Goal: Information Seeking & Learning: Check status

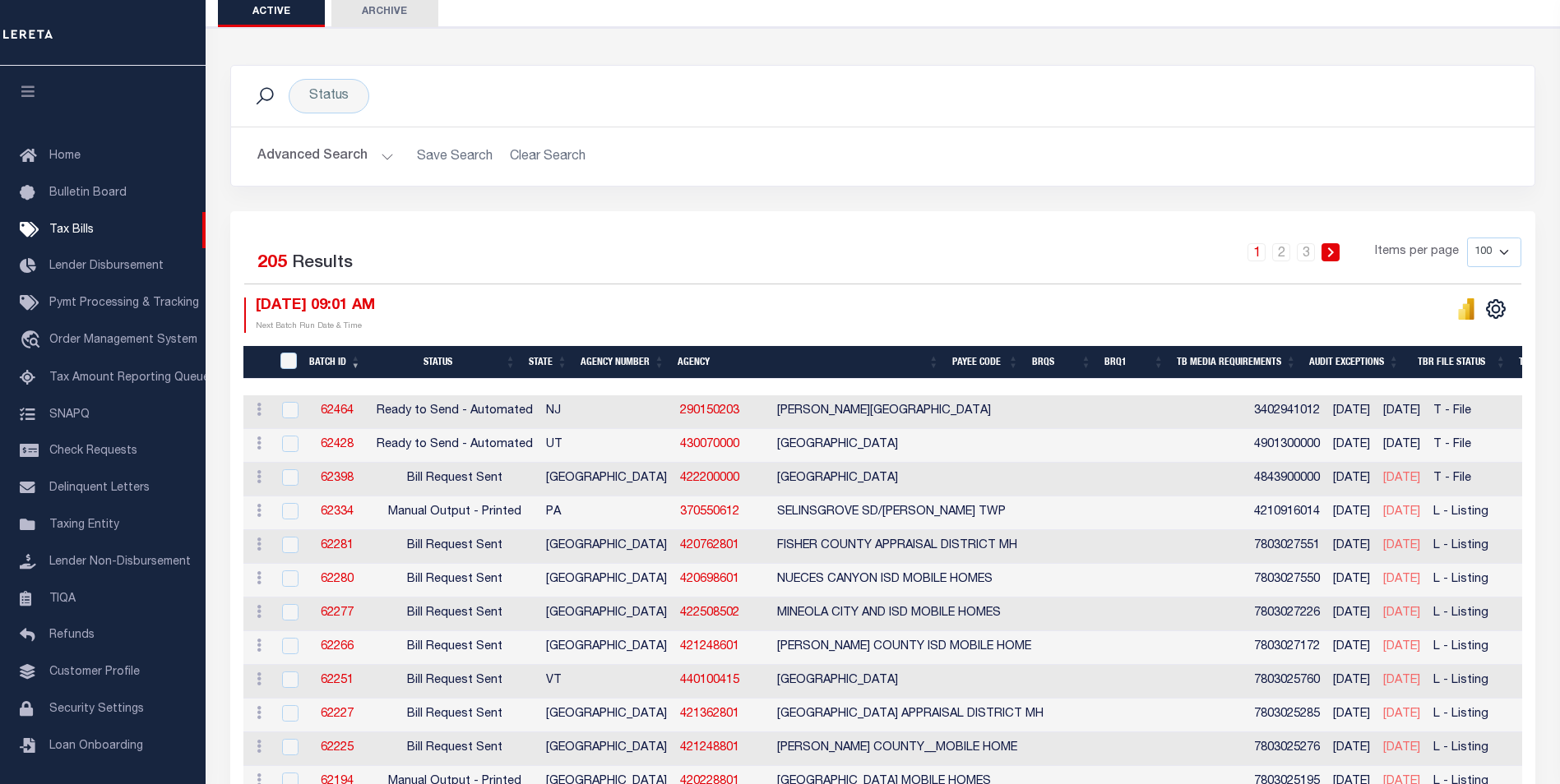
scroll to position [82, 0]
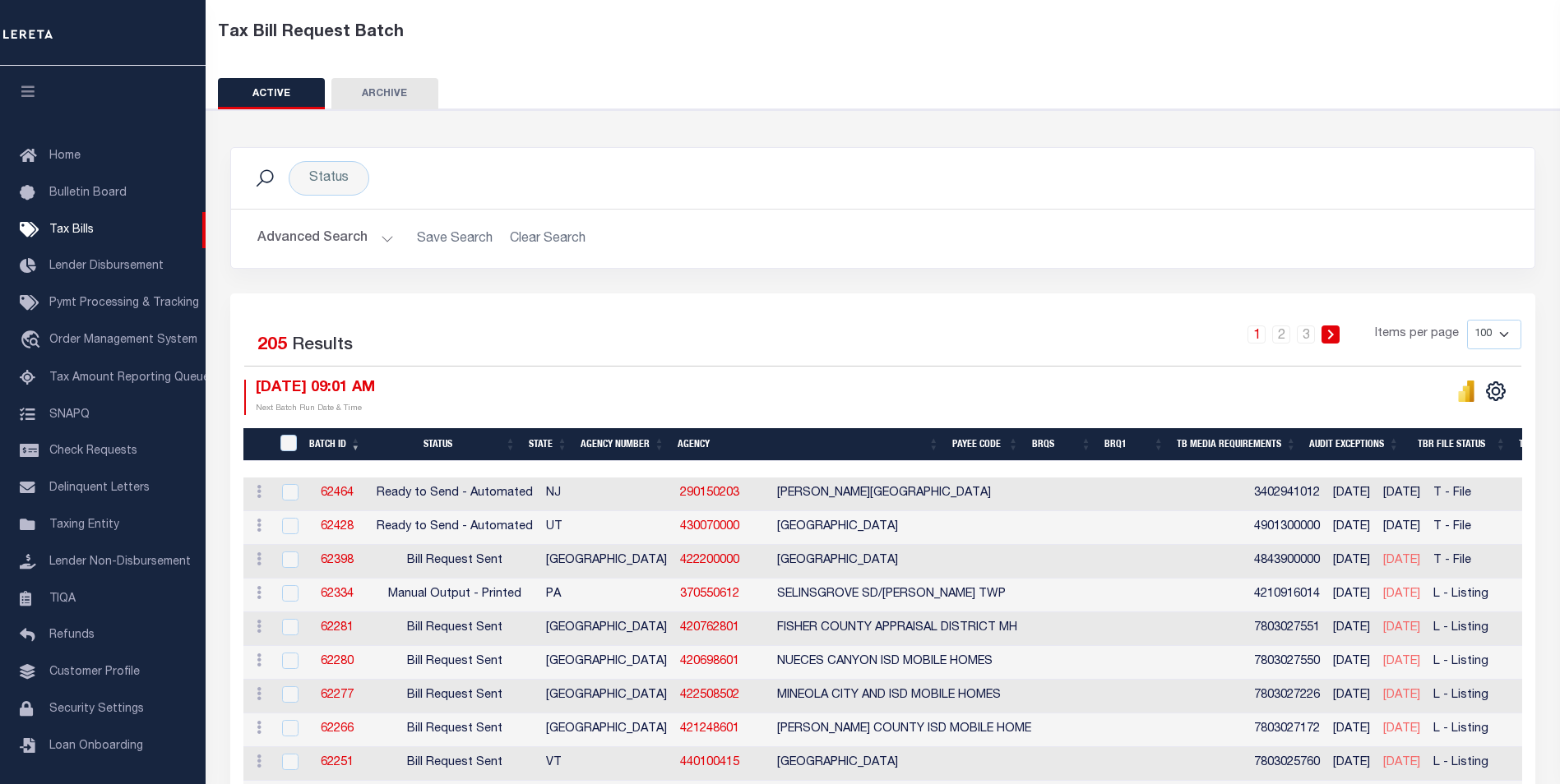
click at [720, 339] on div "1 2 3 Items per page 100 200 500 1000" at bounding box center [1045, 341] width 951 height 43
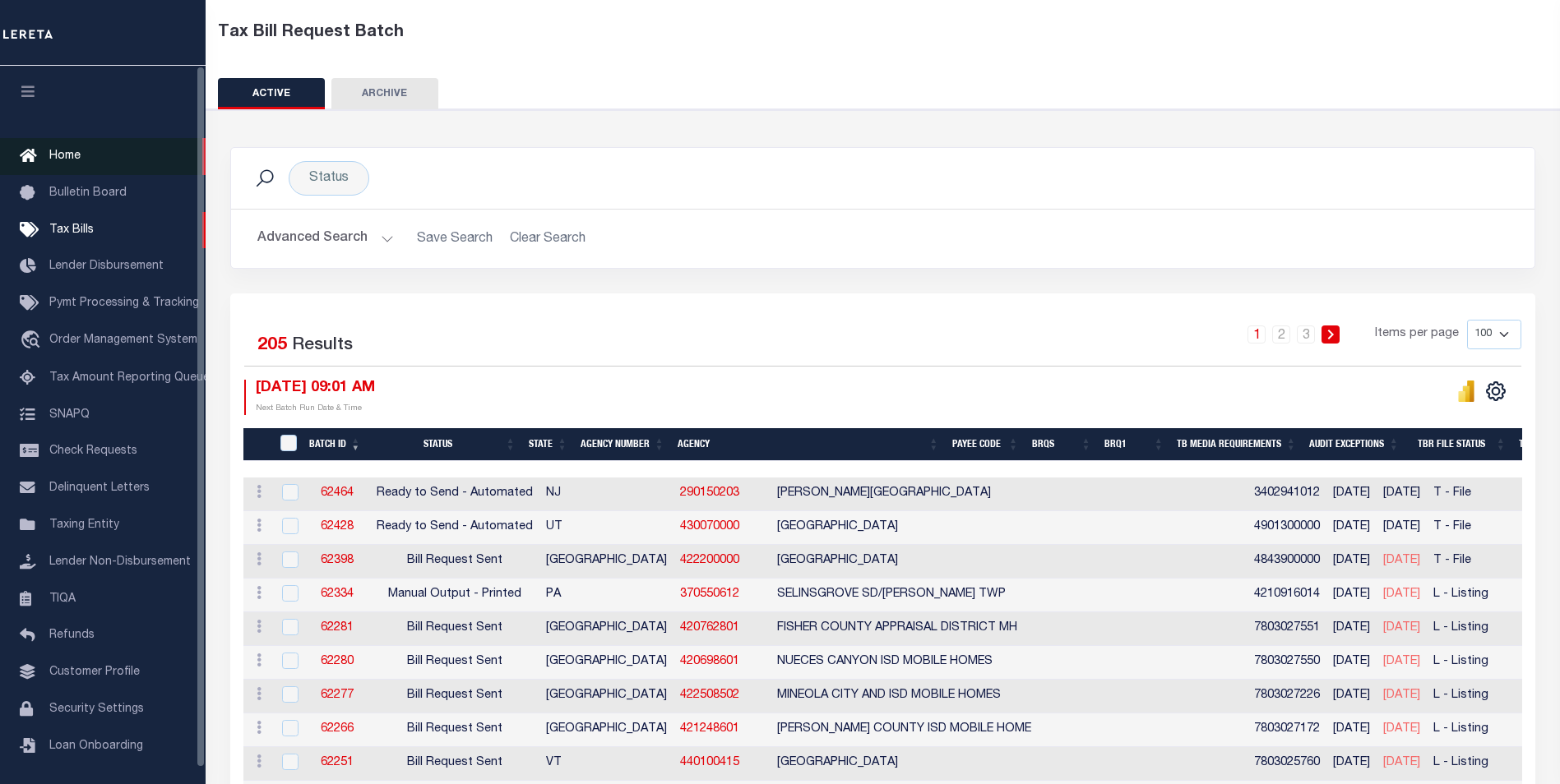
click at [88, 148] on link "Home" at bounding box center [103, 157] width 206 height 37
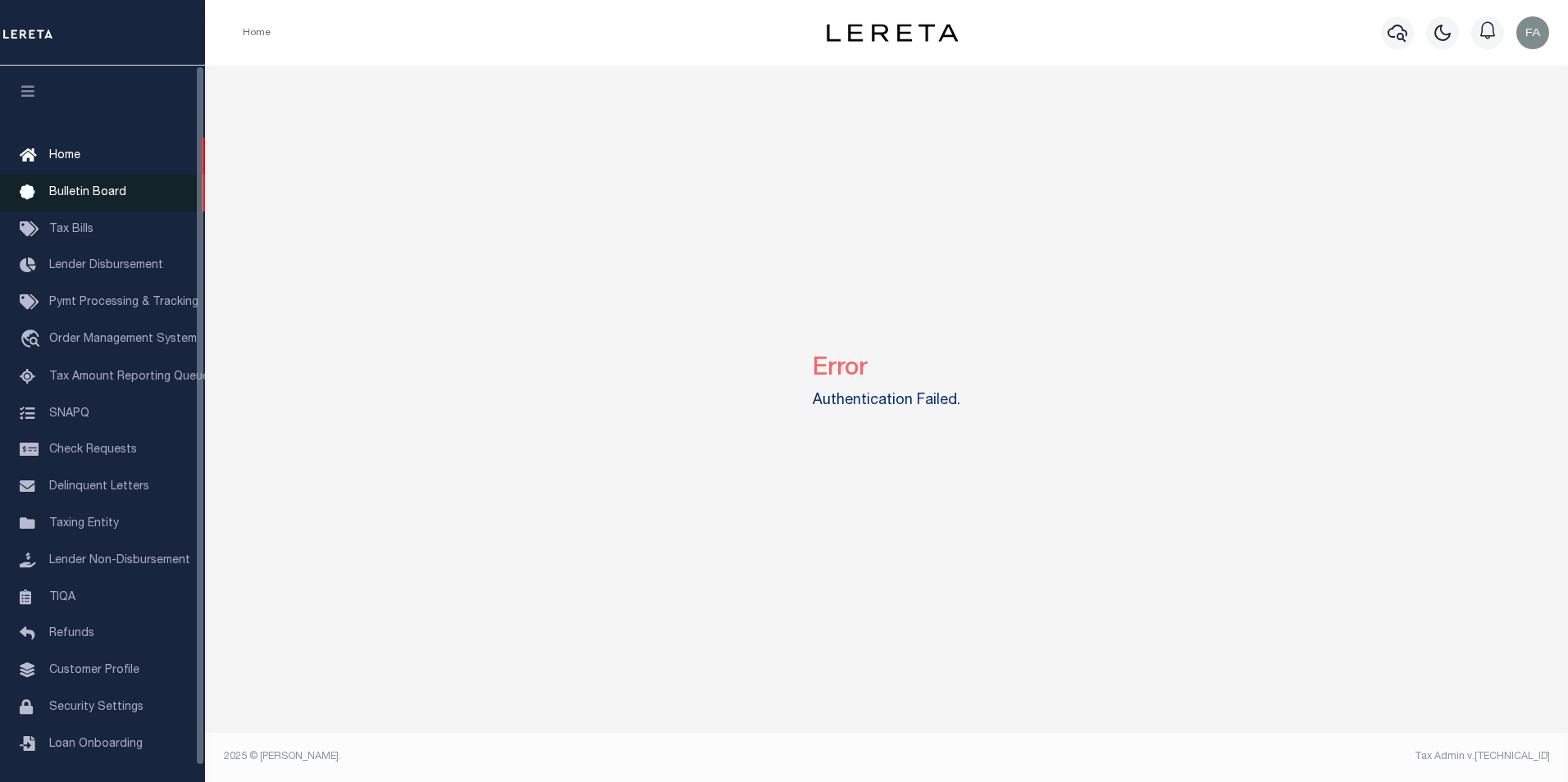
click at [84, 196] on span "Bulletin Board" at bounding box center [87, 192] width 77 height 12
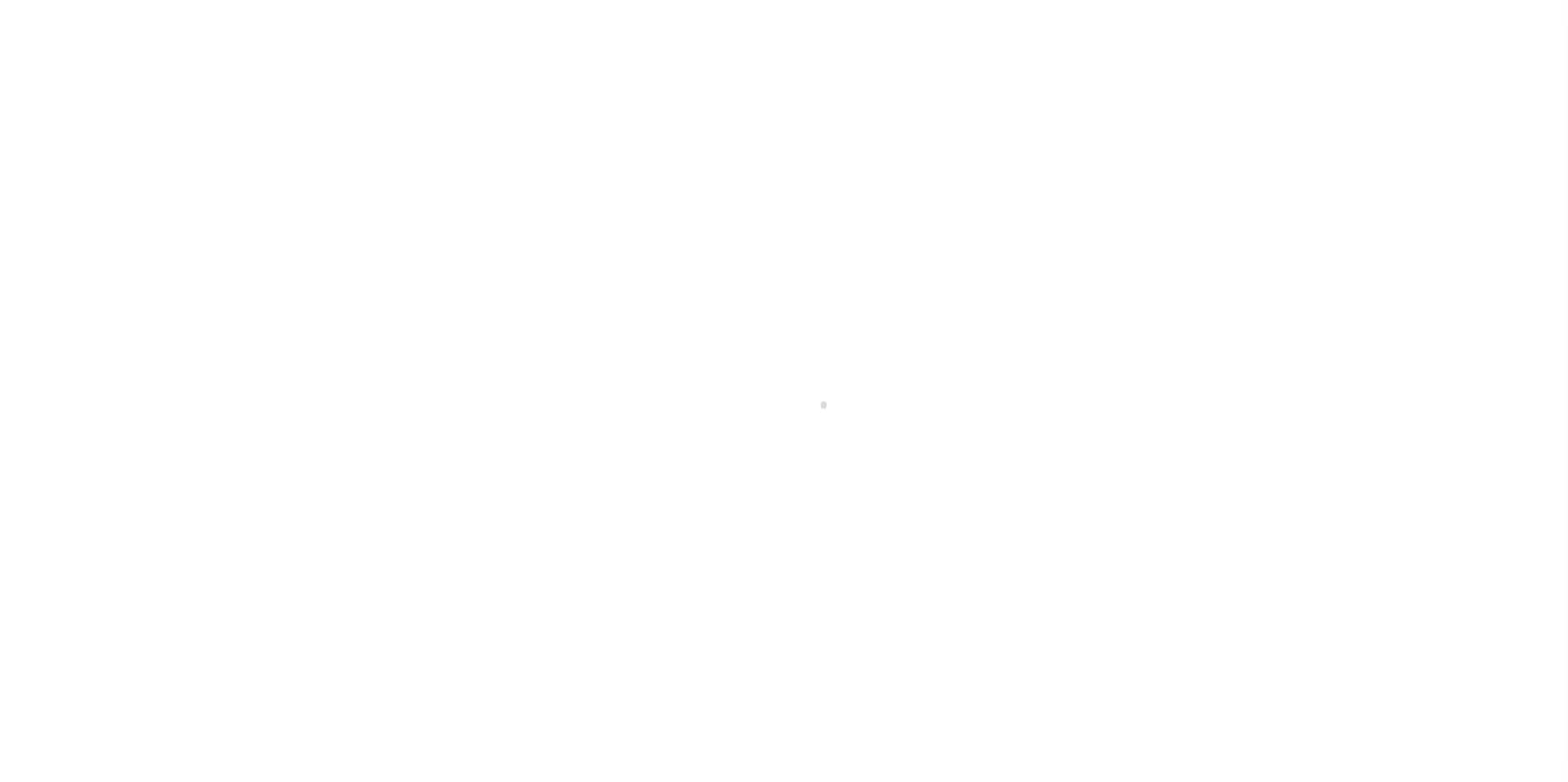
scroll to position [16, 0]
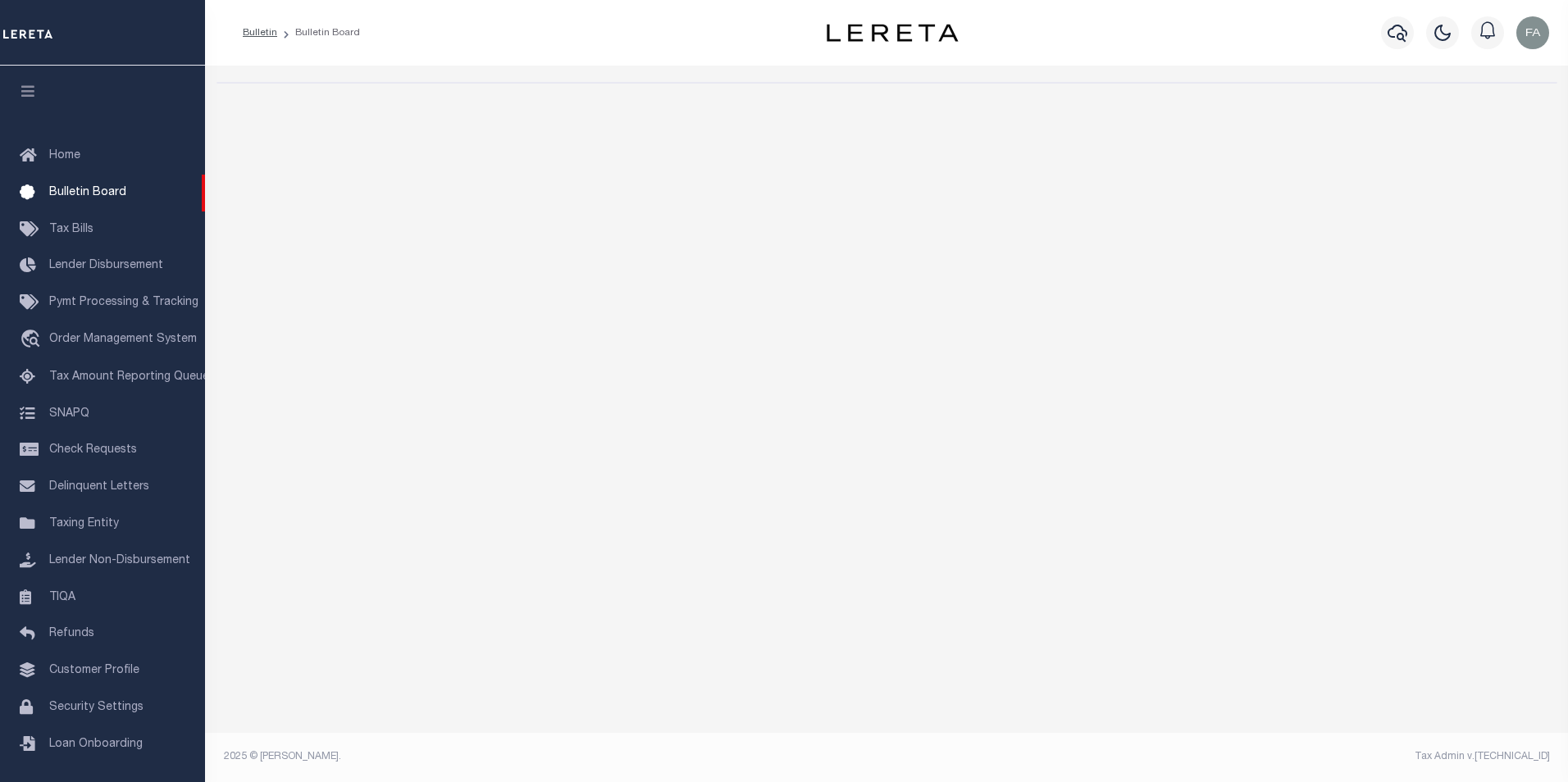
select select "50"
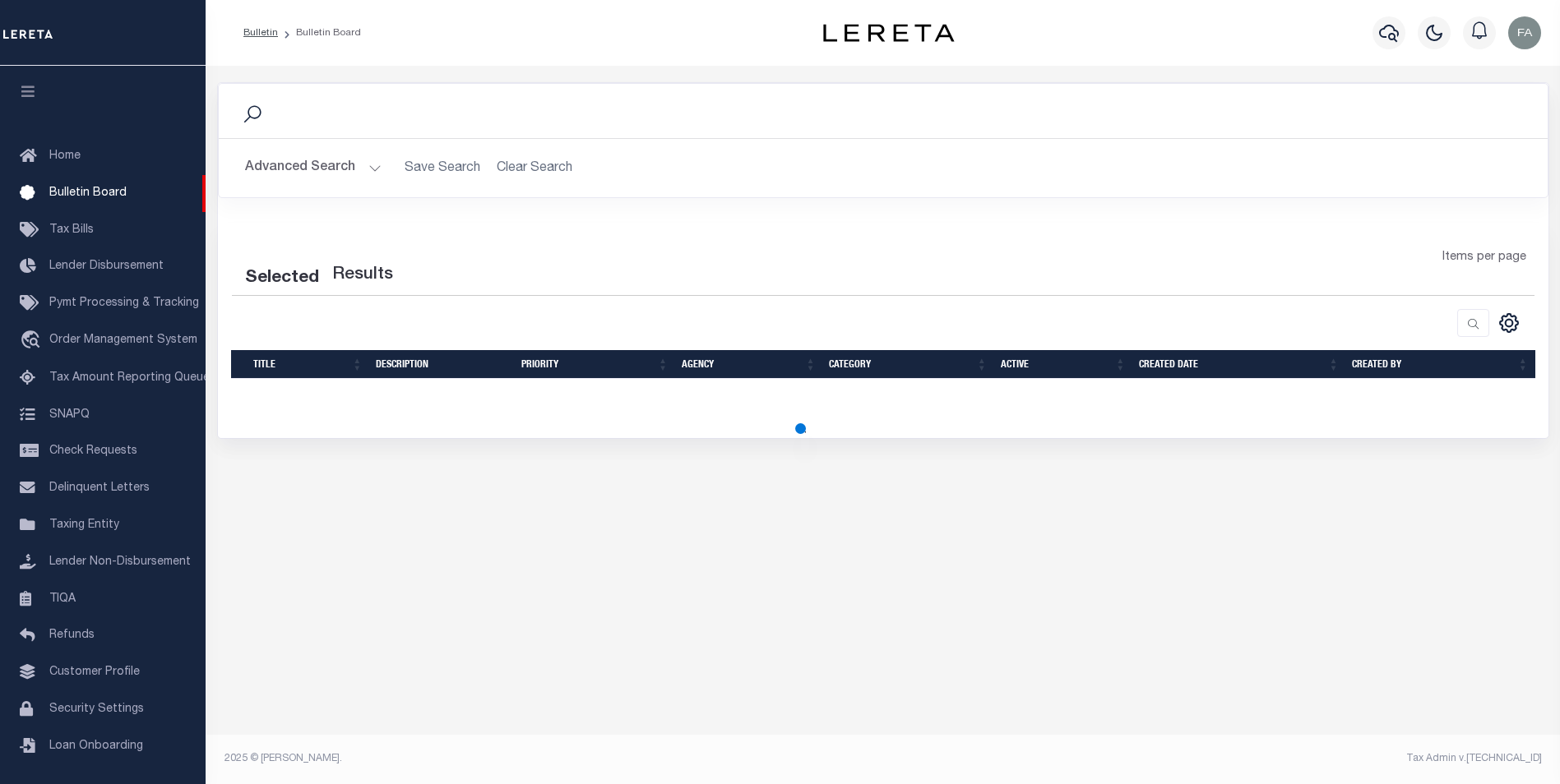
select select "50"
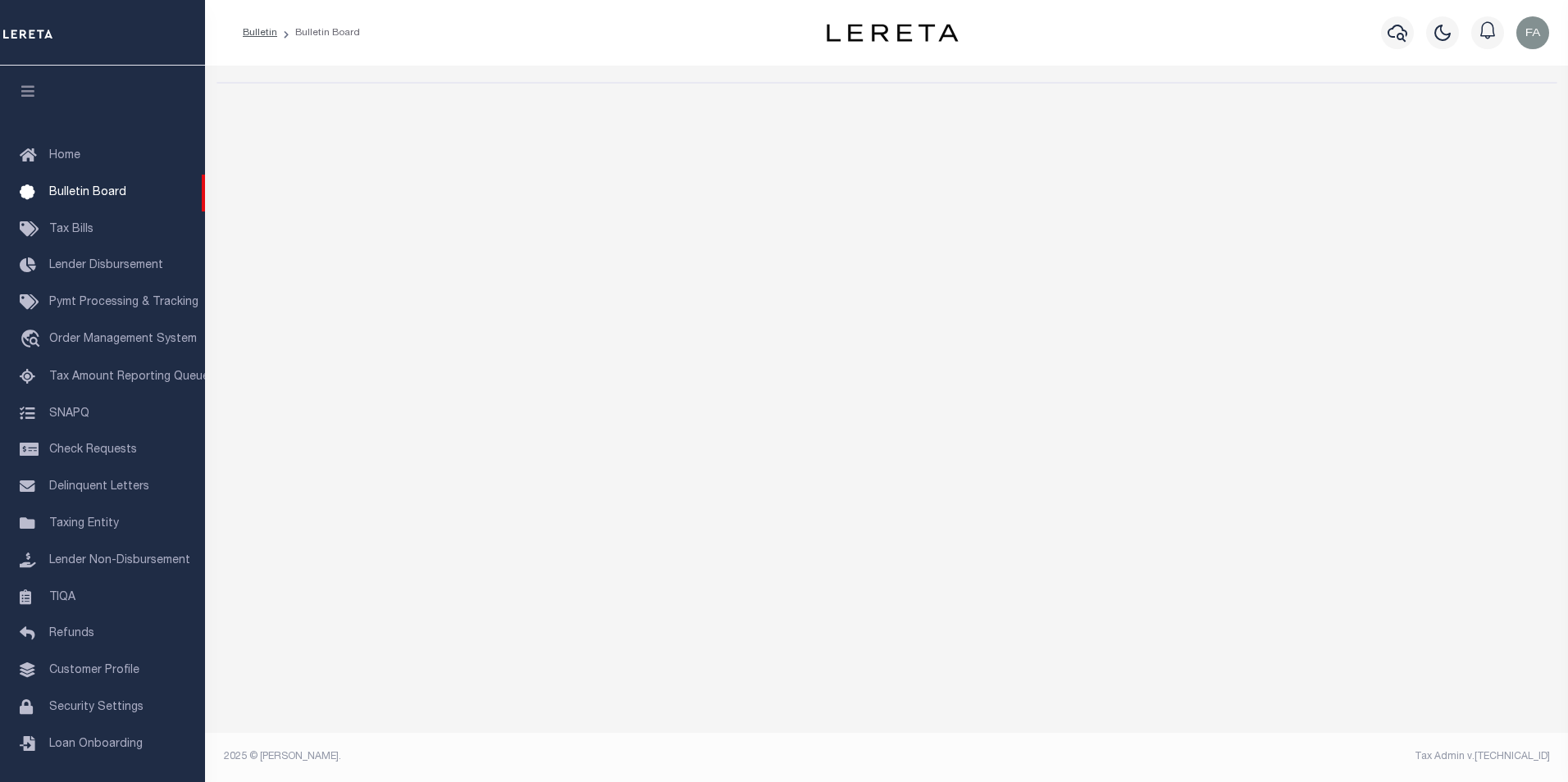
select select "50"
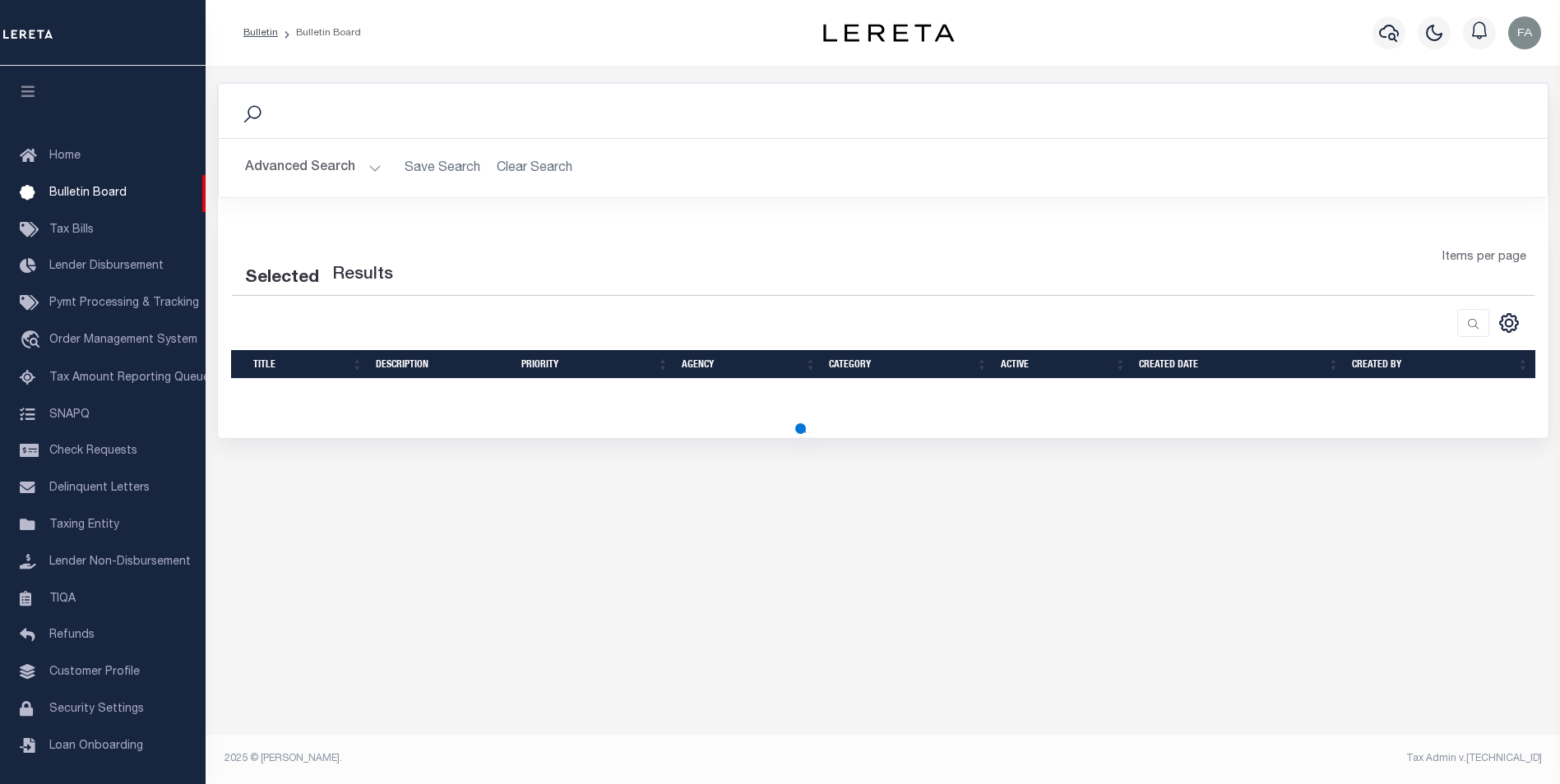
select select "50"
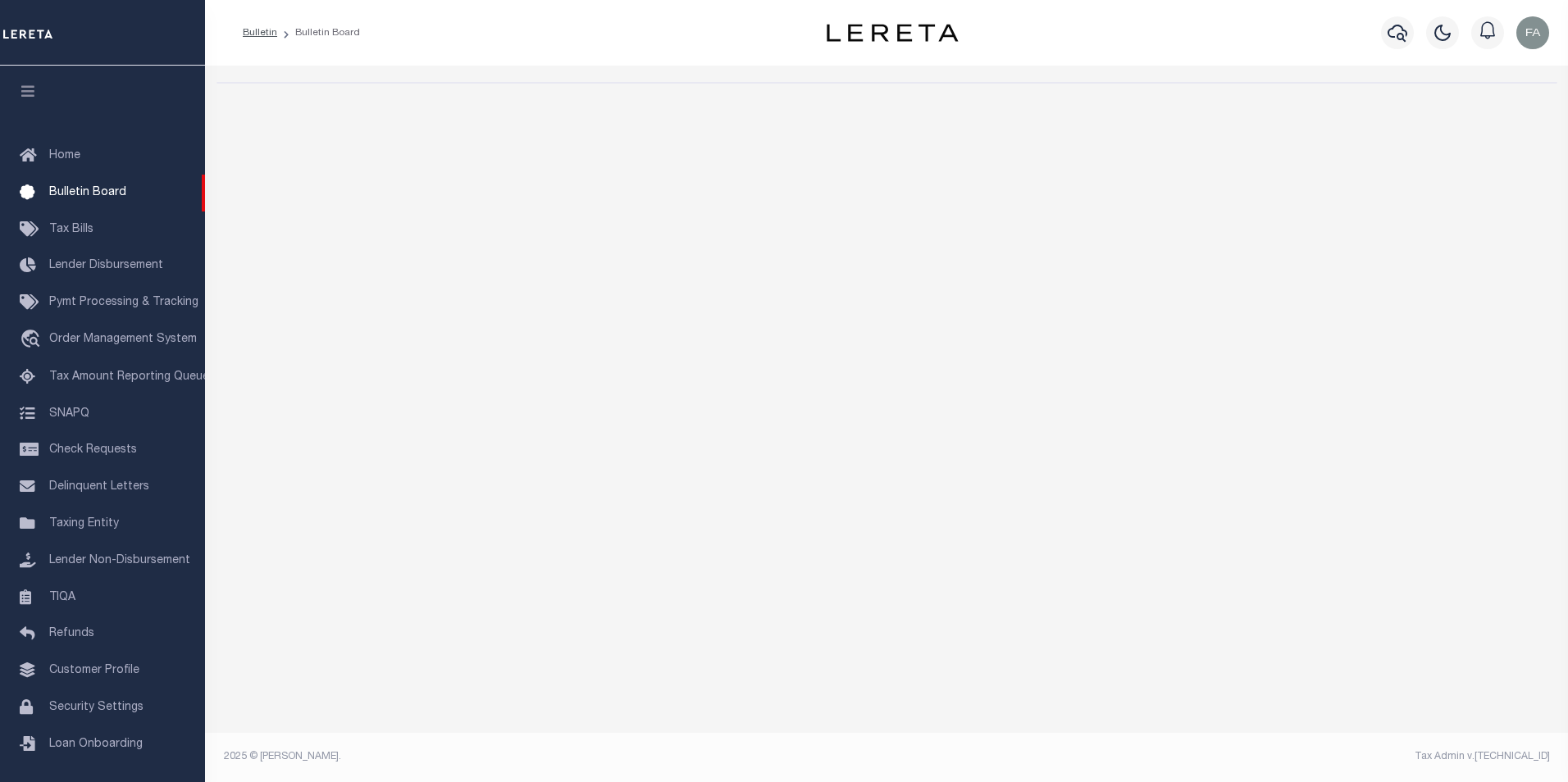
select select "50"
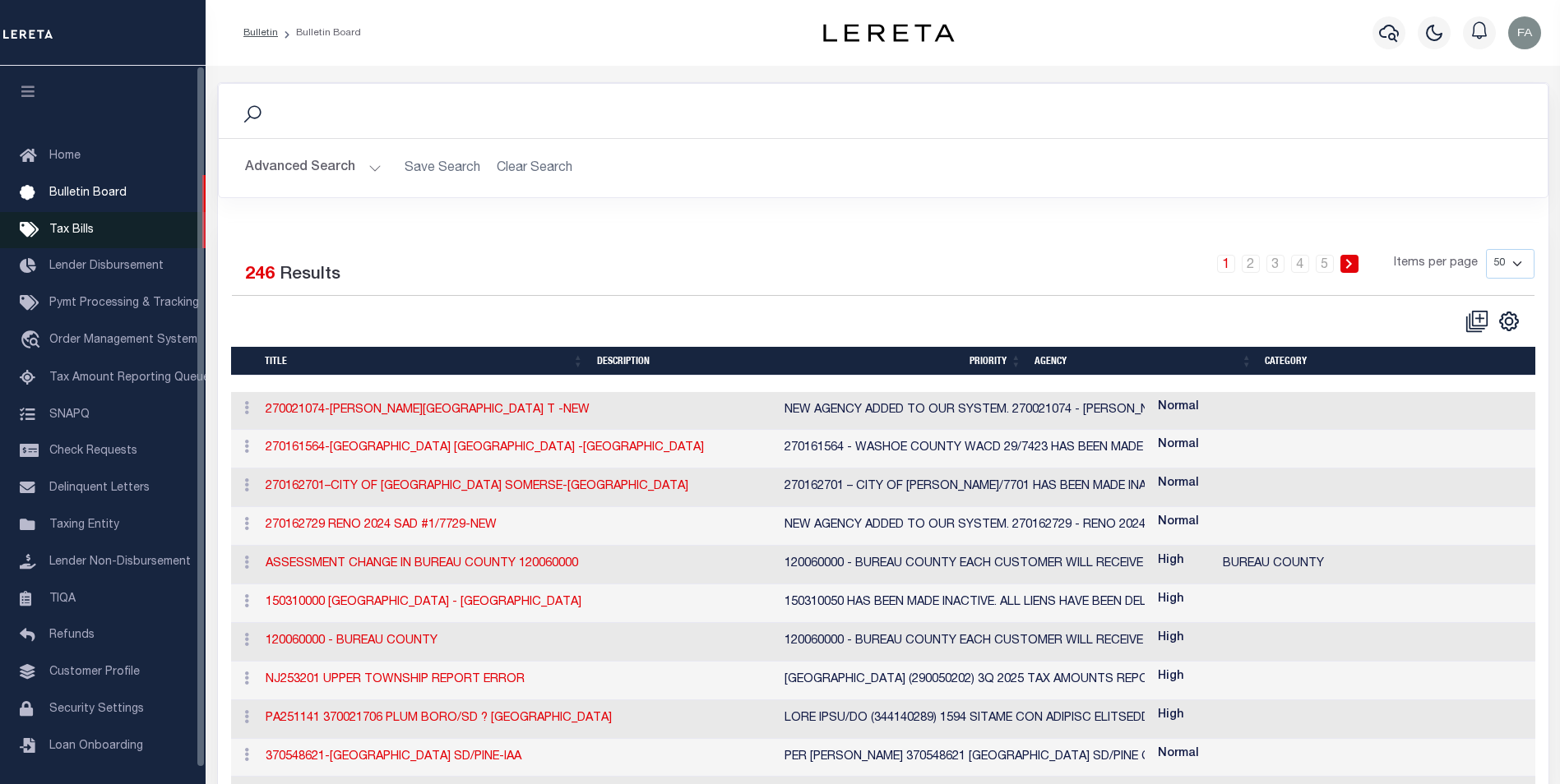
click at [123, 230] on link "Tax Bills" at bounding box center [103, 231] width 206 height 37
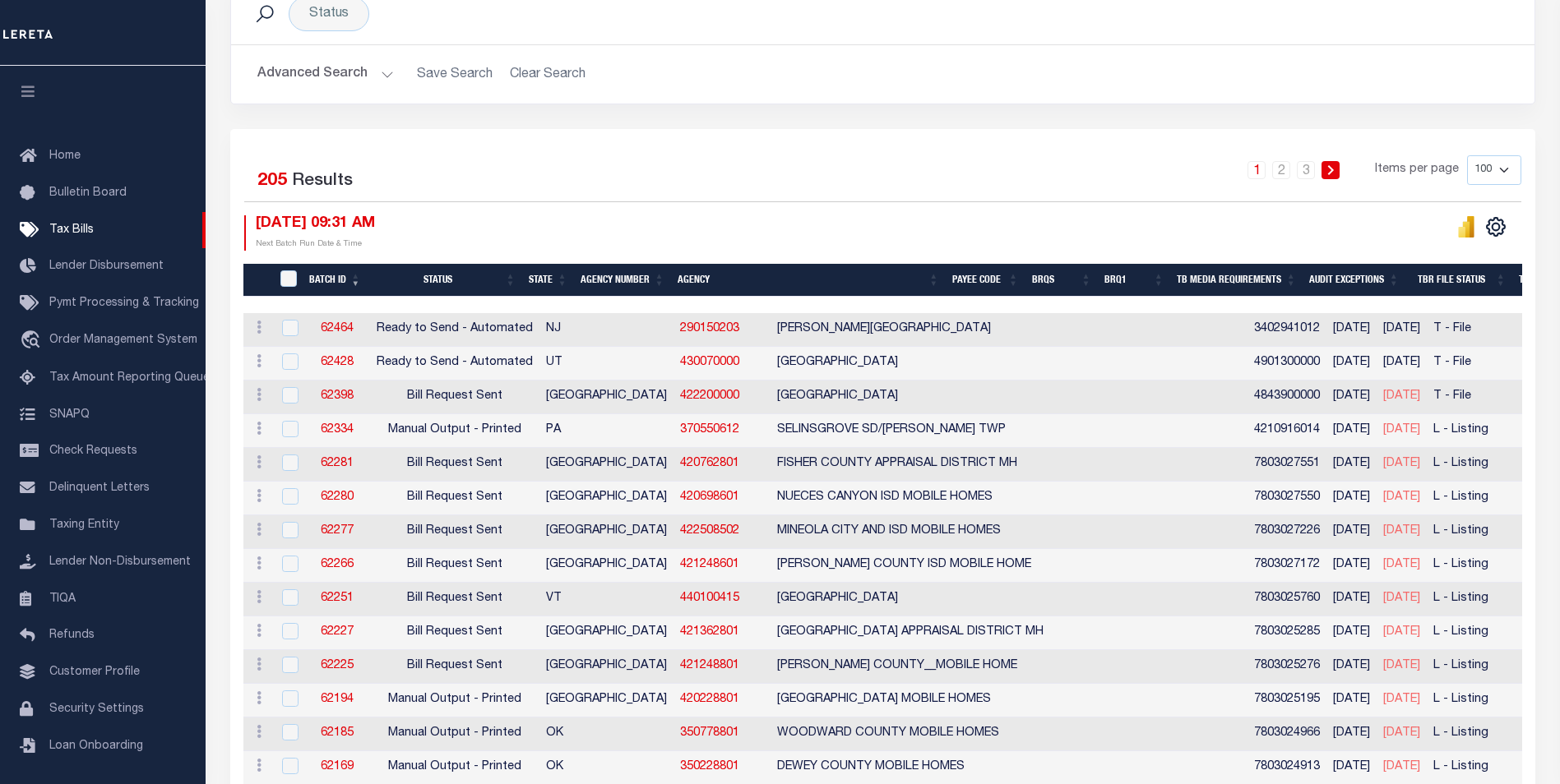
scroll to position [164, 0]
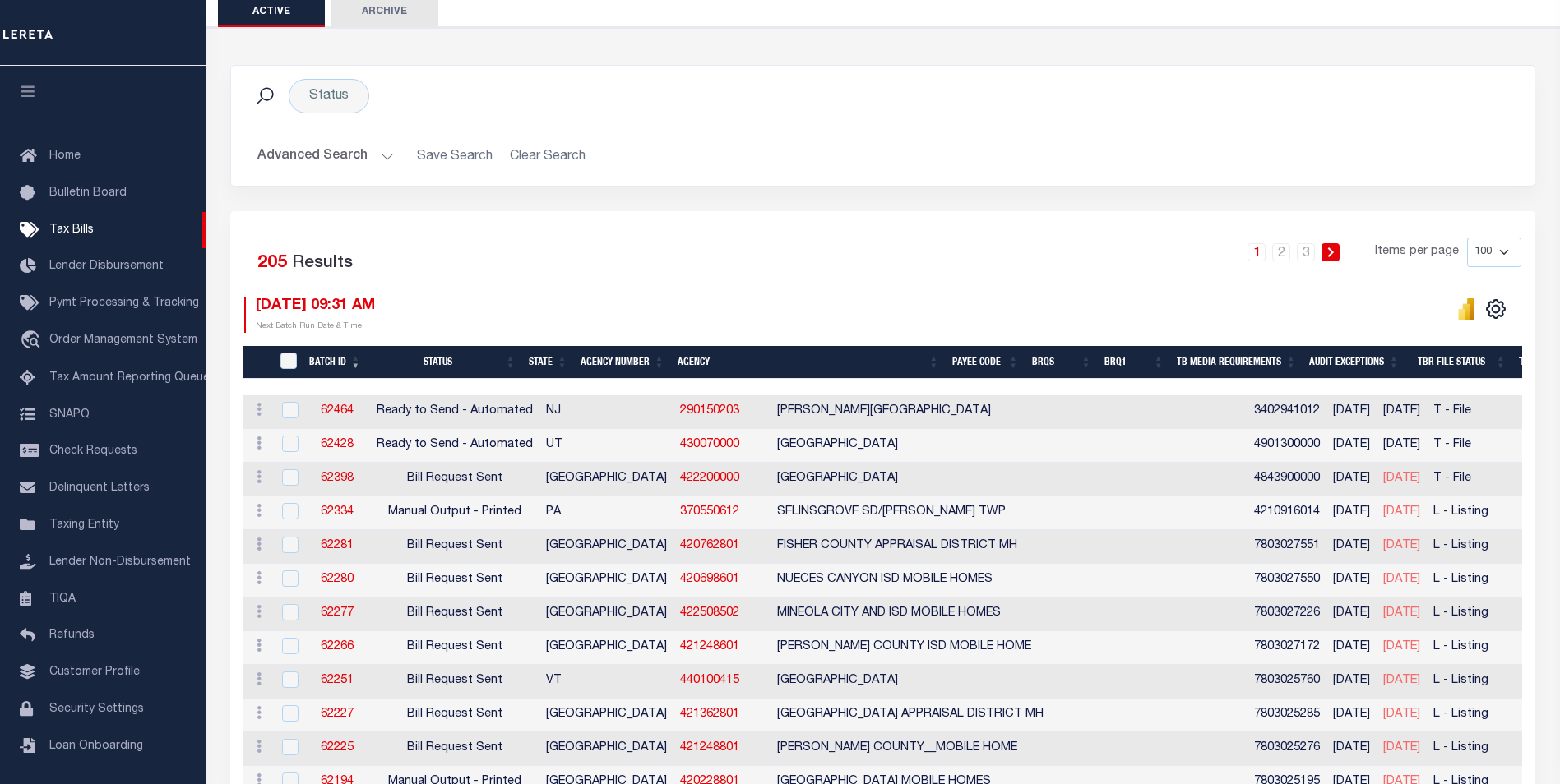
click at [337, 143] on button "Advanced Search" at bounding box center [325, 157] width 136 height 32
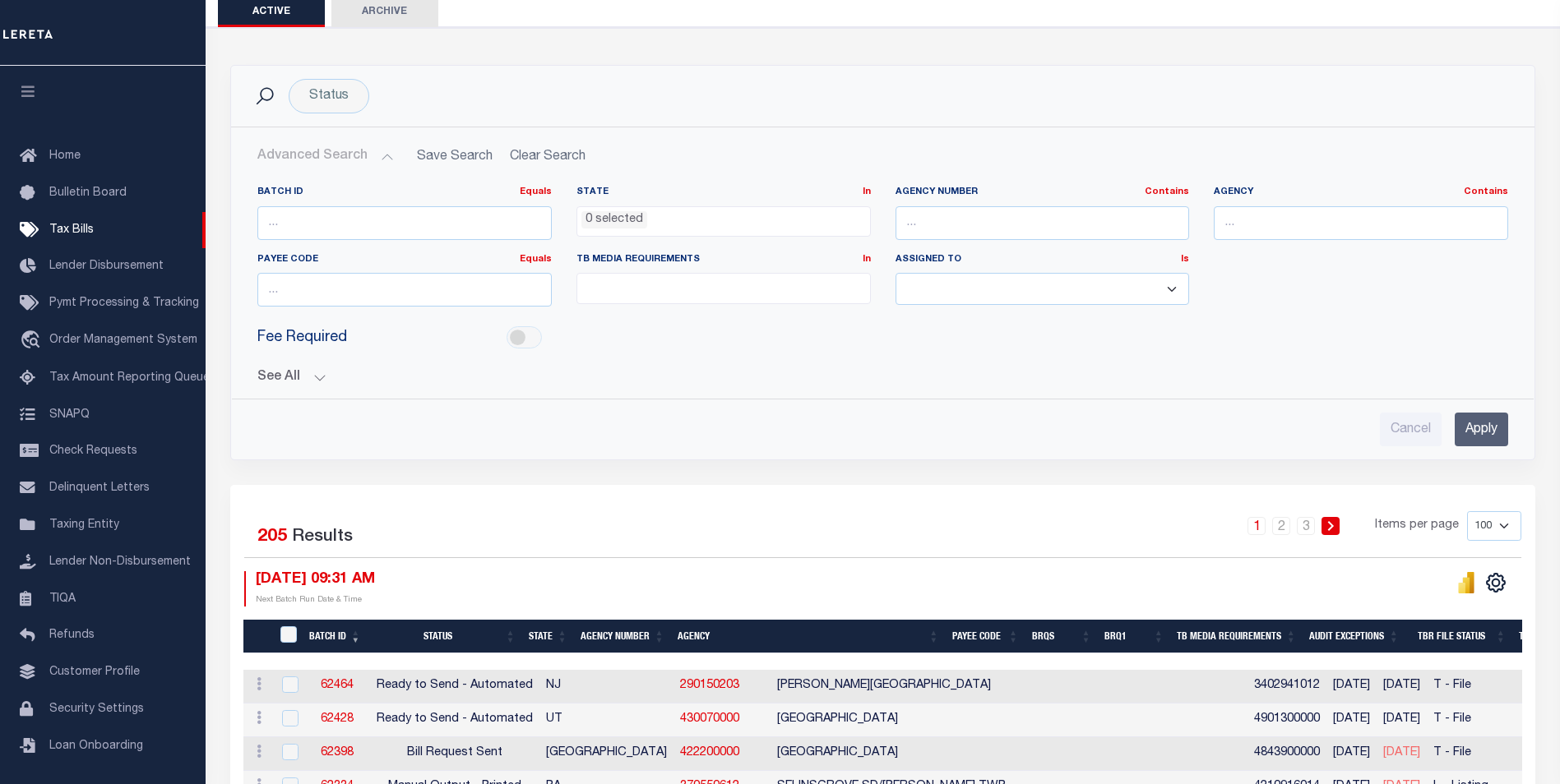
click at [328, 387] on div "Batch ID Equals Equals Is Not Equal To Is Greater Than Is Less Than State In In…" at bounding box center [883, 309] width 1277 height 274
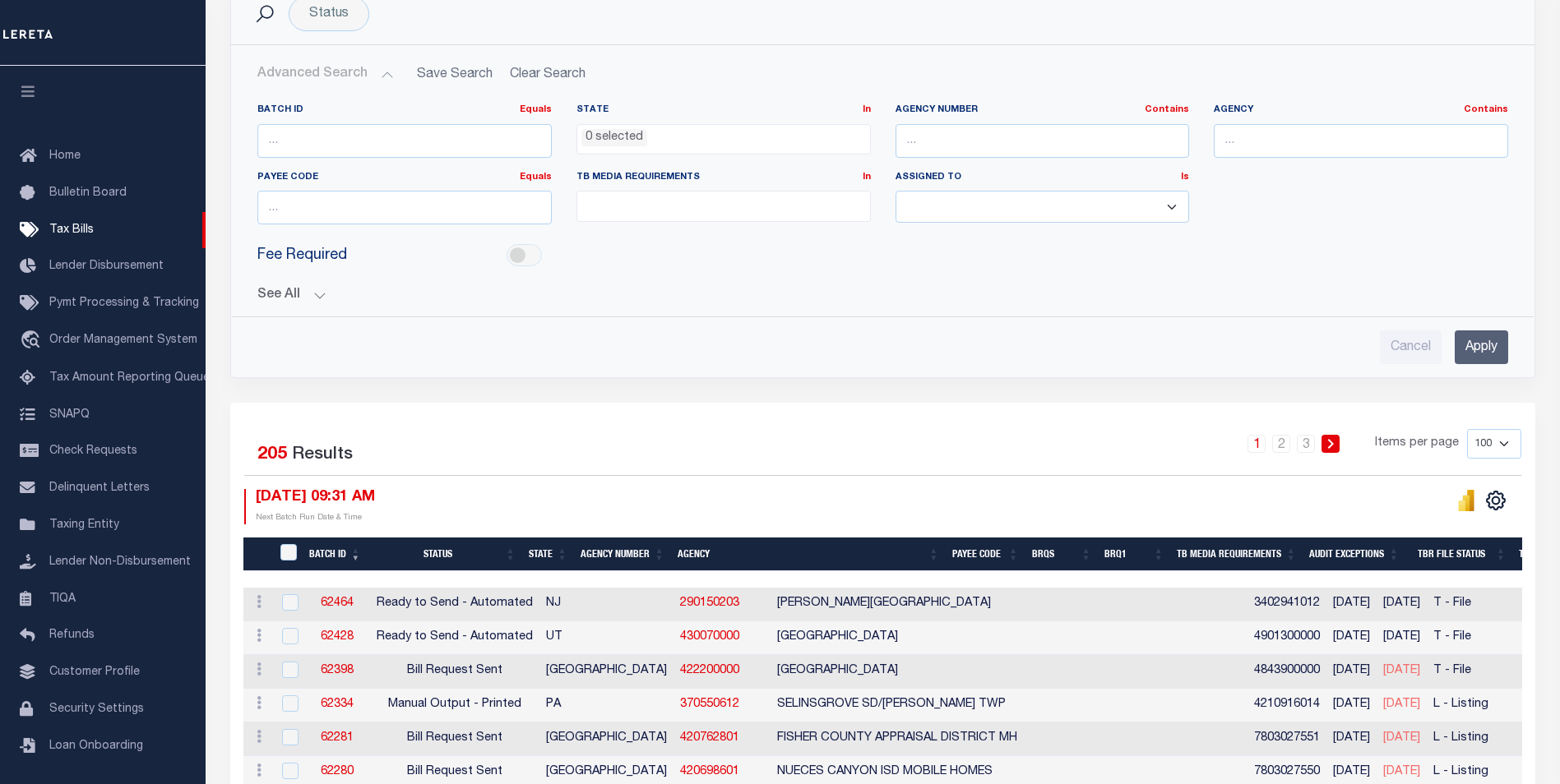
click at [766, 323] on div "Cancel Apply" at bounding box center [883, 340] width 1277 height 47
click at [915, 439] on div "1 2 3 Items per page 100 200 500 1000" at bounding box center [1045, 451] width 951 height 43
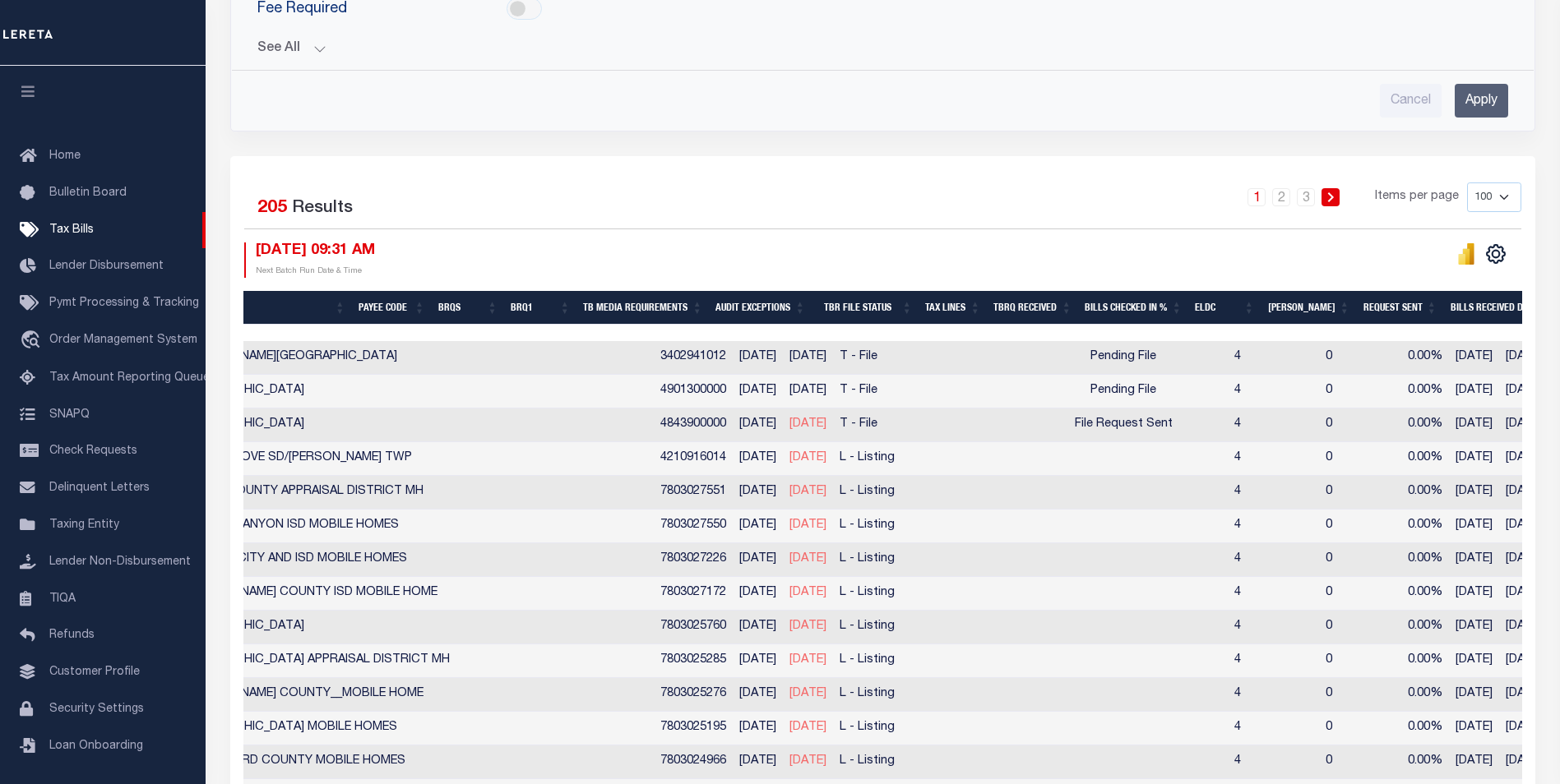
scroll to position [0, 597]
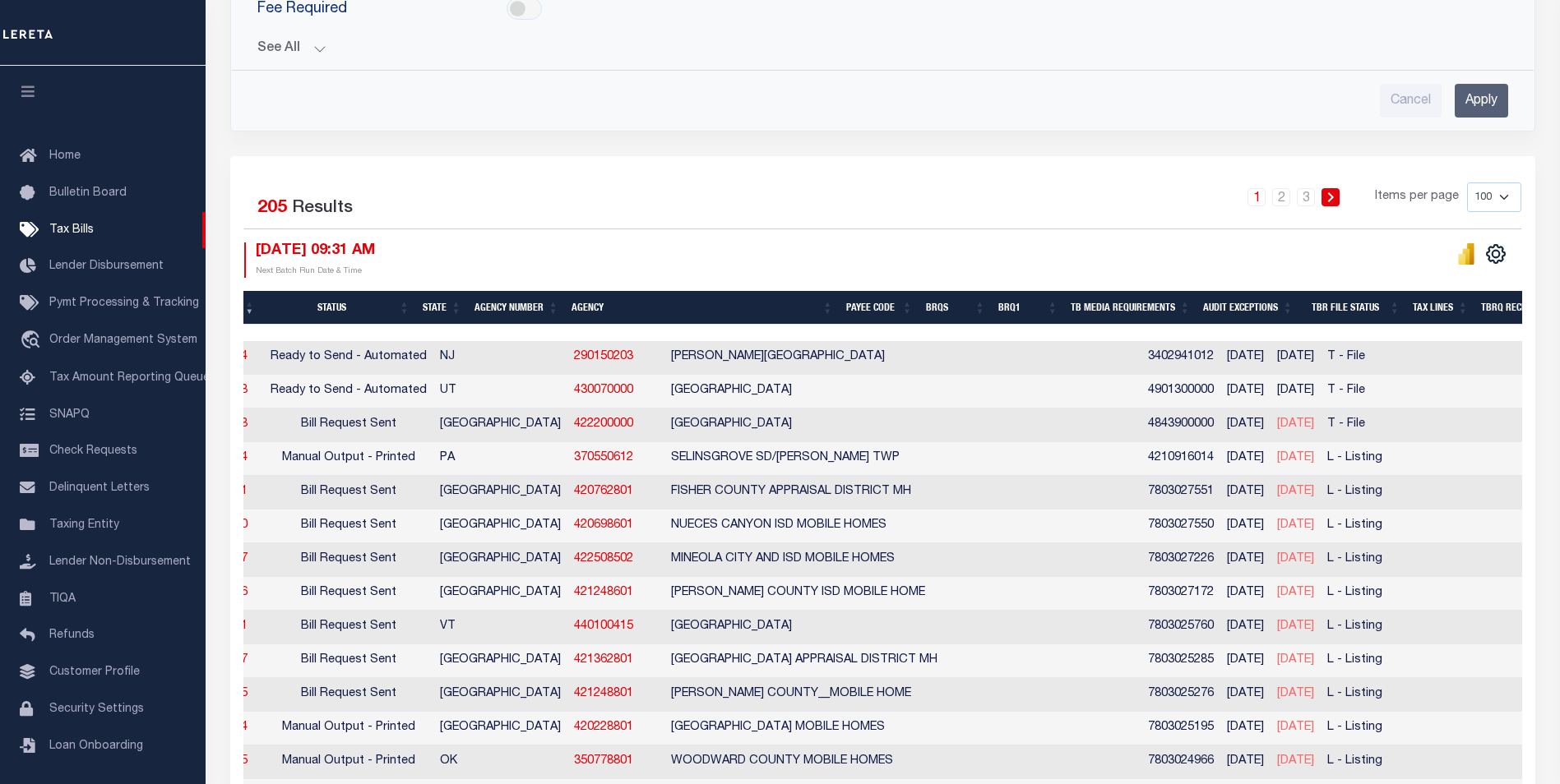
click at [768, 359] on td "[PERSON_NAME][GEOGRAPHIC_DATA]" at bounding box center [902, 358] width 477 height 34
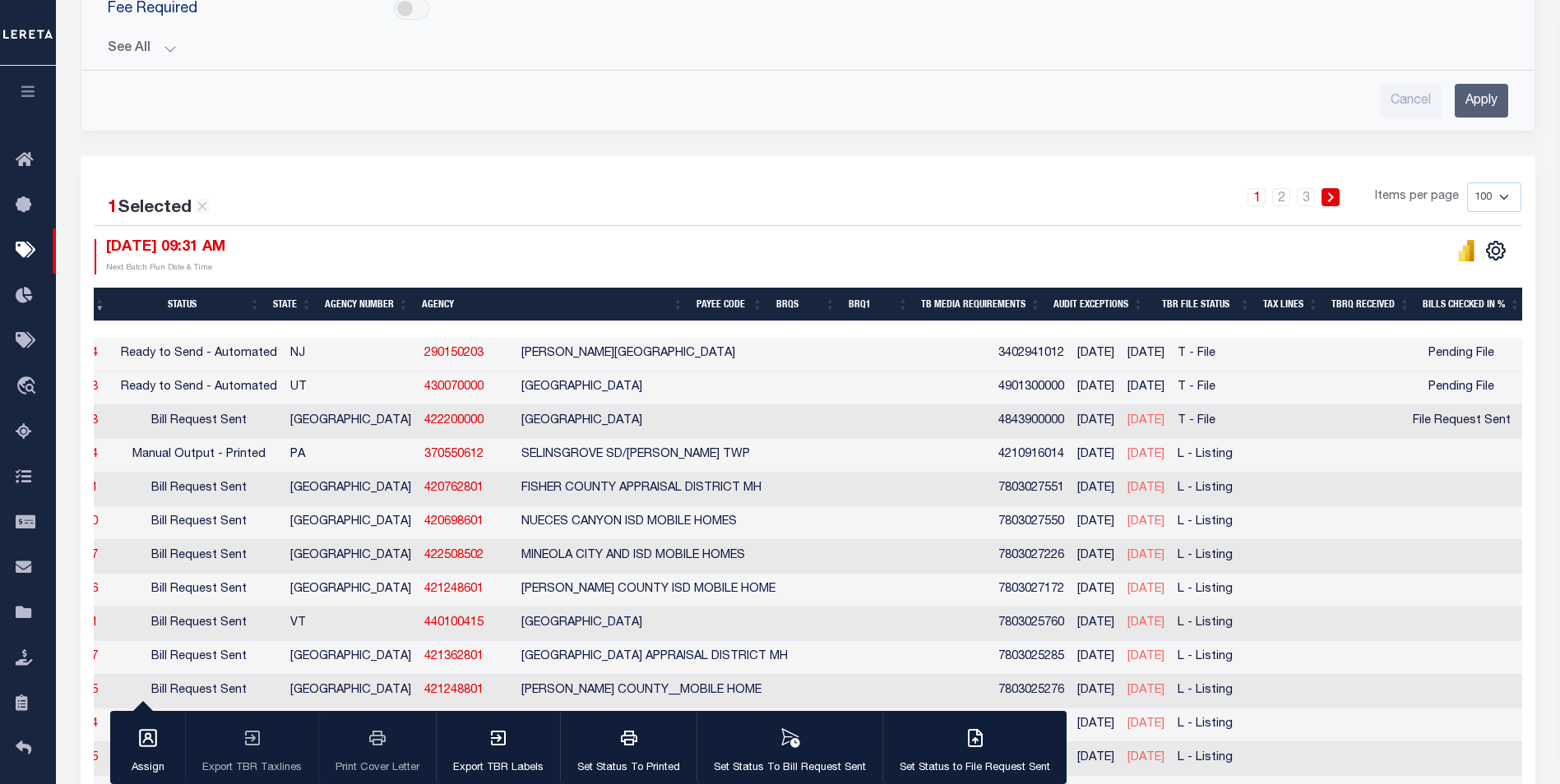
click at [991, 351] on td "3402941012" at bounding box center [1030, 355] width 79 height 34
checkbox input "false"
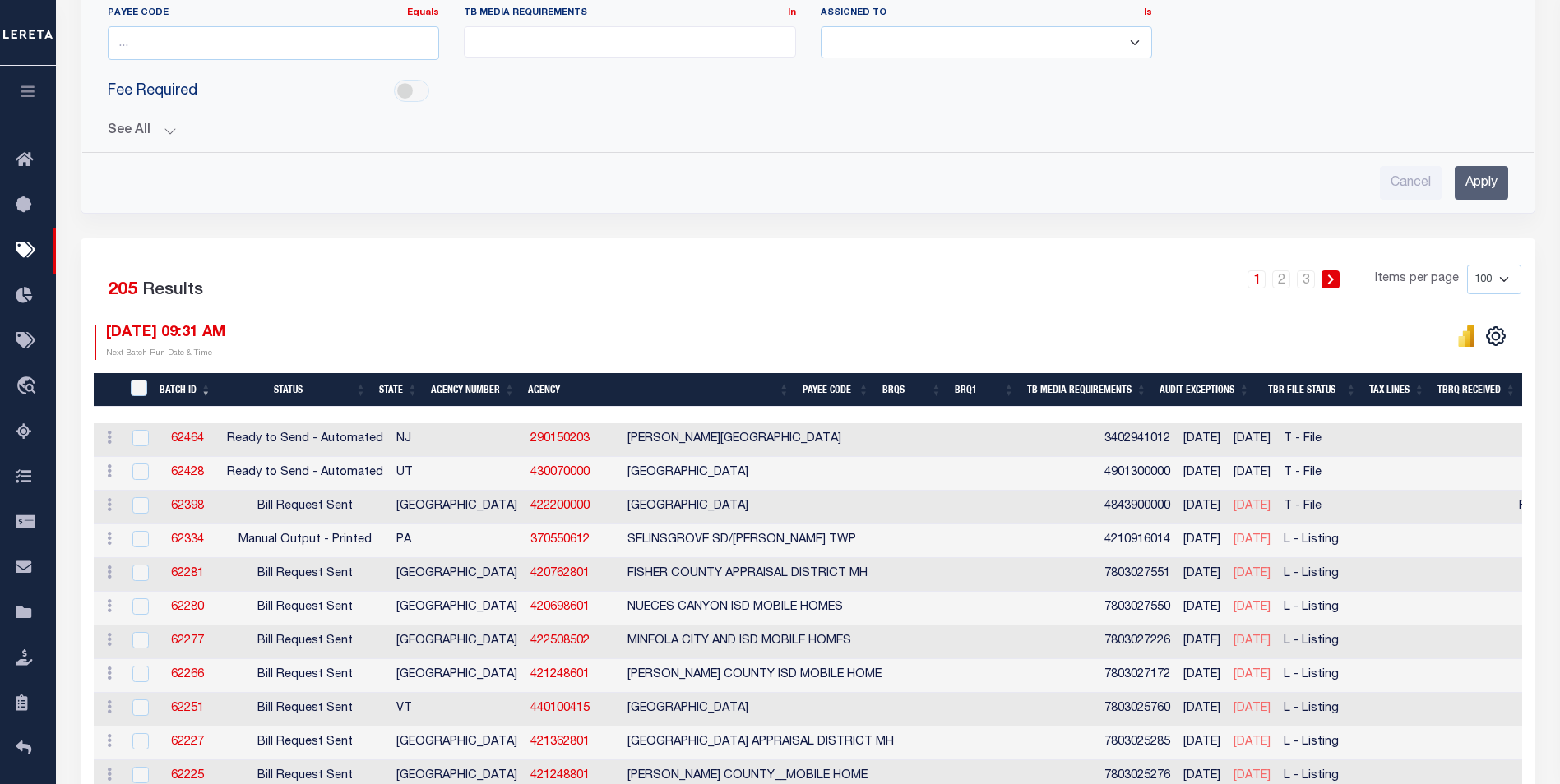
click at [177, 131] on button "See All" at bounding box center [808, 131] width 1400 height 16
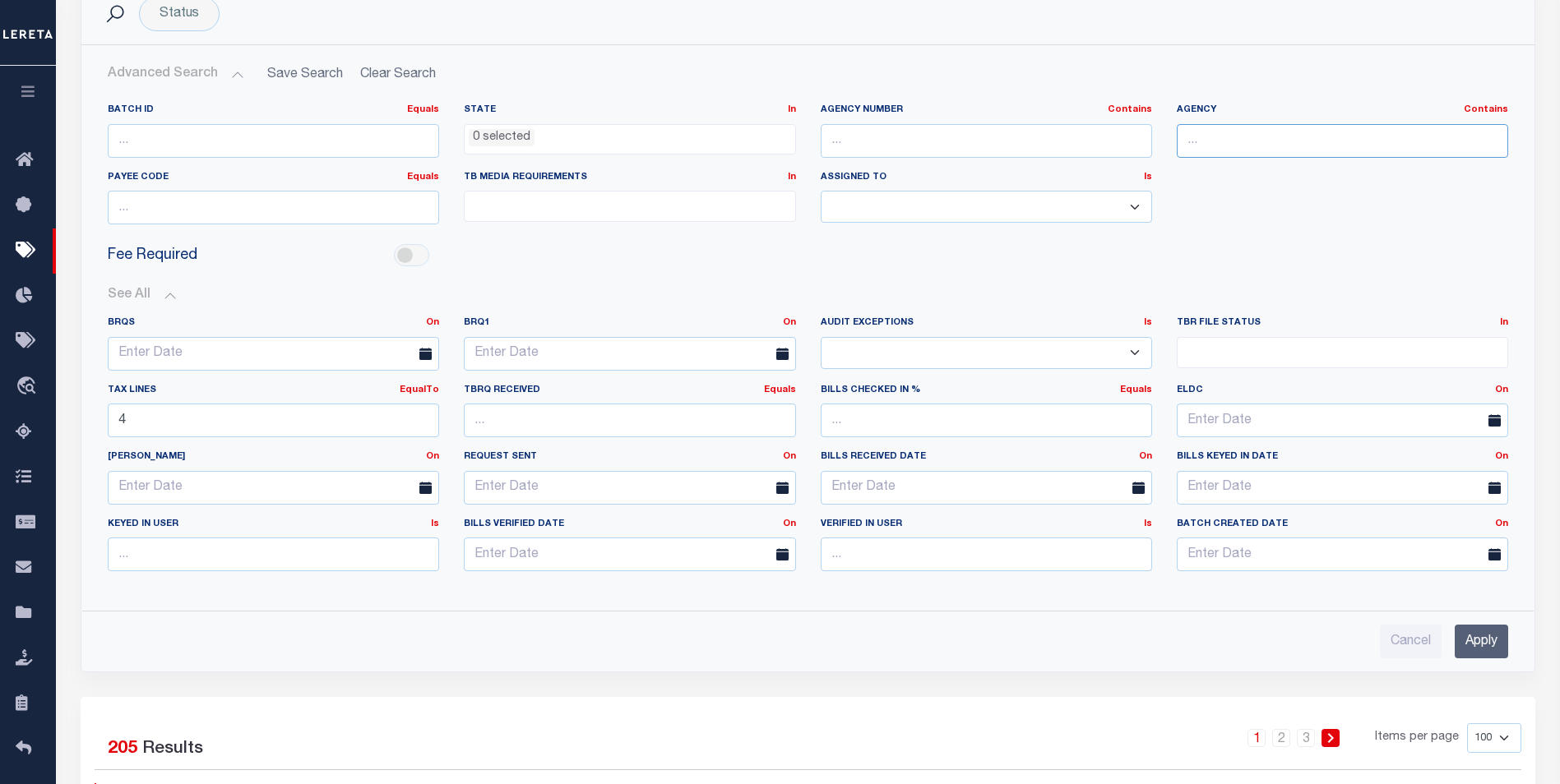
click at [1237, 144] on input "text" at bounding box center [1342, 141] width 332 height 34
click at [1489, 645] on input "Apply" at bounding box center [1482, 641] width 53 height 34
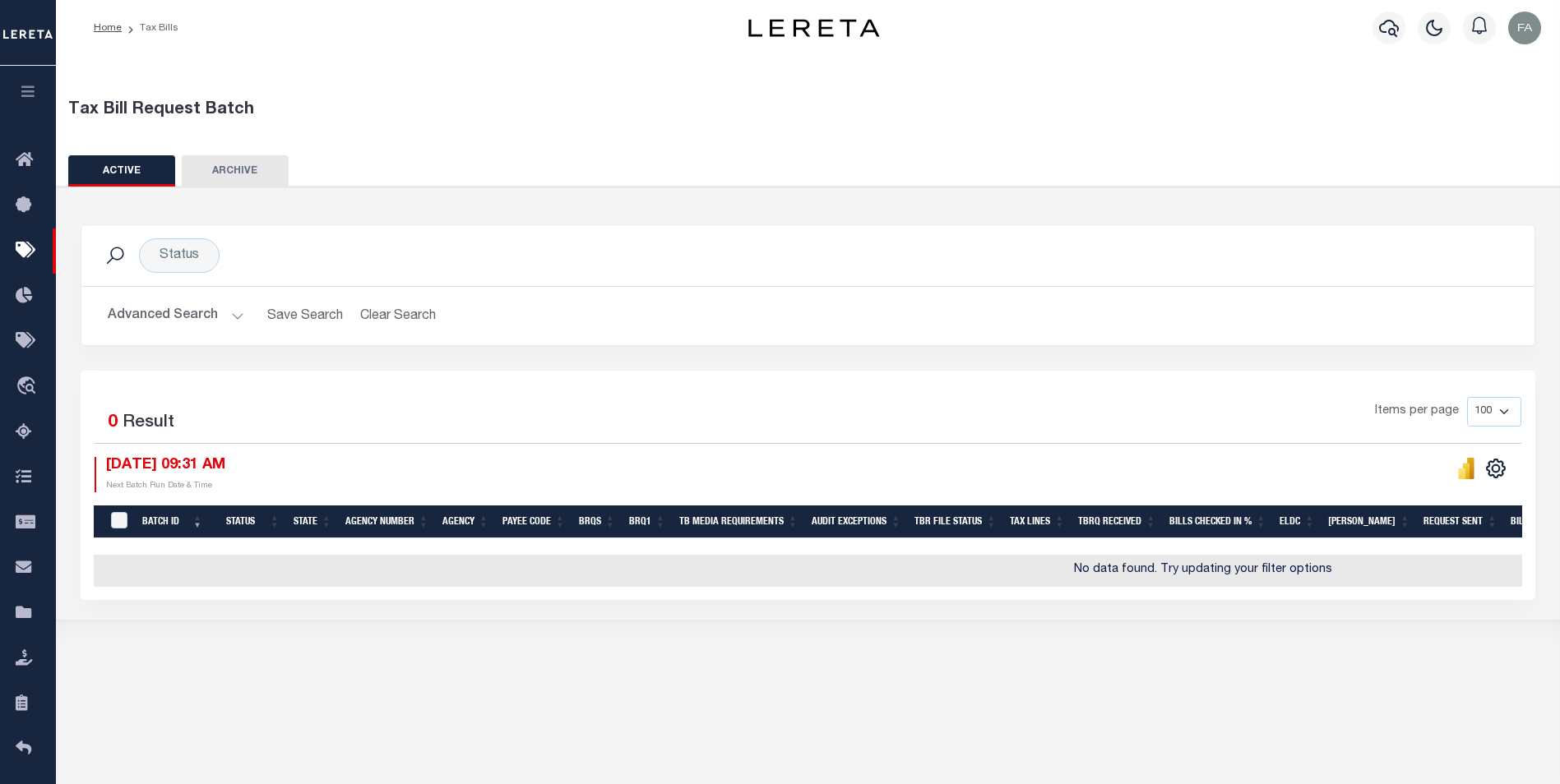
click at [110, 255] on icon at bounding box center [115, 256] width 21 height 21
click at [151, 312] on button "Advanced Search" at bounding box center [176, 316] width 136 height 32
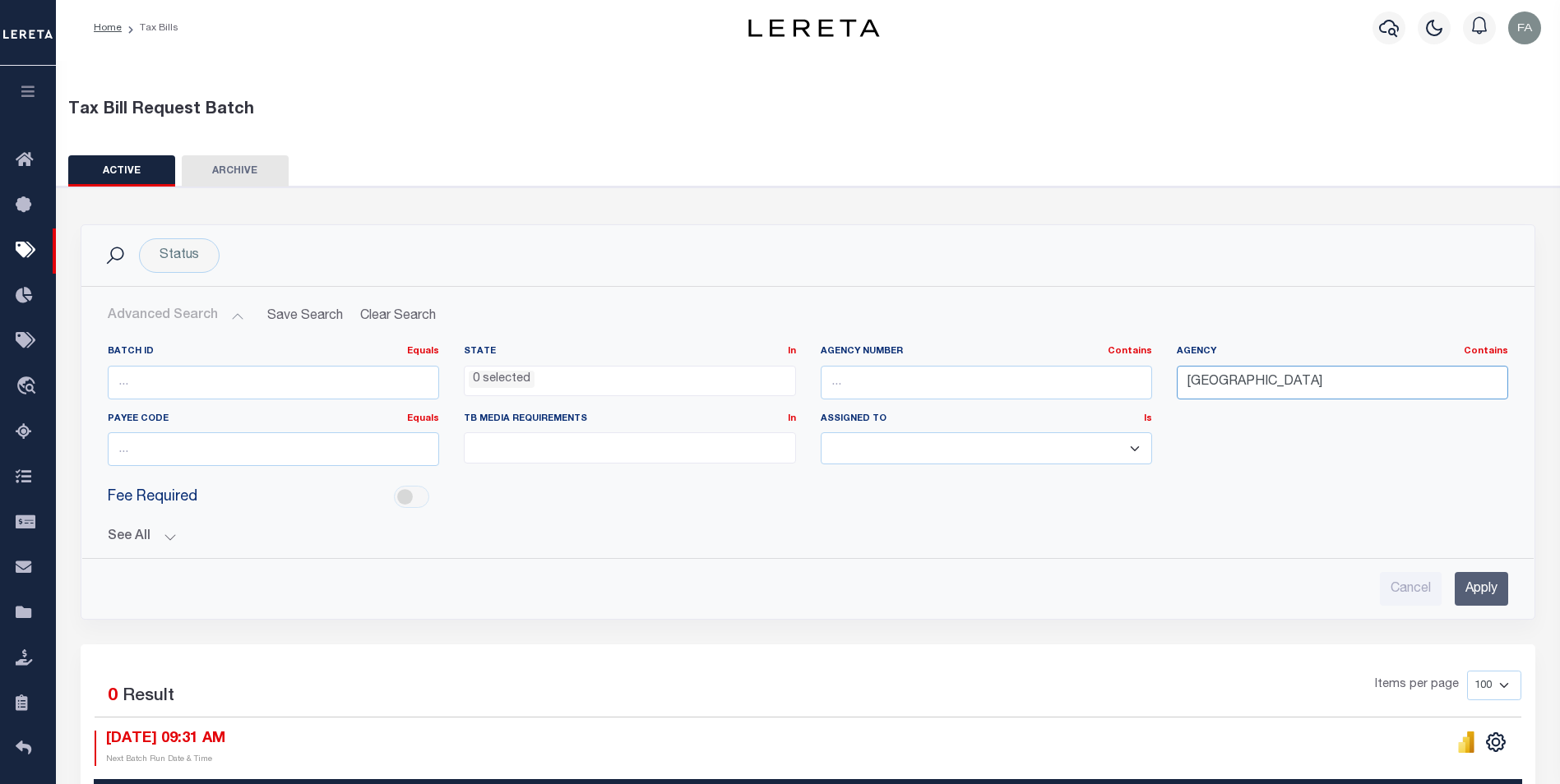
click at [1284, 373] on input "TROY CITY" at bounding box center [1342, 382] width 332 height 34
drag, startPoint x: 1289, startPoint y: 383, endPoint x: 1224, endPoint y: 397, distance: 66.5
click at [1224, 397] on input "TROY CITY" at bounding box center [1342, 382] width 332 height 34
type input "T"
click at [1223, 391] on input "text" at bounding box center [1342, 382] width 332 height 34
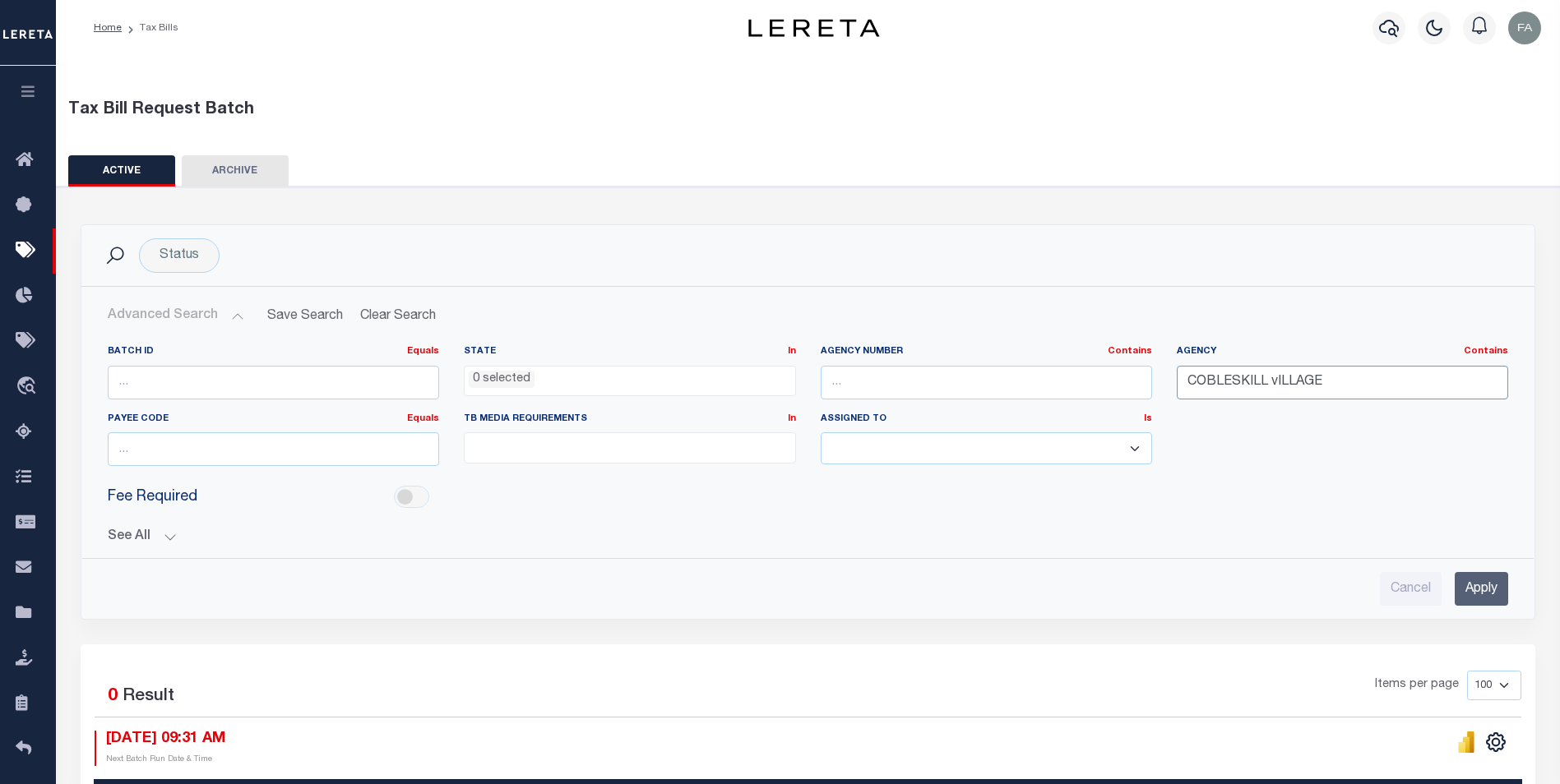
drag, startPoint x: 1283, startPoint y: 387, endPoint x: 1397, endPoint y: 295, distance: 146.5
click at [1284, 387] on input "COBLESKILL vILLAGE" at bounding box center [1342, 382] width 332 height 34
type input "COBLESKILL"
click at [1503, 596] on input "Apply" at bounding box center [1482, 589] width 53 height 34
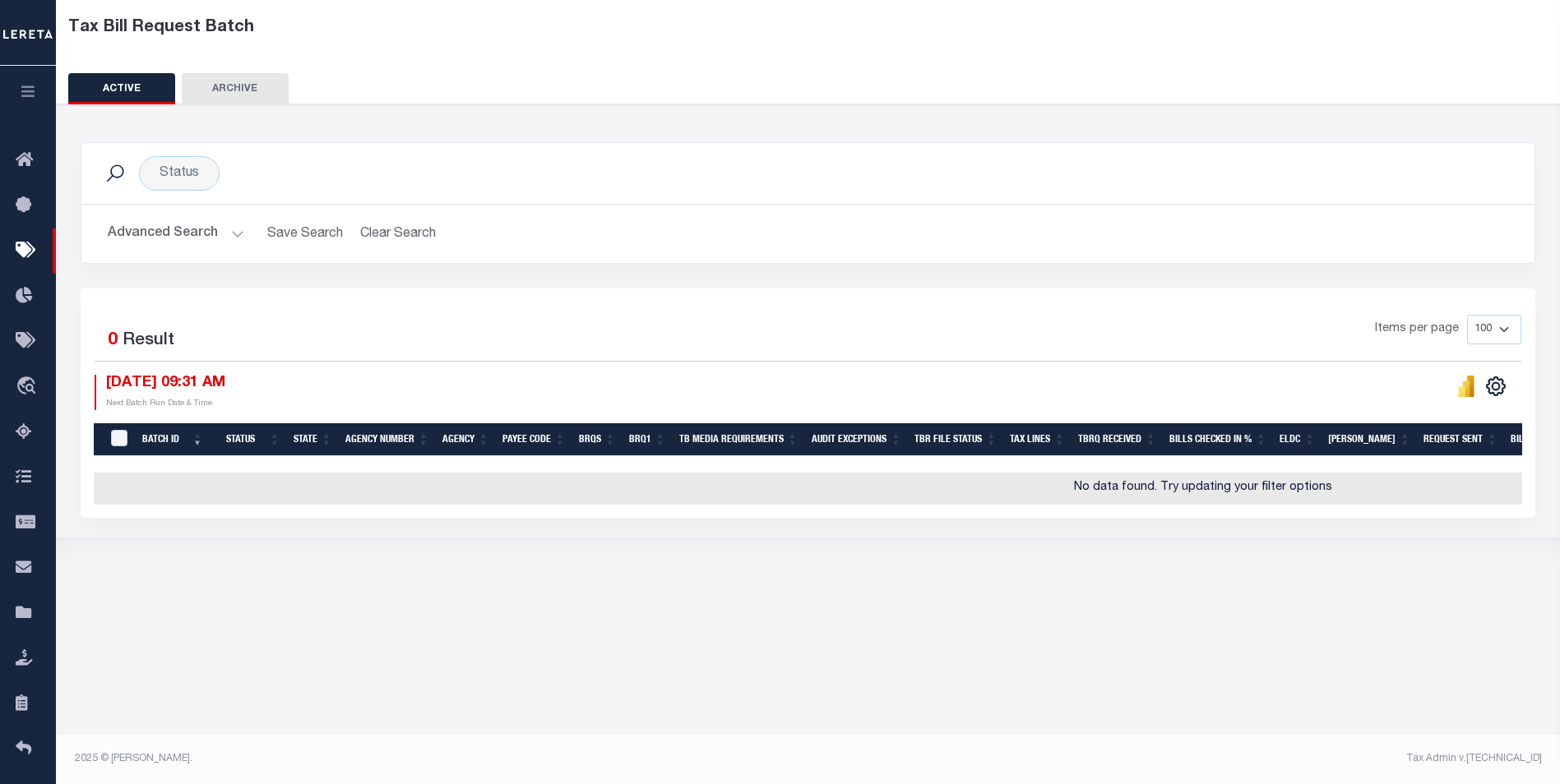
click at [189, 235] on button "Advanced Search" at bounding box center [176, 233] width 136 height 32
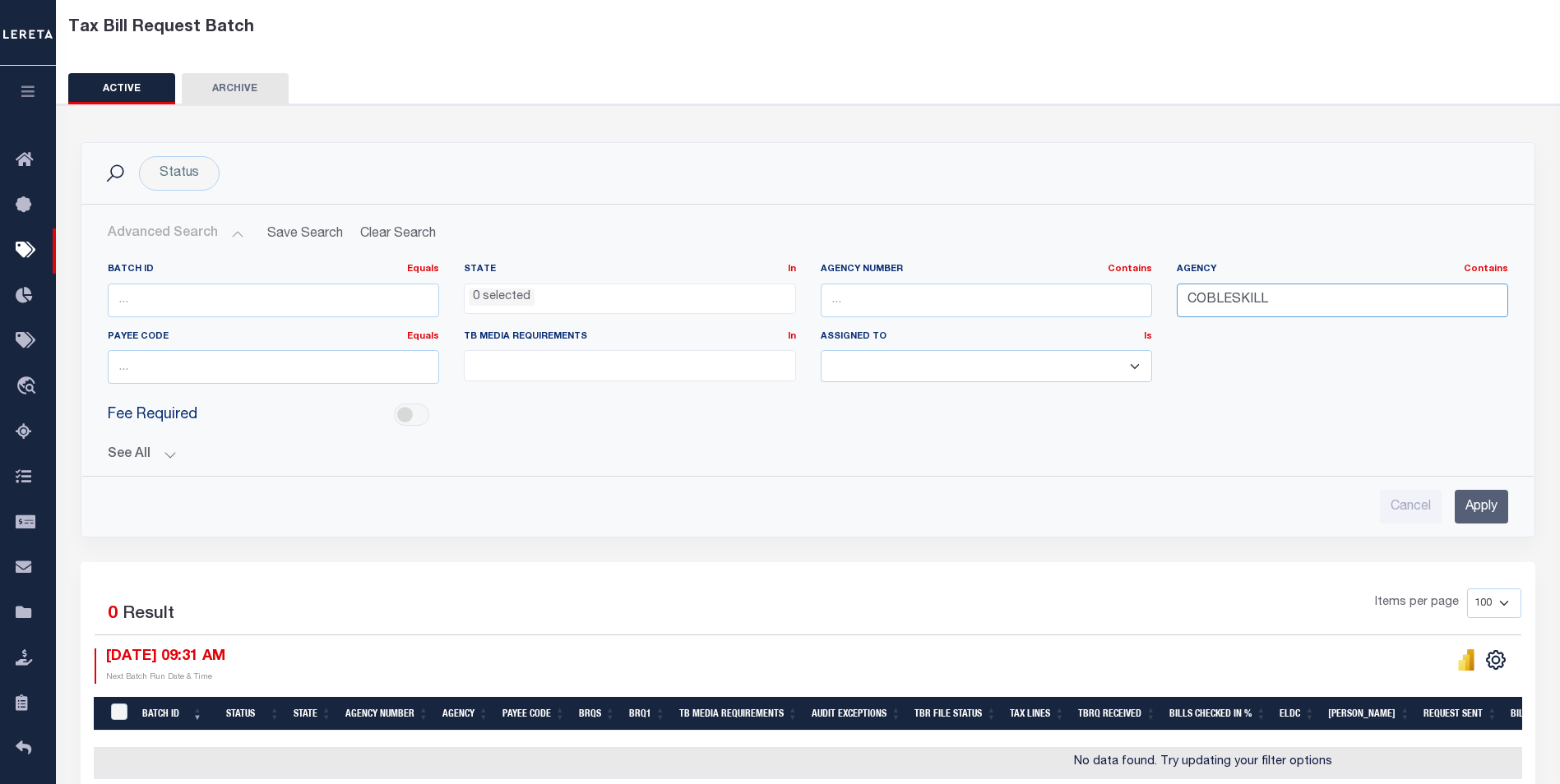
click at [1323, 305] on input "COBLESKILL" at bounding box center [1342, 300] width 332 height 34
click at [1479, 496] on input "Apply" at bounding box center [1482, 507] width 53 height 34
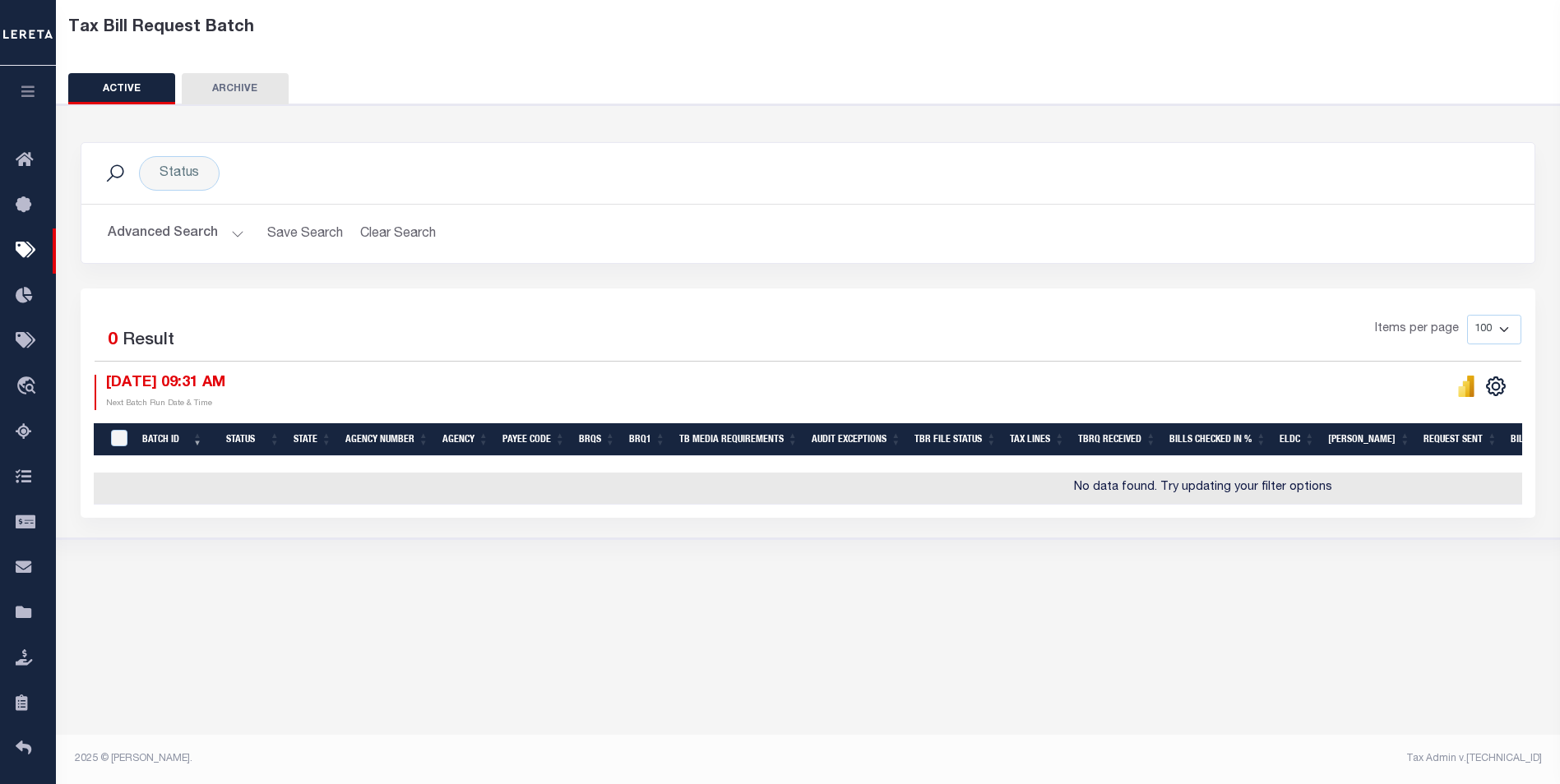
click at [192, 233] on button "Advanced Search" at bounding box center [176, 233] width 136 height 32
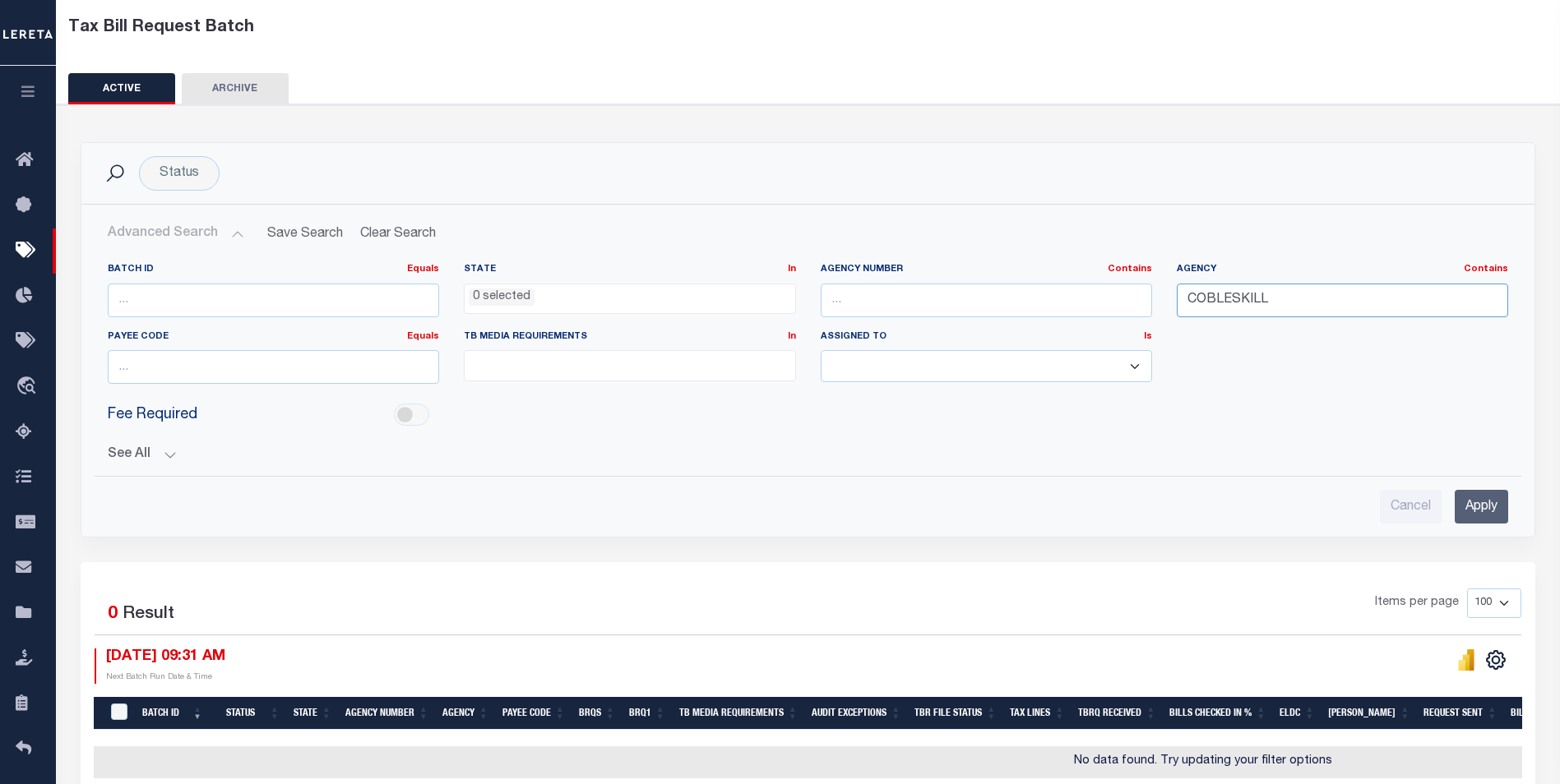
click at [1277, 290] on input "COBLESKILL" at bounding box center [1342, 300] width 332 height 34
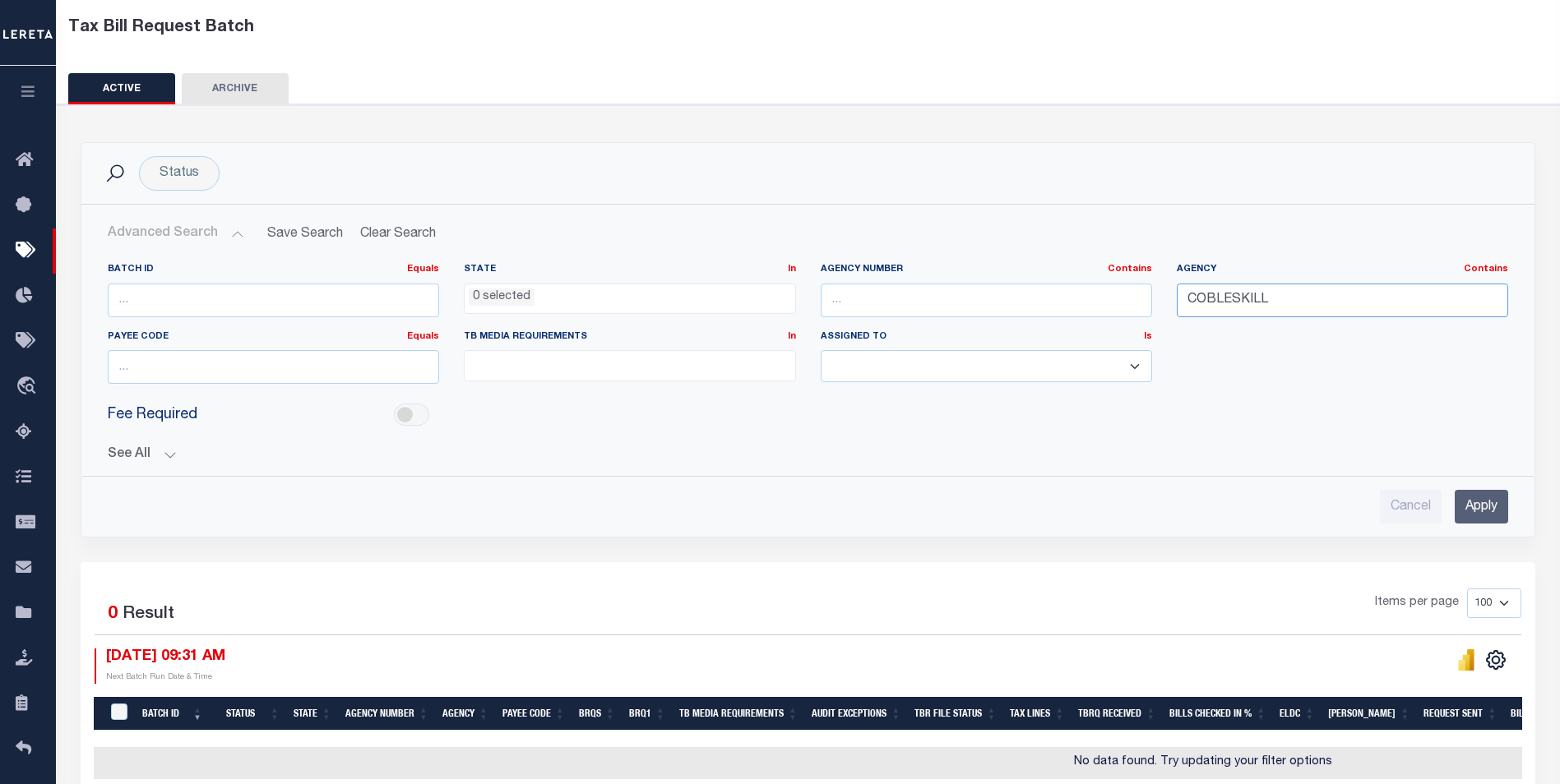
click at [1307, 291] on input "COBLESKILL" at bounding box center [1342, 300] width 332 height 34
click at [1493, 497] on input "Apply" at bounding box center [1482, 507] width 53 height 34
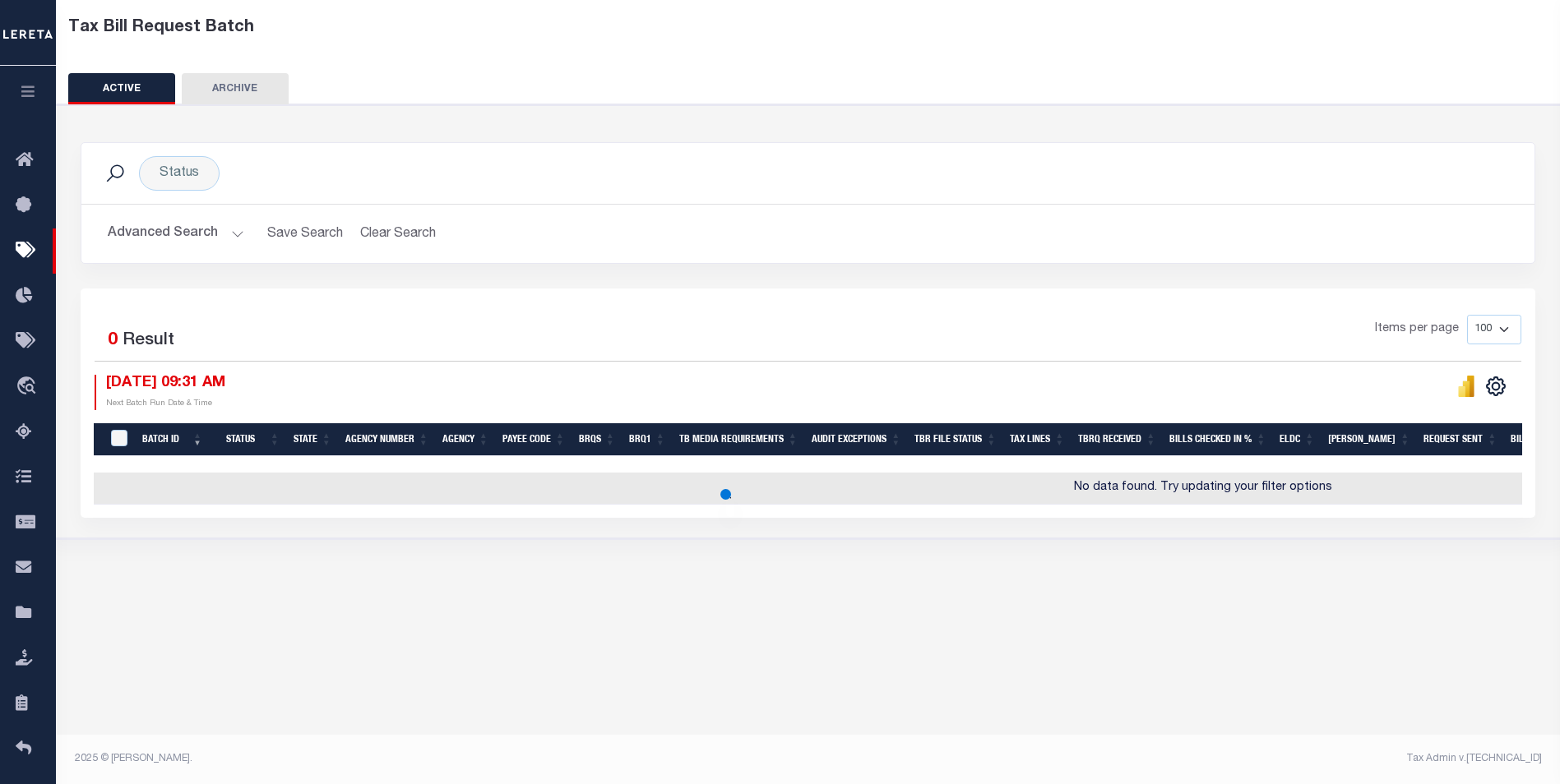
click at [520, 344] on div "Items per page 100 200 500 1000" at bounding box center [989, 336] width 1064 height 43
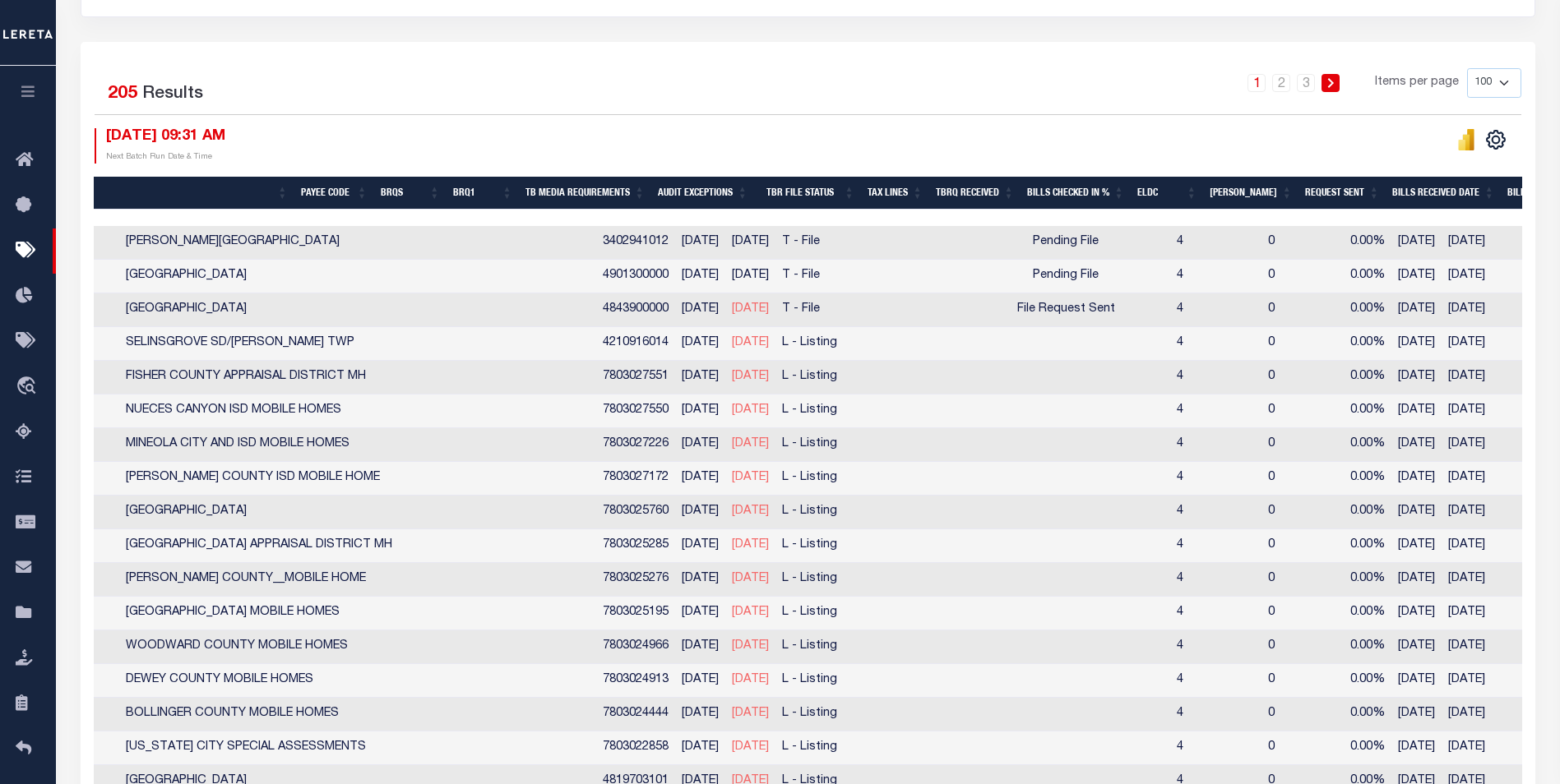
scroll to position [0, 785]
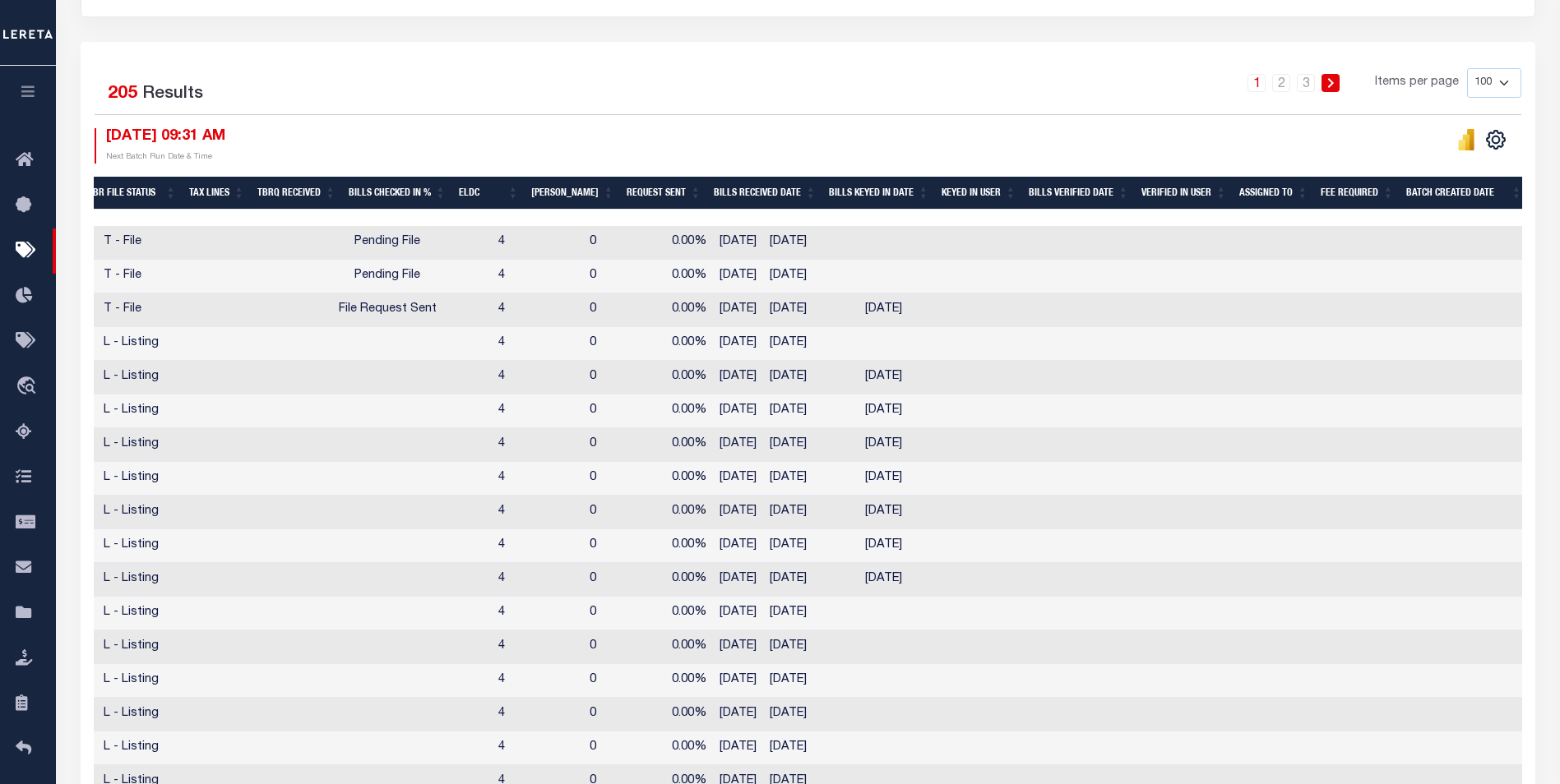
drag, startPoint x: 838, startPoint y: 328, endPoint x: 872, endPoint y: 313, distance: 37.2
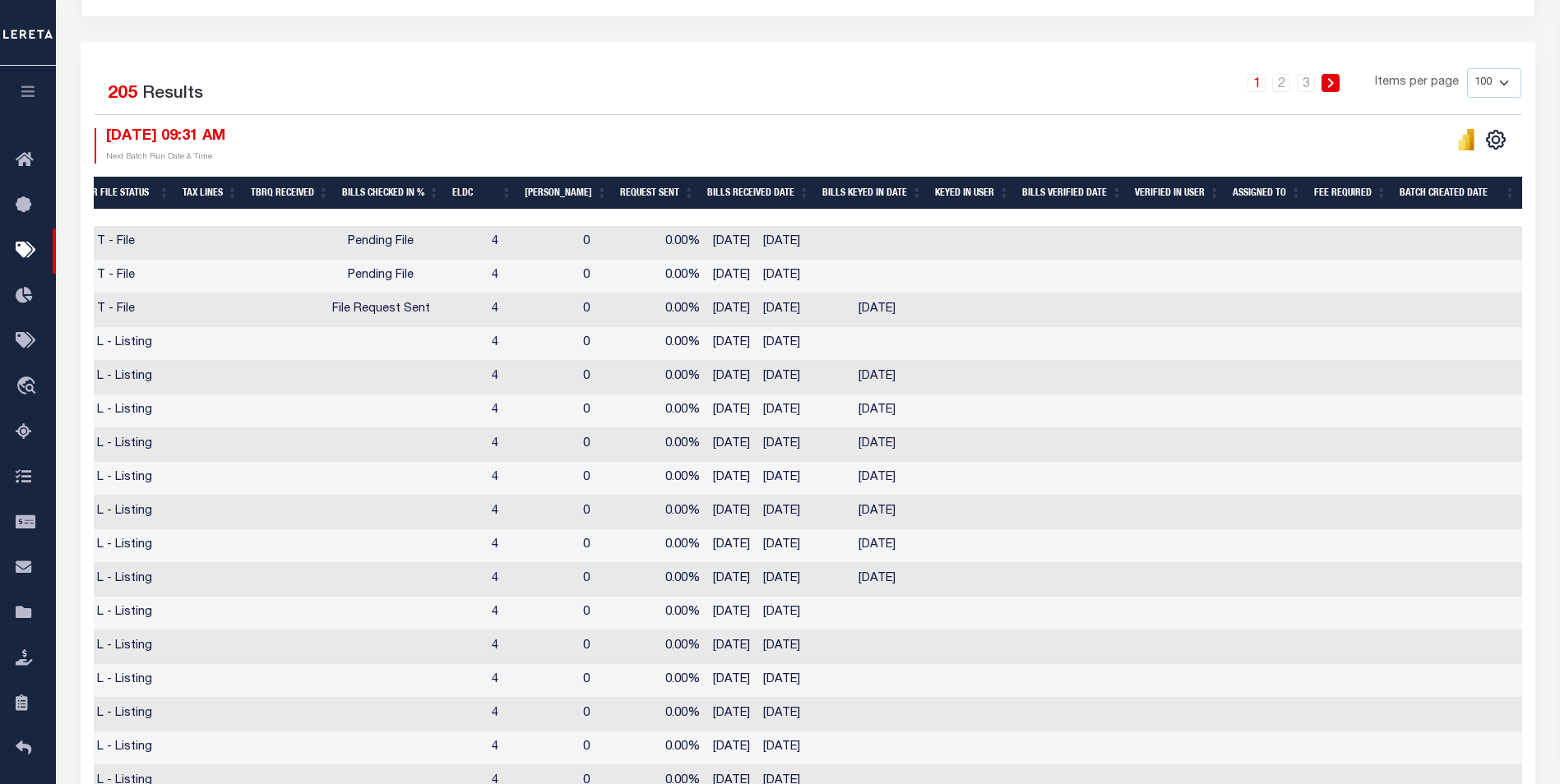
click at [1367, 333] on td at bounding box center [1416, 344] width 98 height 34
checkbox input "true"
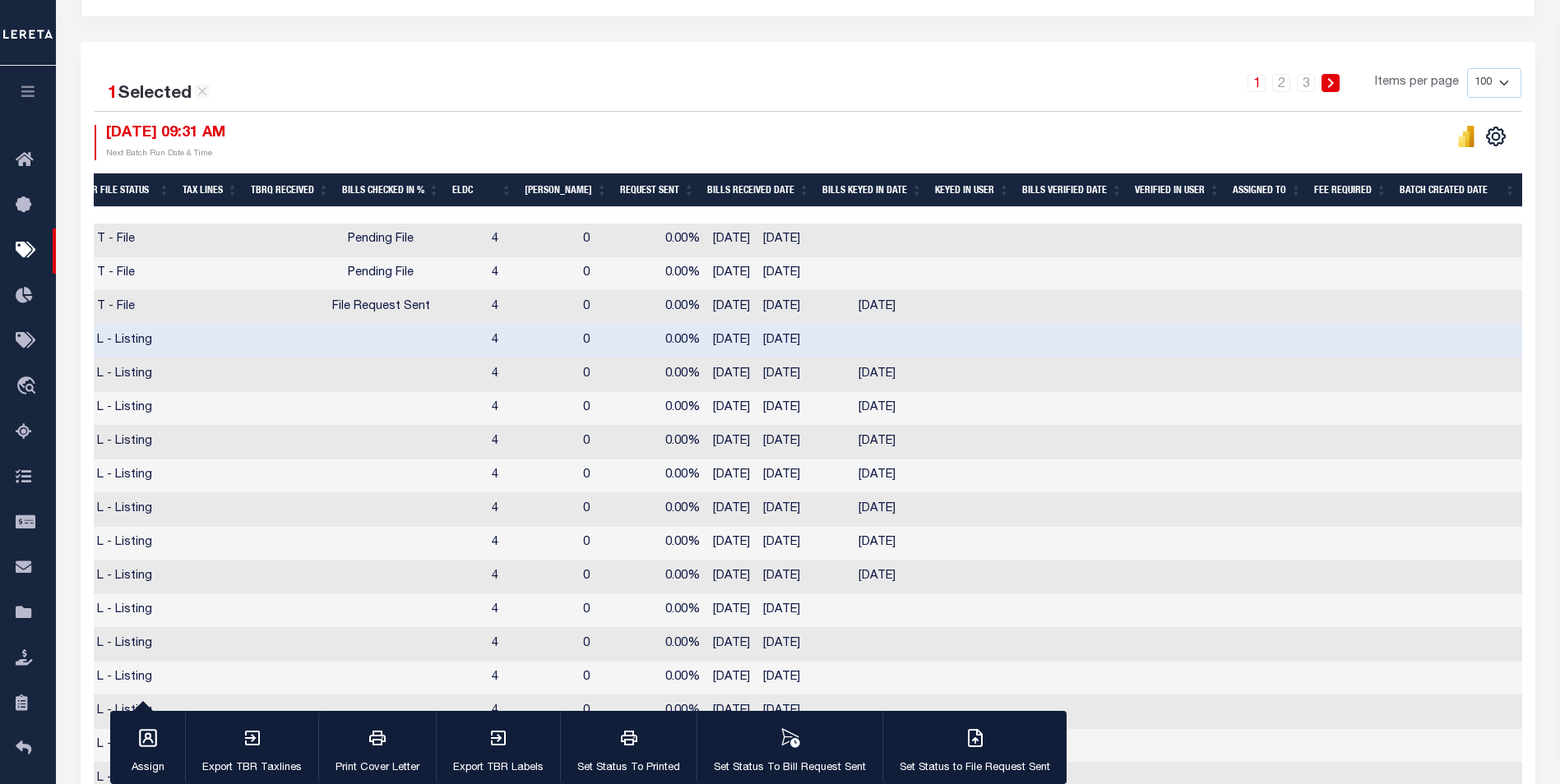
click at [1367, 382] on td at bounding box center [1416, 375] width 98 height 34
checkbox input "true"
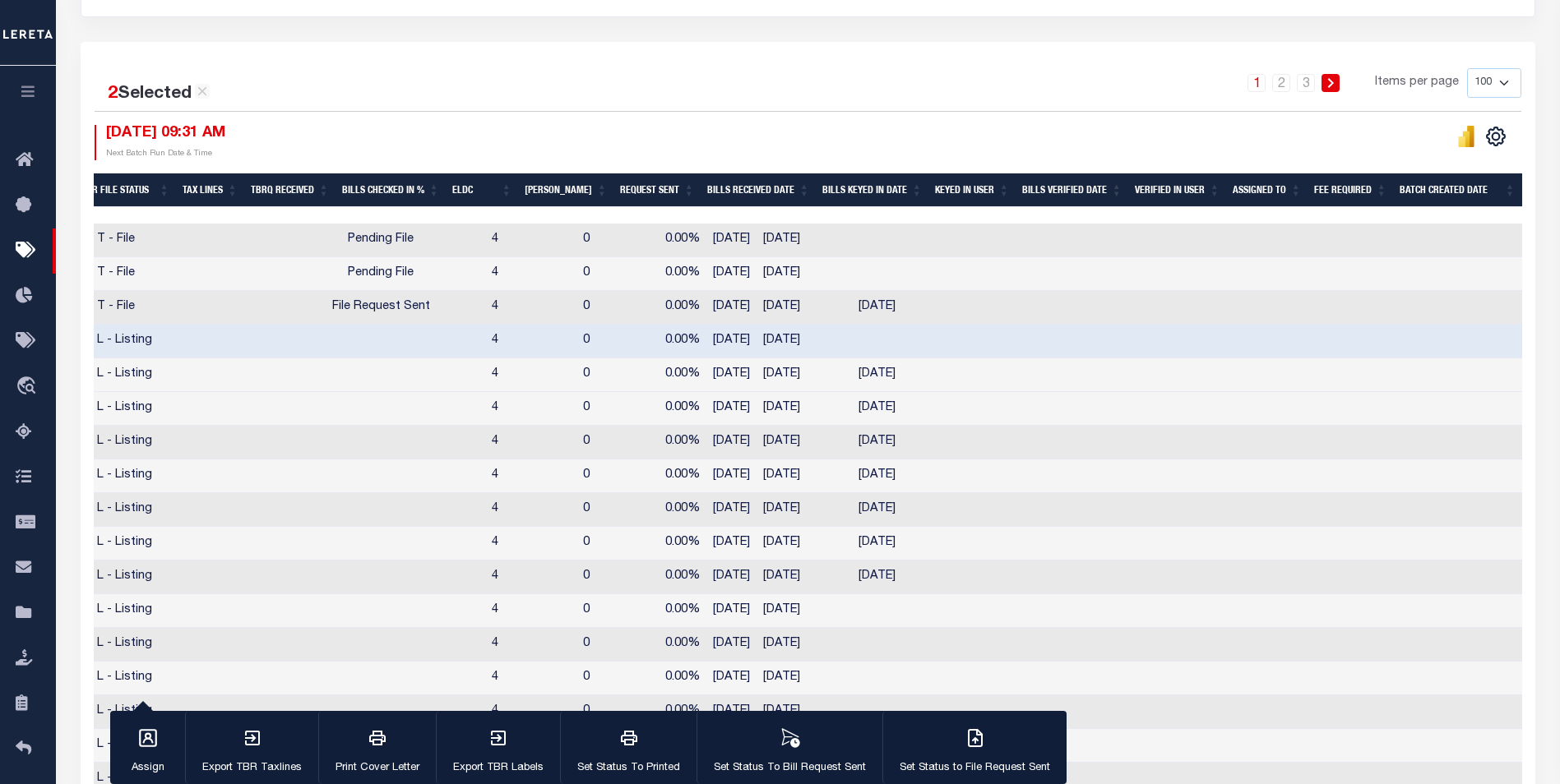
click at [1367, 349] on td at bounding box center [1416, 341] width 98 height 34
checkbox input "false"
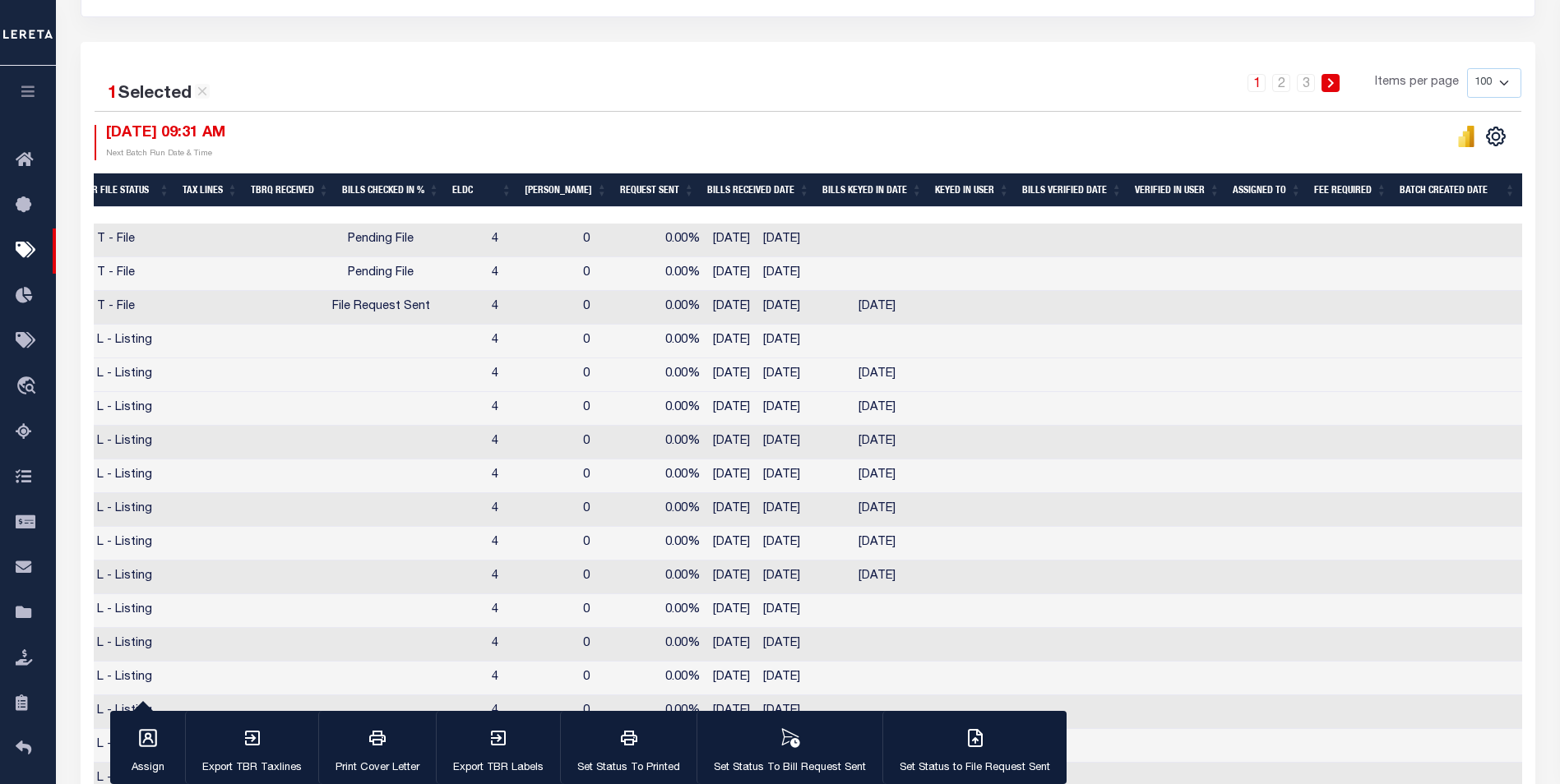
click at [1367, 323] on td at bounding box center [1416, 308] width 98 height 34
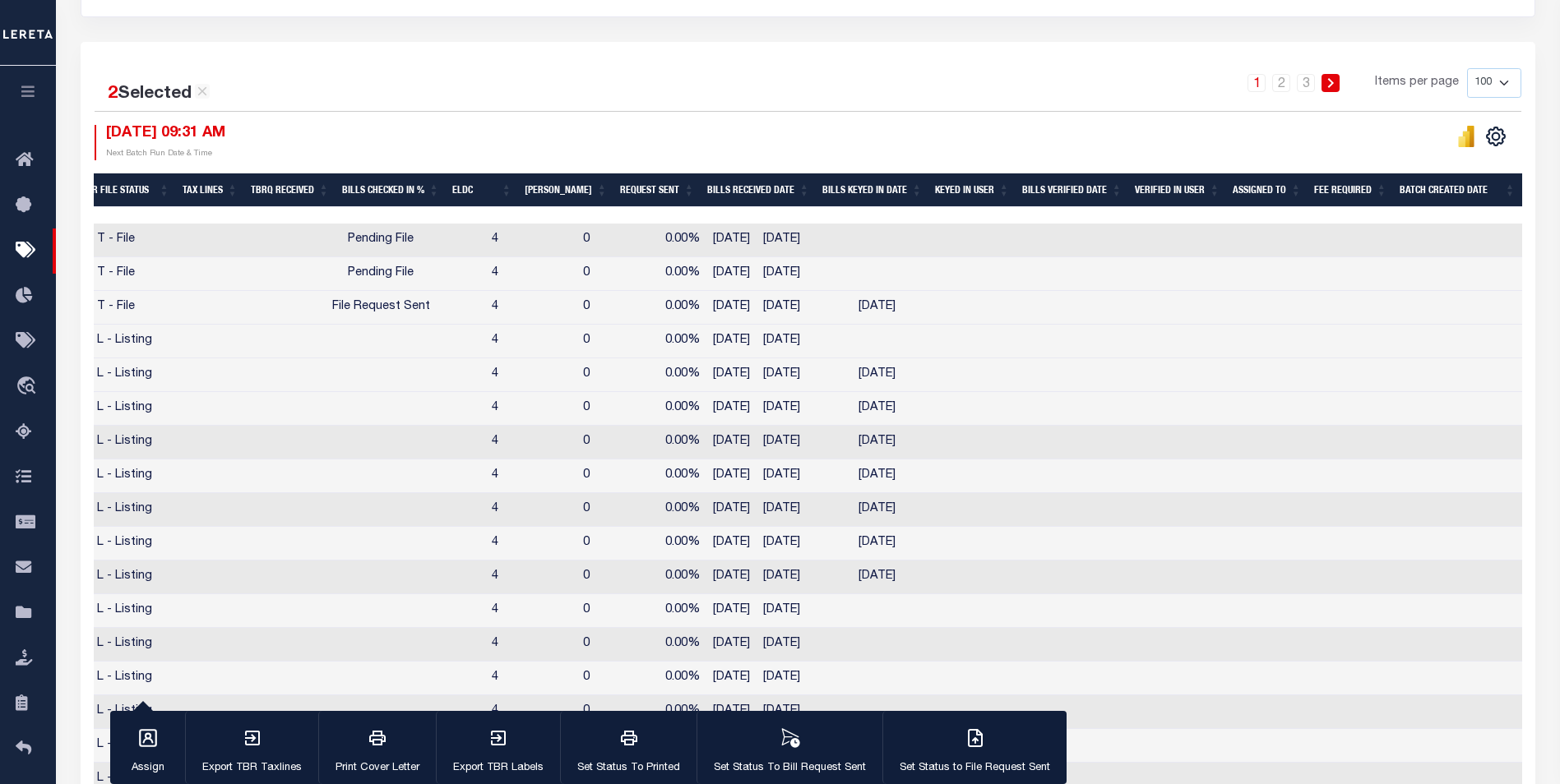
click at [1367, 312] on td at bounding box center [1416, 308] width 98 height 34
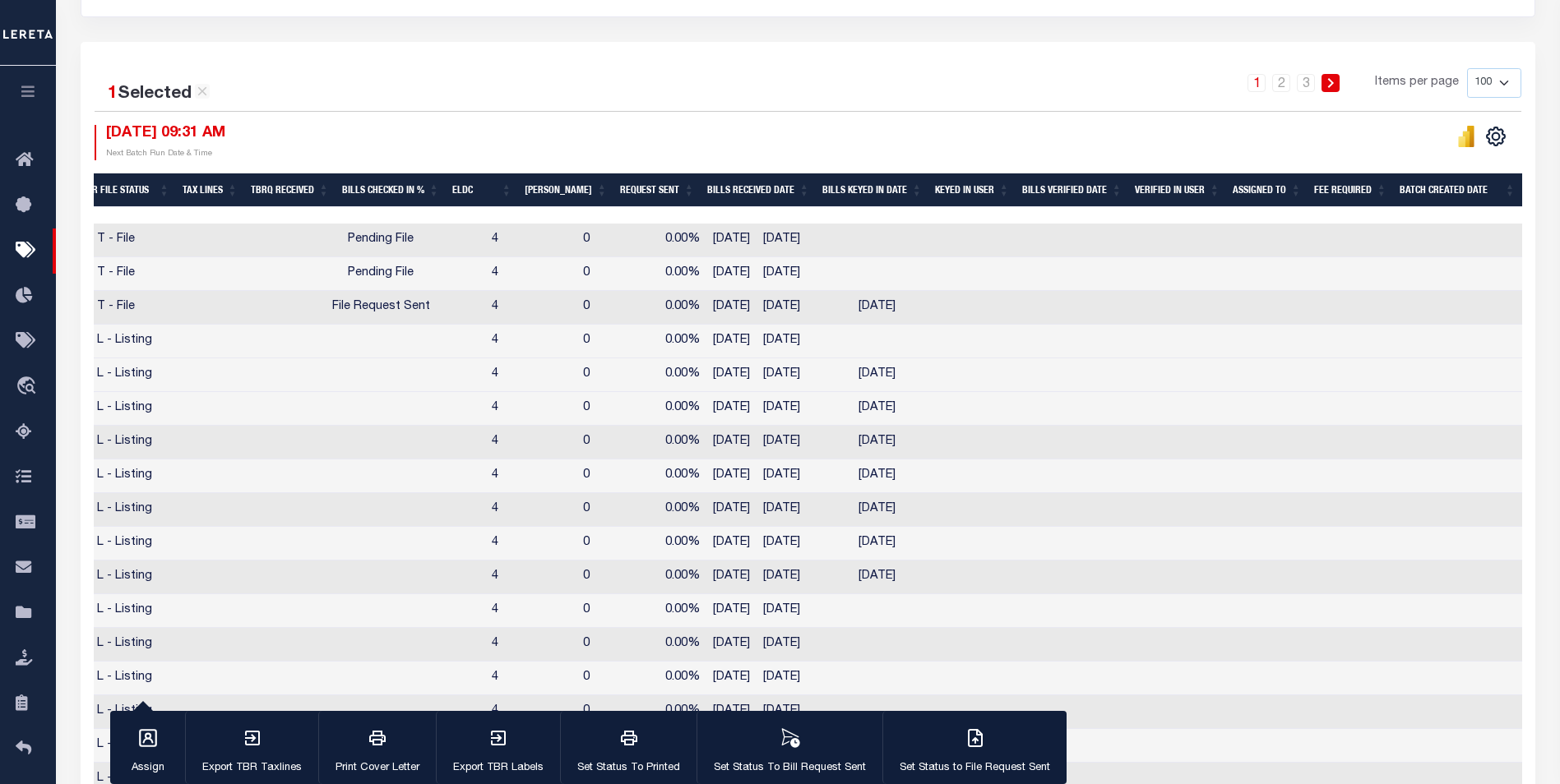
click at [1367, 302] on td at bounding box center [1416, 308] width 98 height 34
checkbox input "true"
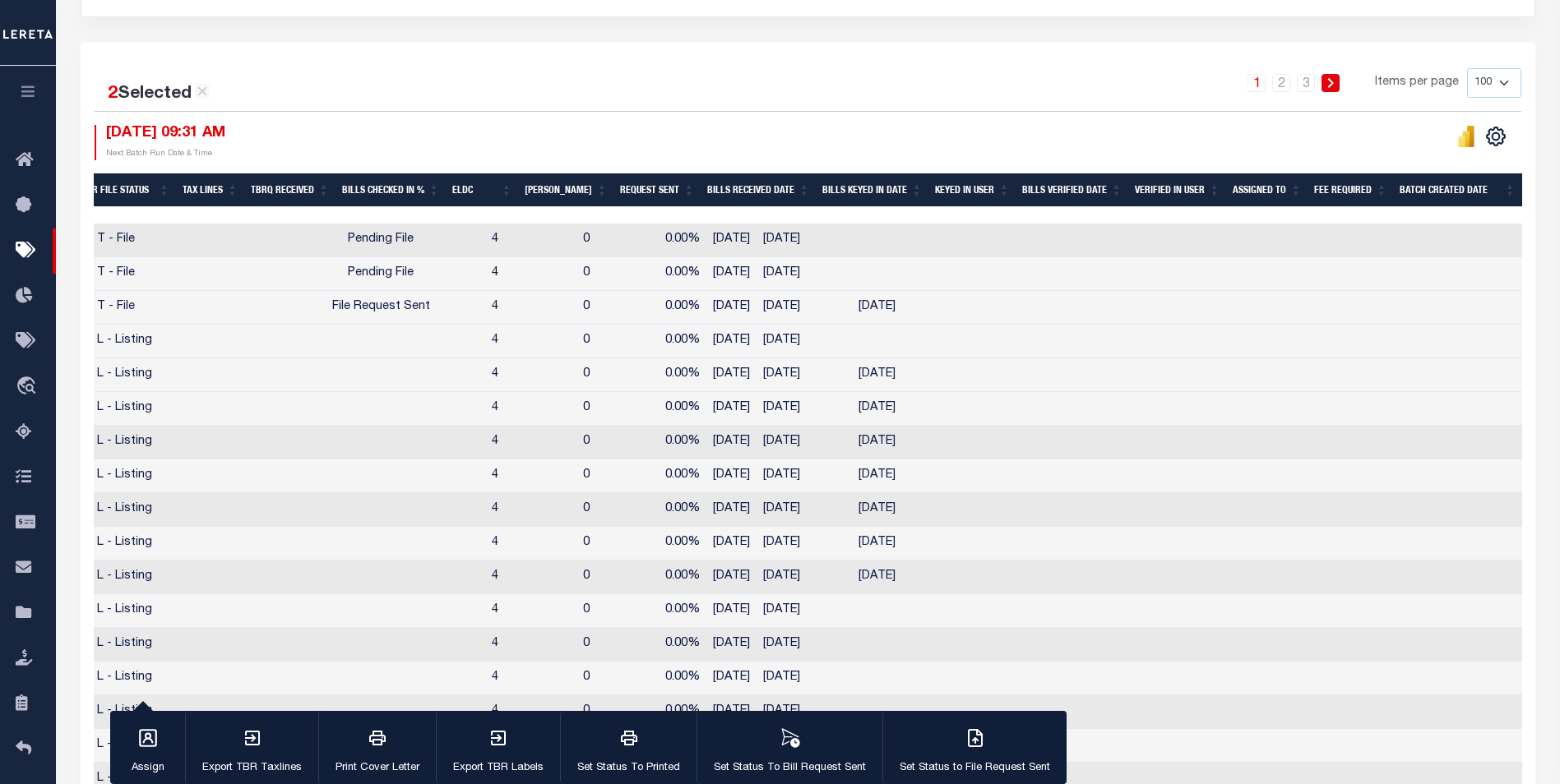
click at [1367, 241] on td at bounding box center [1416, 241] width 98 height 34
checkbox input "true"
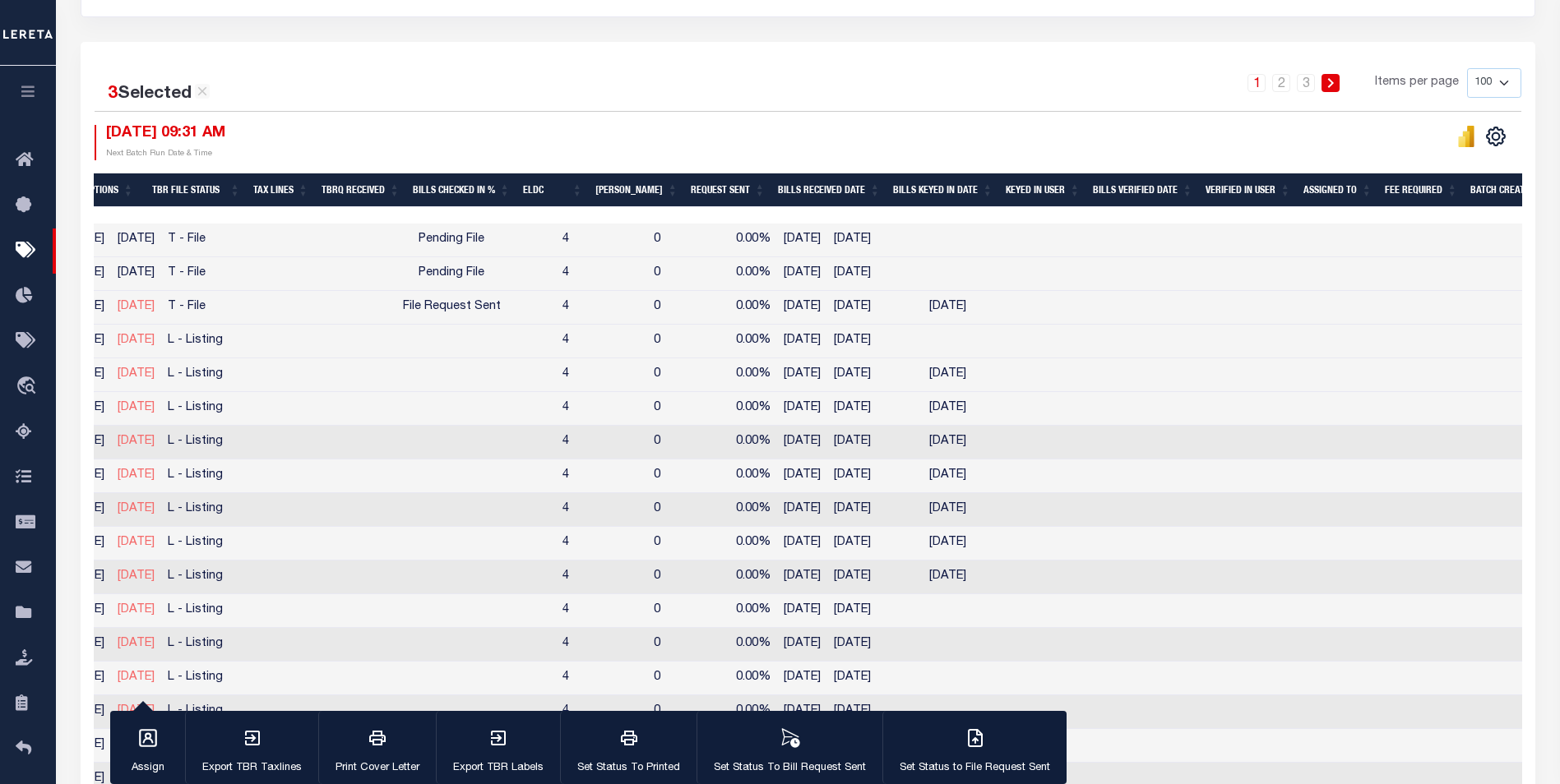
scroll to position [0, 1096]
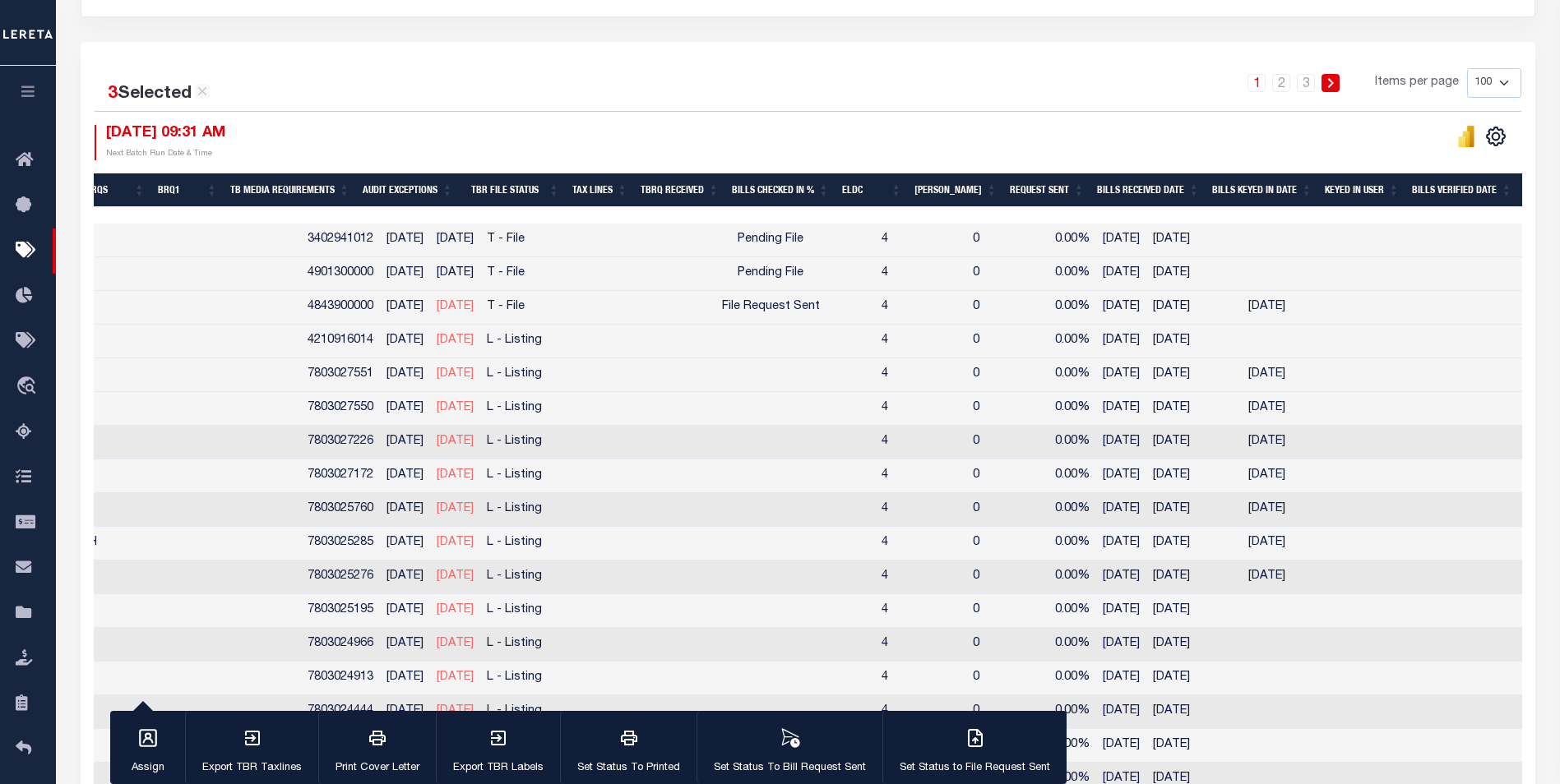
click at [556, 193] on th "TBR File Status" at bounding box center [513, 191] width 107 height 34
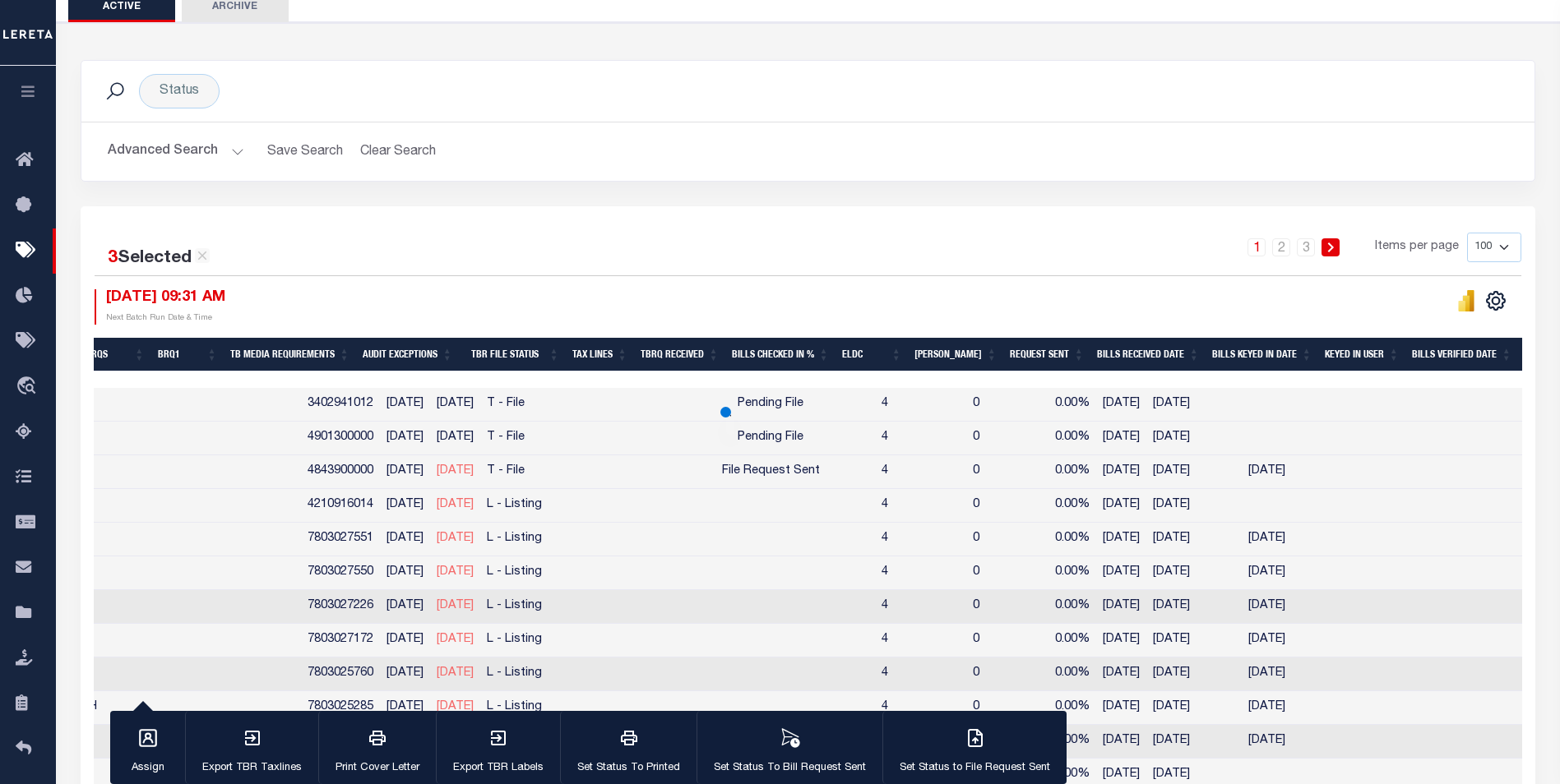
click at [222, 151] on button "Advanced Search" at bounding box center [176, 151] width 136 height 32
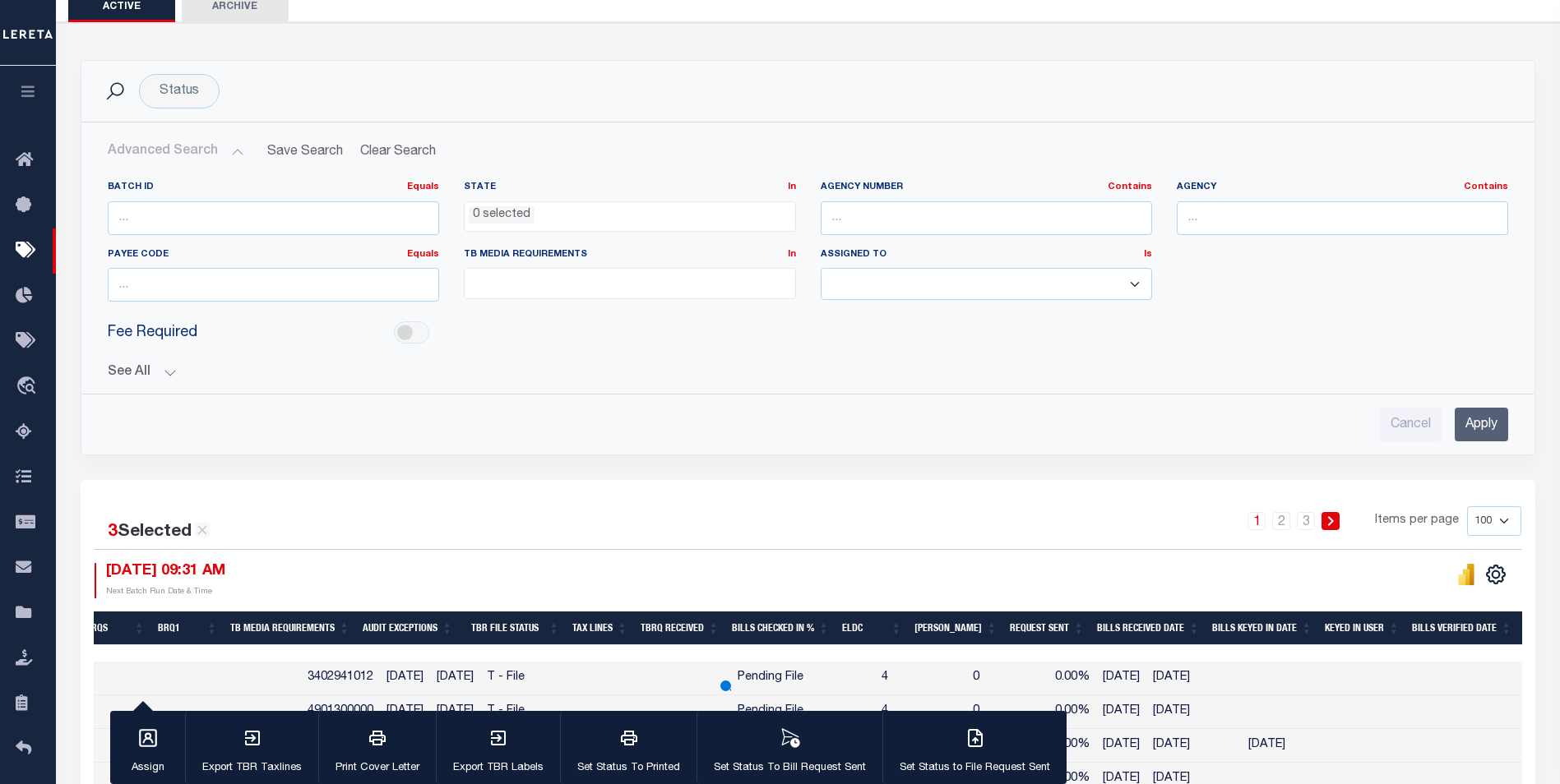
click at [166, 368] on button "See All" at bounding box center [808, 373] width 1400 height 16
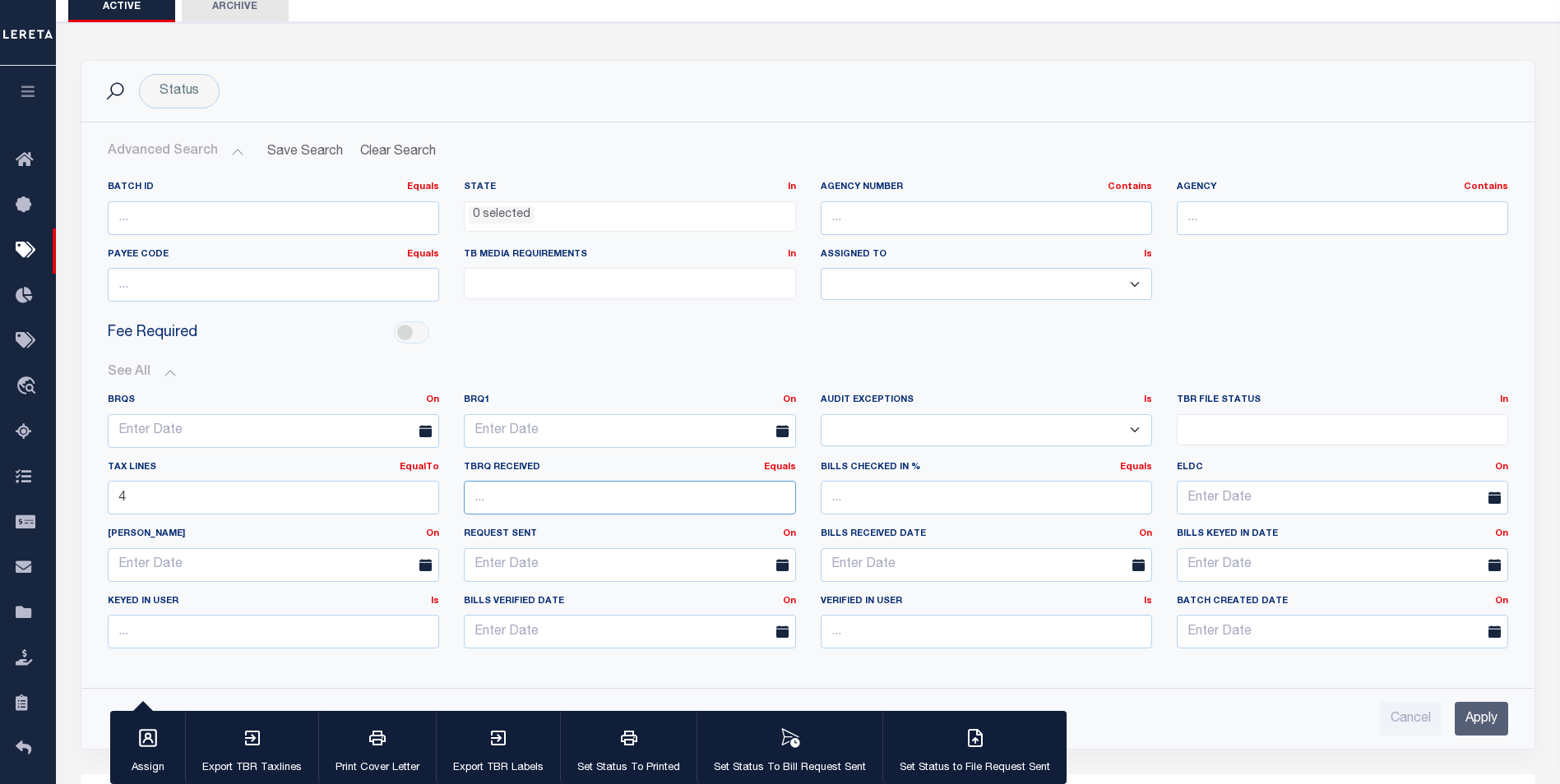
click at [616, 495] on input "number" at bounding box center [629, 498] width 332 height 34
click at [779, 490] on input "1" at bounding box center [629, 498] width 332 height 34
type input "0"
click at [783, 505] on input "0" at bounding box center [629, 498] width 332 height 34
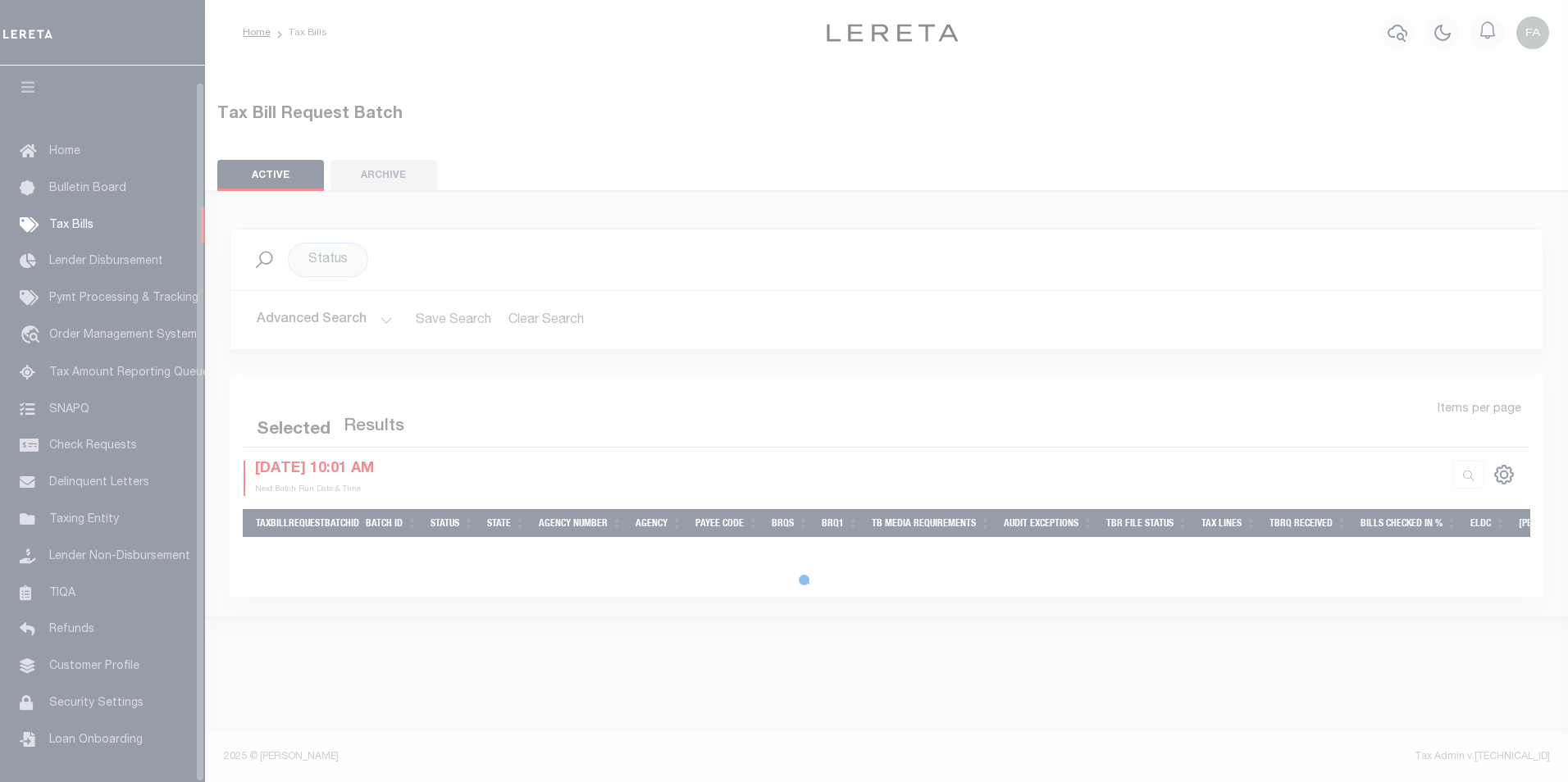
scroll to position [16, 0]
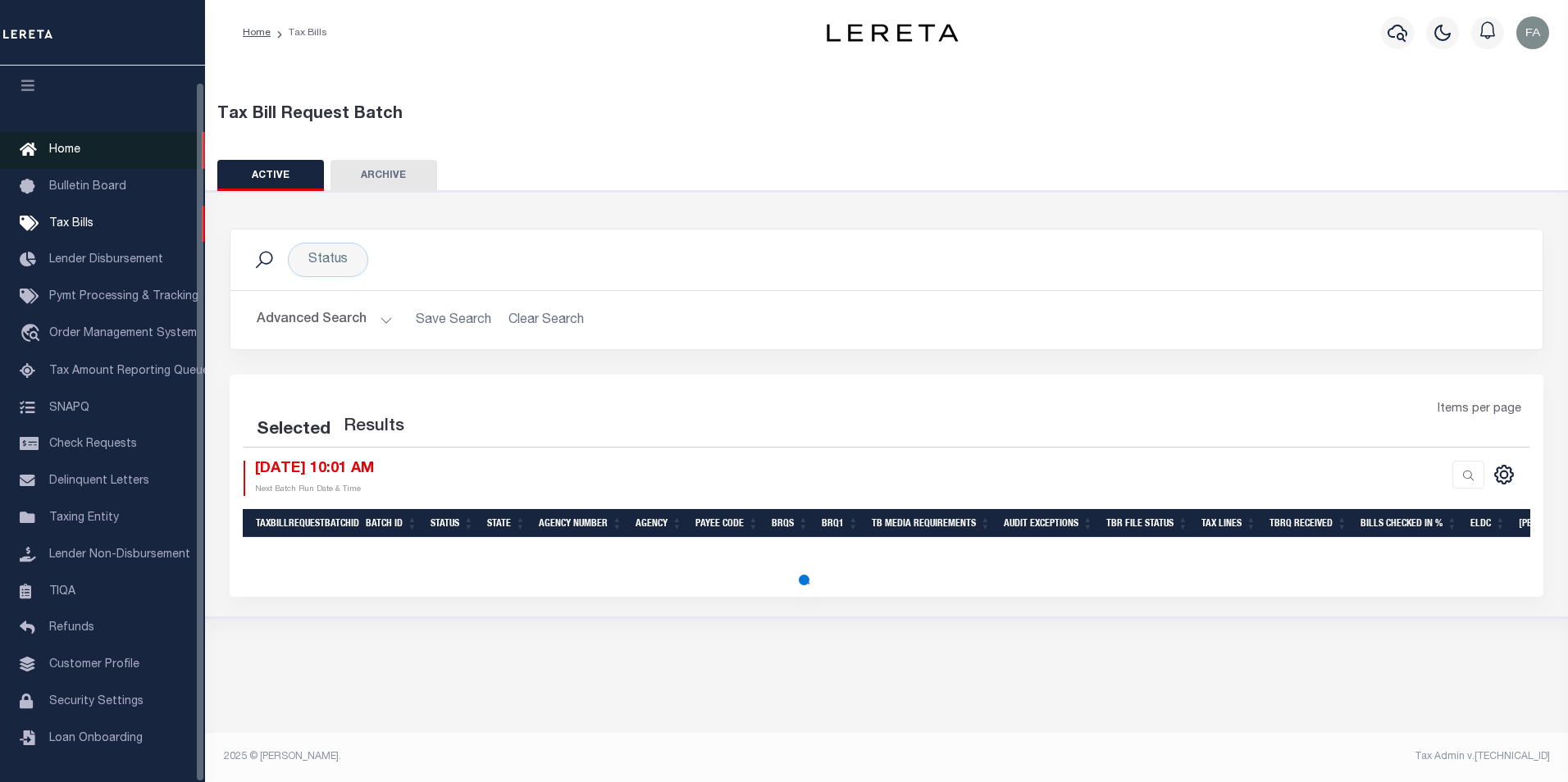
click at [83, 140] on link "Home" at bounding box center [102, 151] width 205 height 37
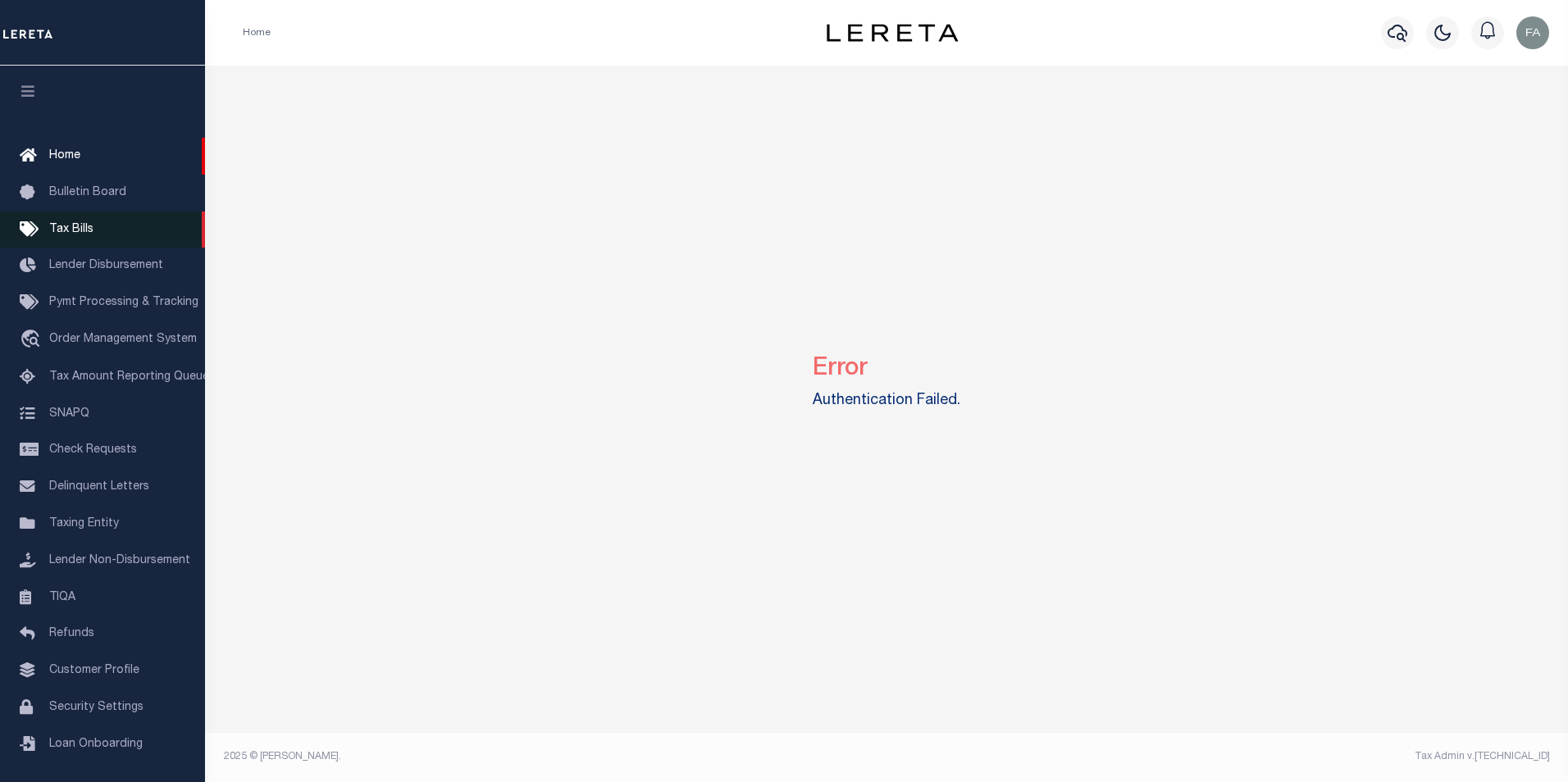
click at [88, 224] on span "Tax Bills" at bounding box center [71, 229] width 44 height 12
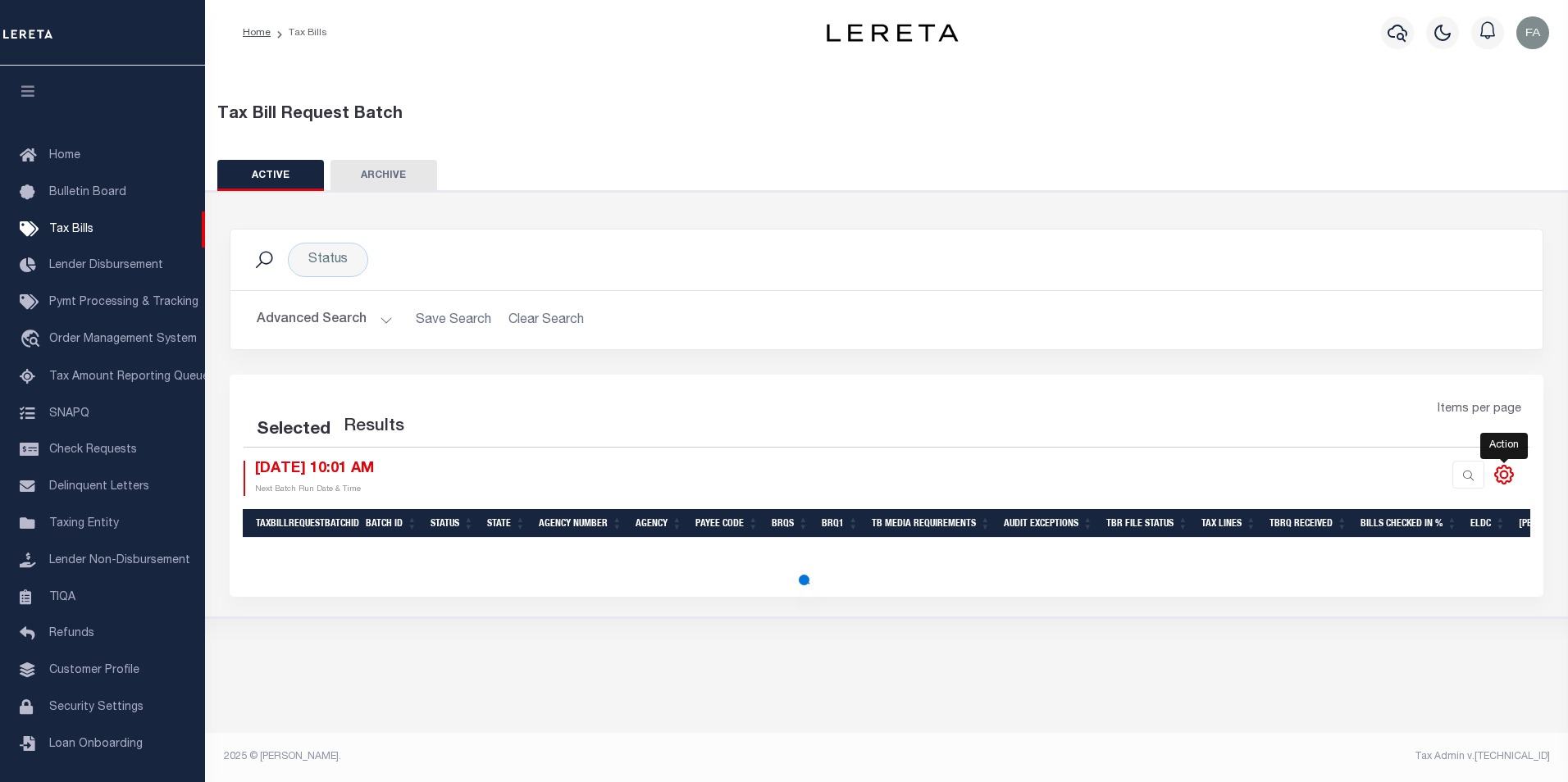
click at [1506, 478] on icon at bounding box center [1504, 474] width 7 height 7
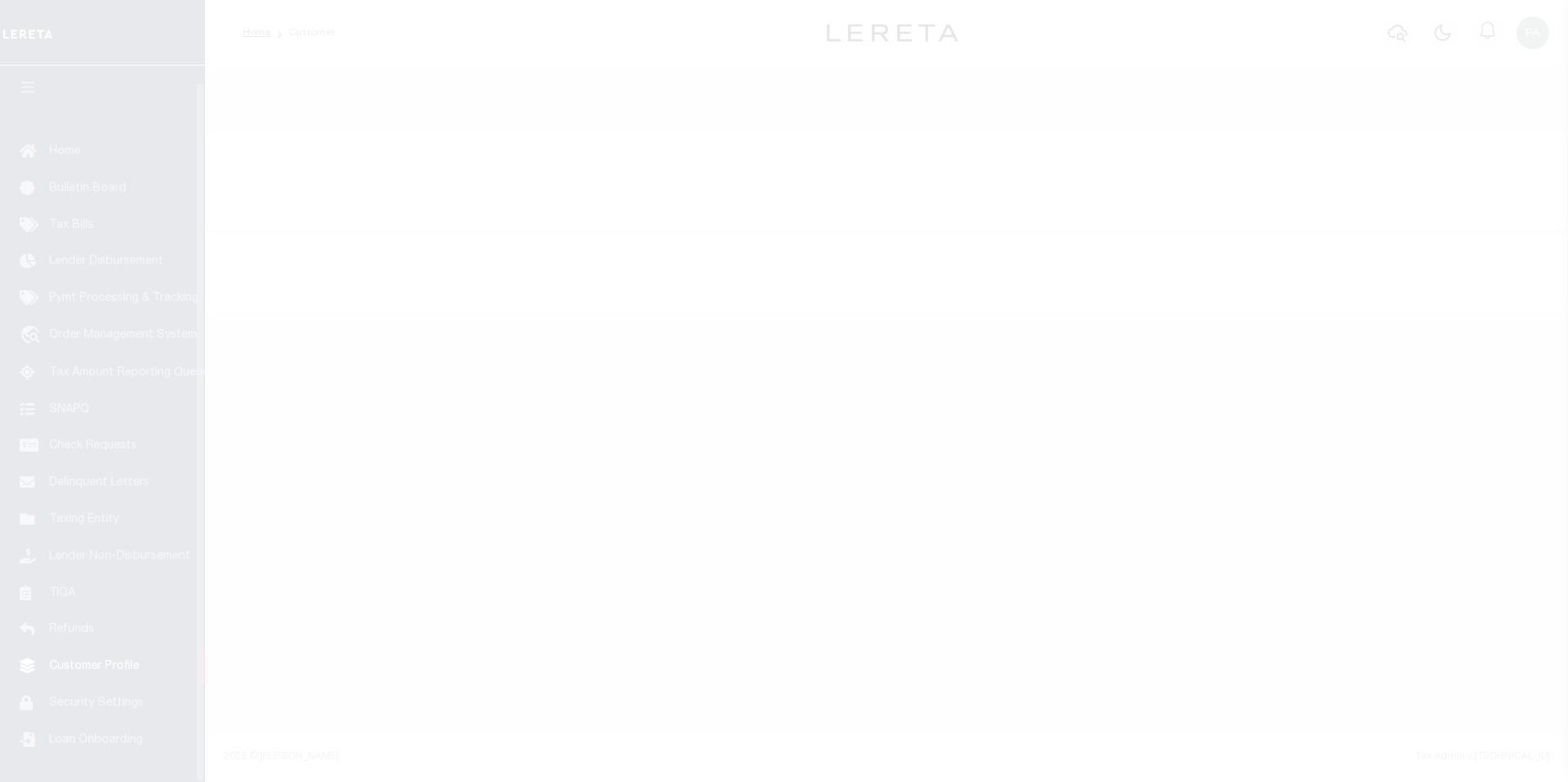
scroll to position [16, 0]
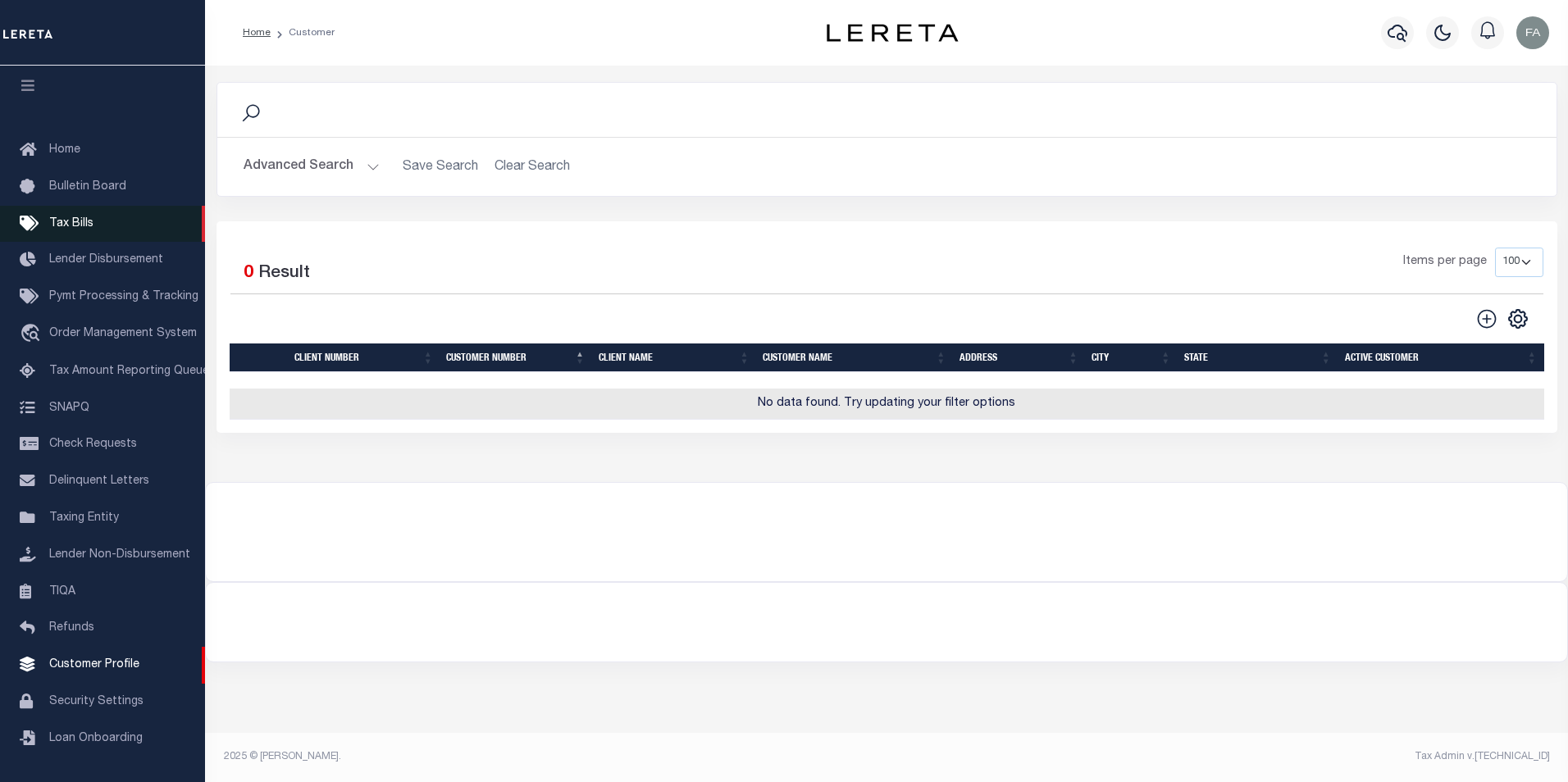
click at [134, 220] on link "Tax Bills" at bounding box center [102, 225] width 205 height 37
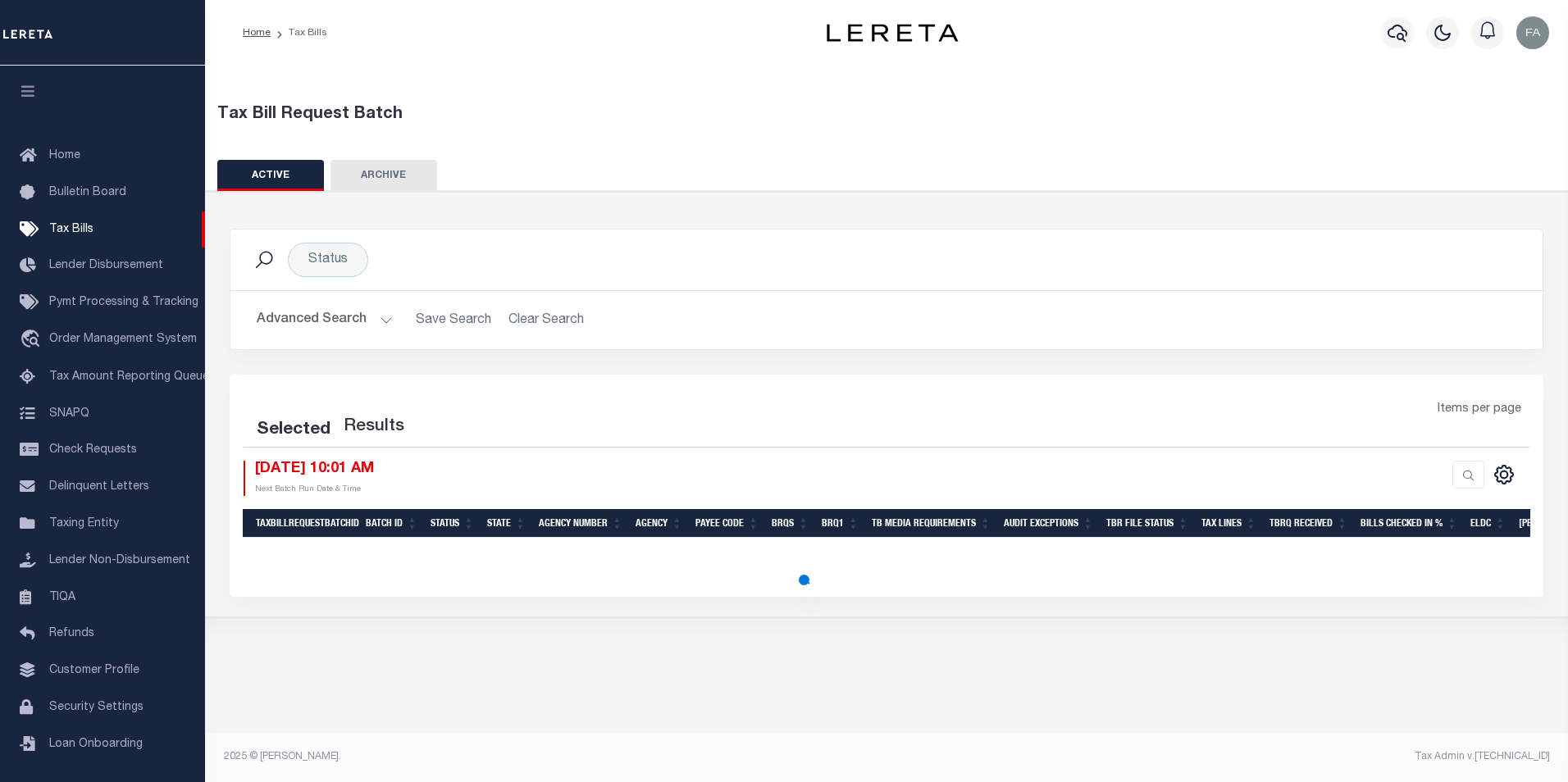
click at [690, 151] on div "Tax Bill Request Batch ACTIVE ARCHIVE HISTORY In In" at bounding box center [886, 340] width 1380 height 556
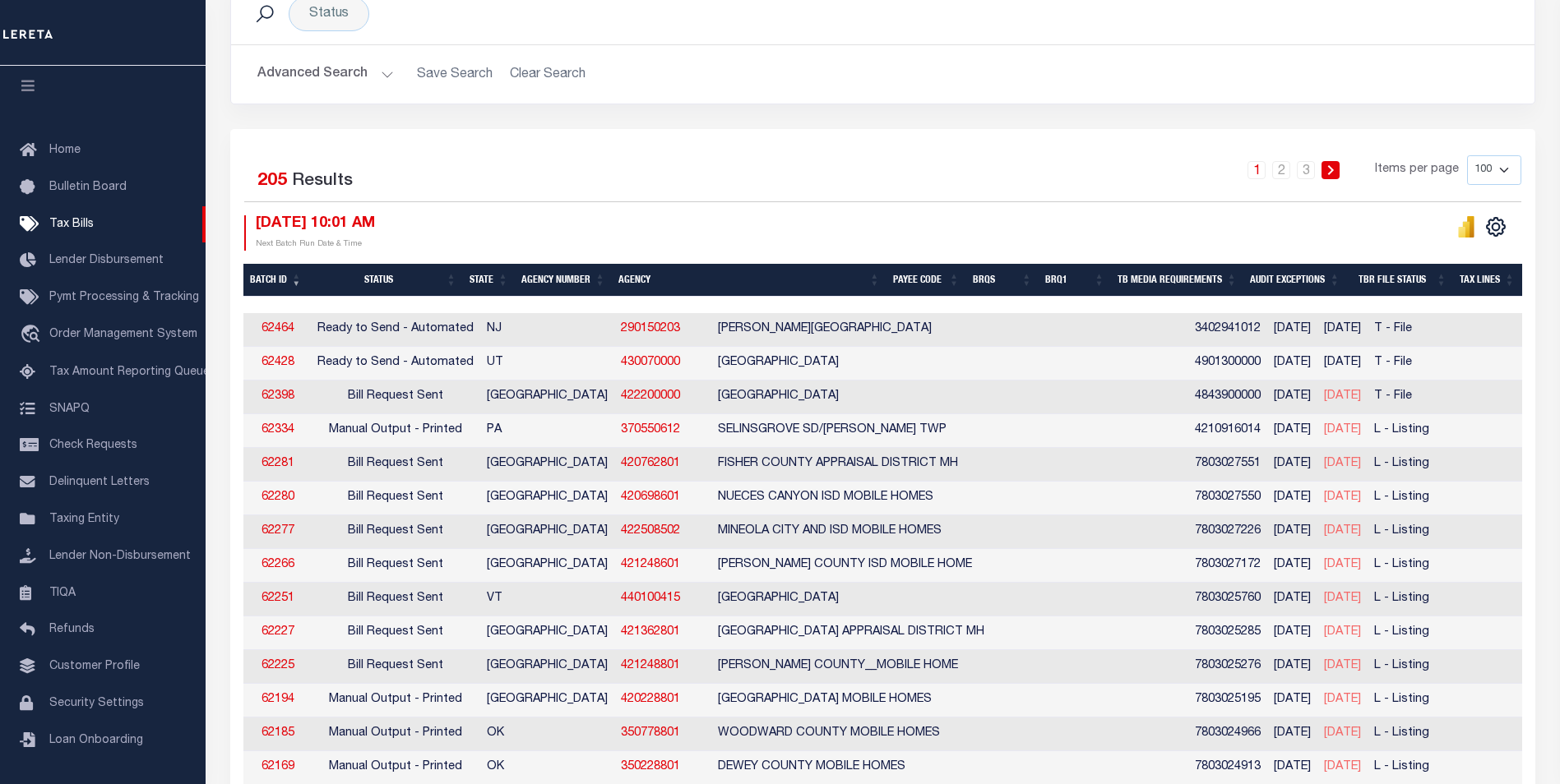
scroll to position [164, 0]
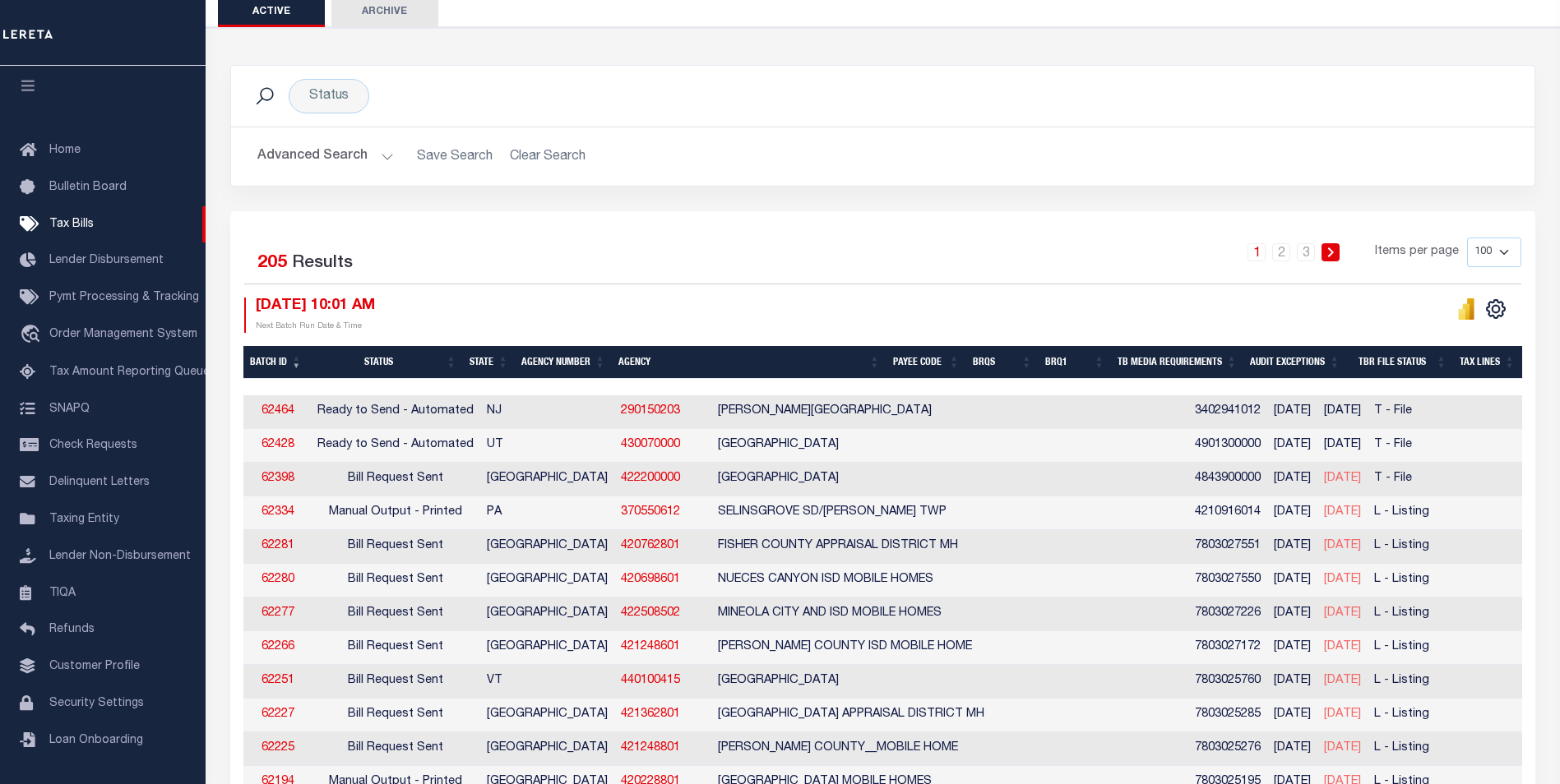
click at [357, 165] on button "Advanced Search" at bounding box center [325, 157] width 136 height 32
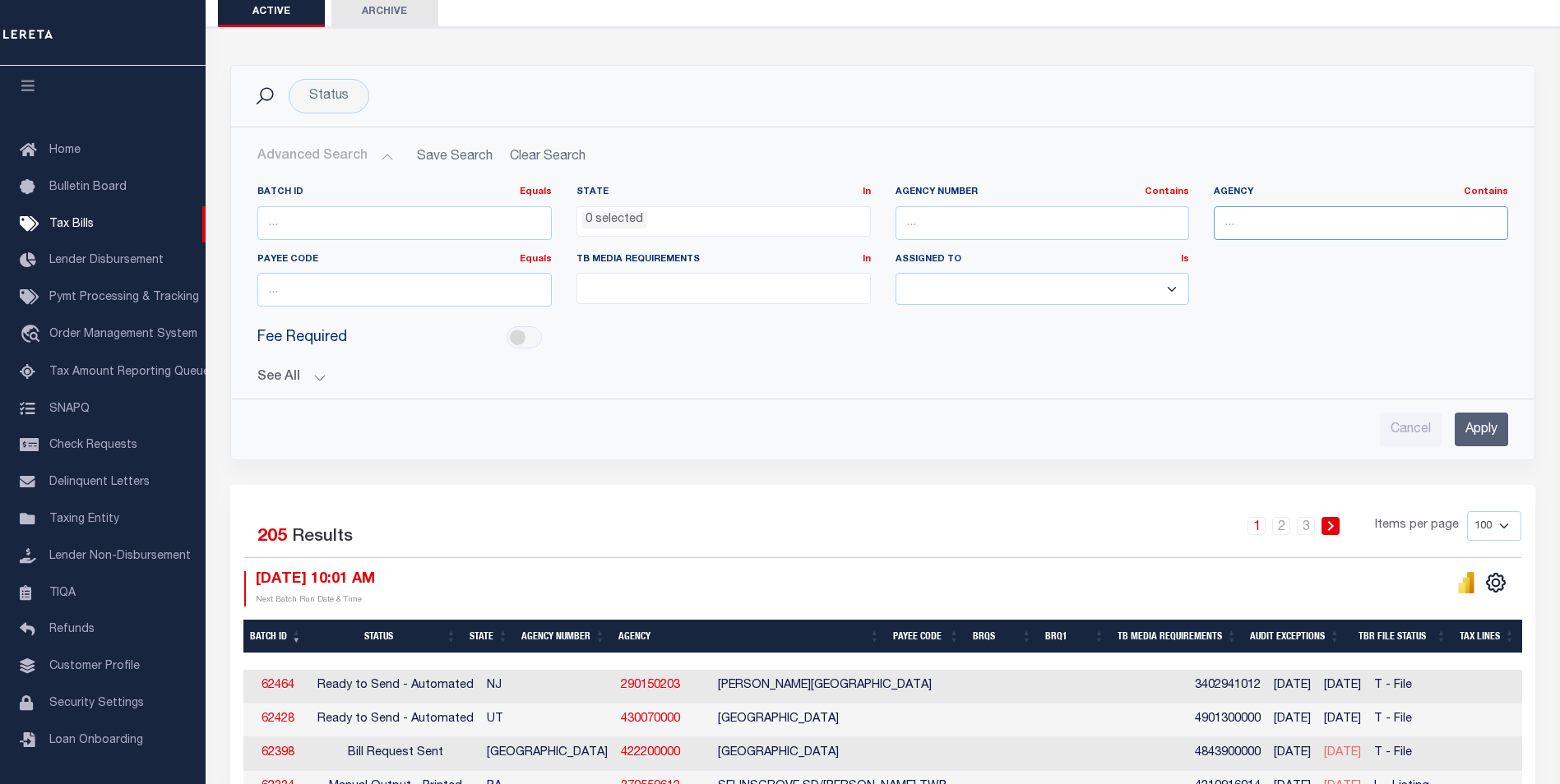
click at [1291, 218] on input "text" at bounding box center [1360, 224] width 294 height 34
click at [1203, 164] on h2 "Advanced Search Save Search Clear Search TaxBillBatches_dynamictable_____Defaul…" at bounding box center [883, 157] width 1277 height 32
click at [1165, 286] on select "[PERSON_NAME] [PERSON_NAME] [PERSON_NAME] [PERSON_NAME] [PERSON_NAME] [PERSON_N…" at bounding box center [1043, 289] width 294 height 32
click at [1277, 355] on div "Fee Required" at bounding box center [883, 339] width 1276 height 37
click at [697, 329] on div "Fee Required" at bounding box center [883, 339] width 1276 height 37
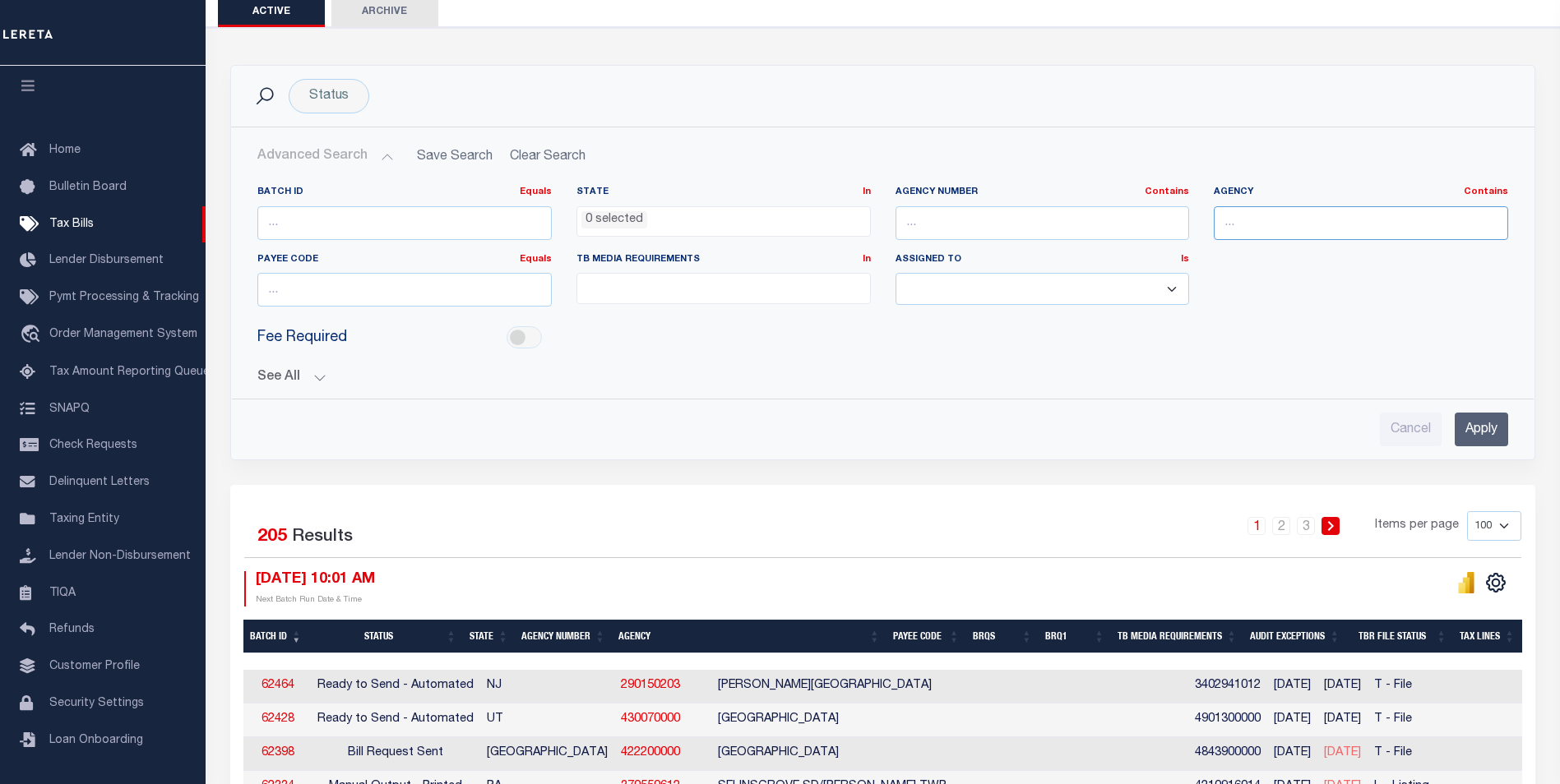
click at [1260, 228] on input "text" at bounding box center [1360, 224] width 294 height 34
click at [1109, 341] on div "Fee Required" at bounding box center [883, 339] width 1276 height 37
click at [1058, 107] on div "Status Search" at bounding box center [883, 96] width 1277 height 35
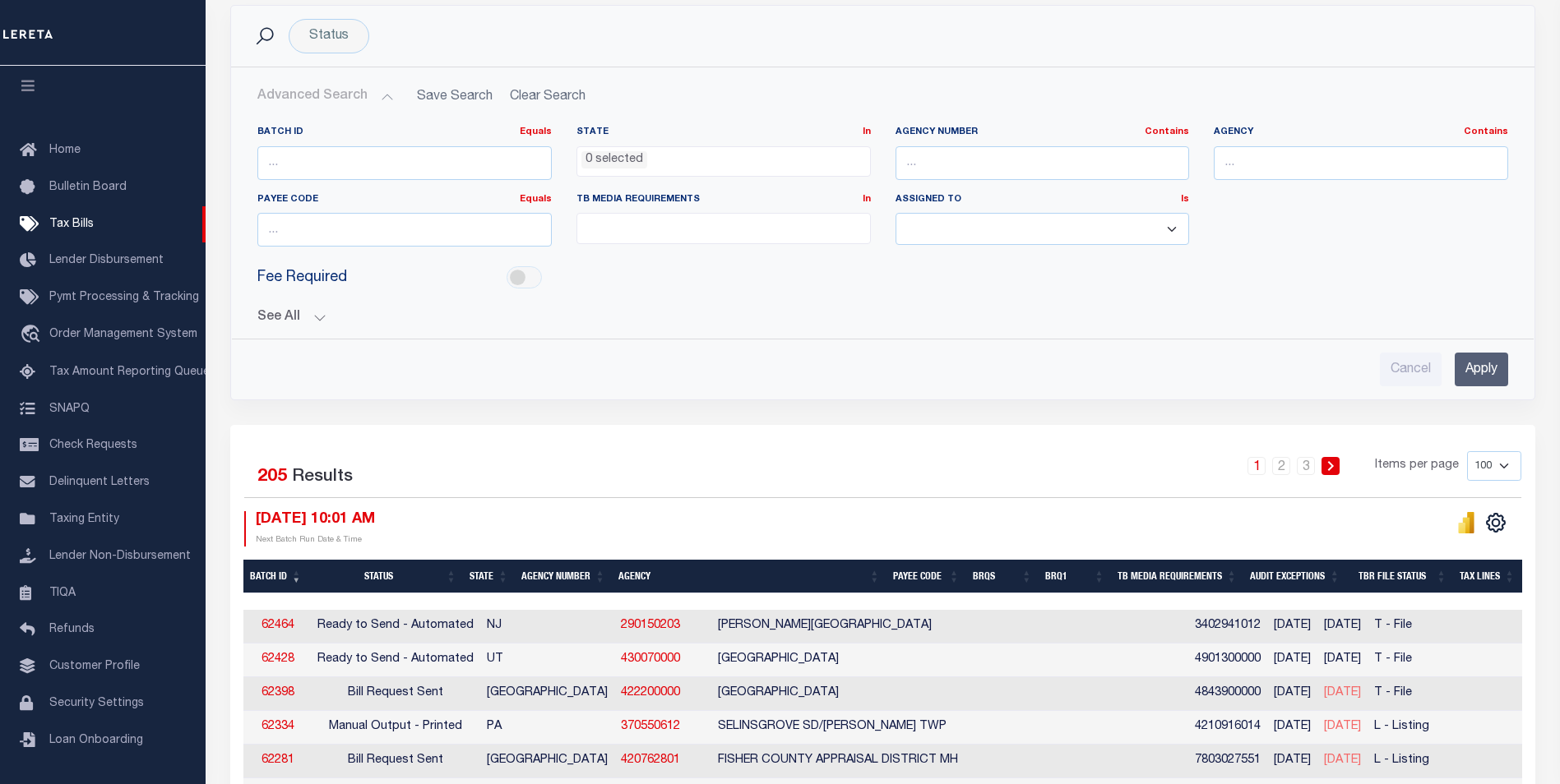
scroll to position [323, 0]
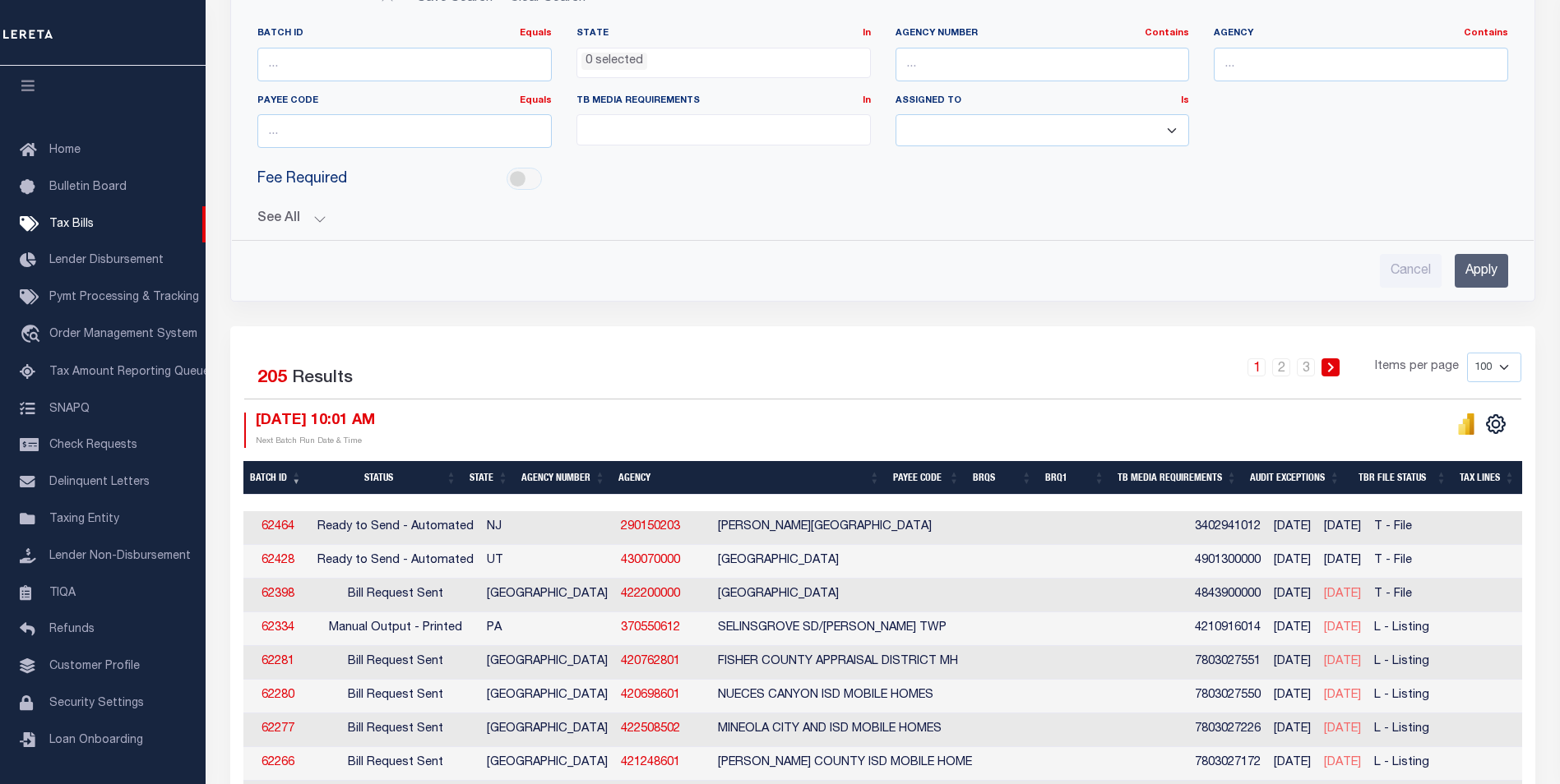
drag, startPoint x: 1063, startPoint y: 571, endPoint x: 863, endPoint y: 645, distance: 213.3
drag, startPoint x: 822, startPoint y: 500, endPoint x: 966, endPoint y: 489, distance: 144.4
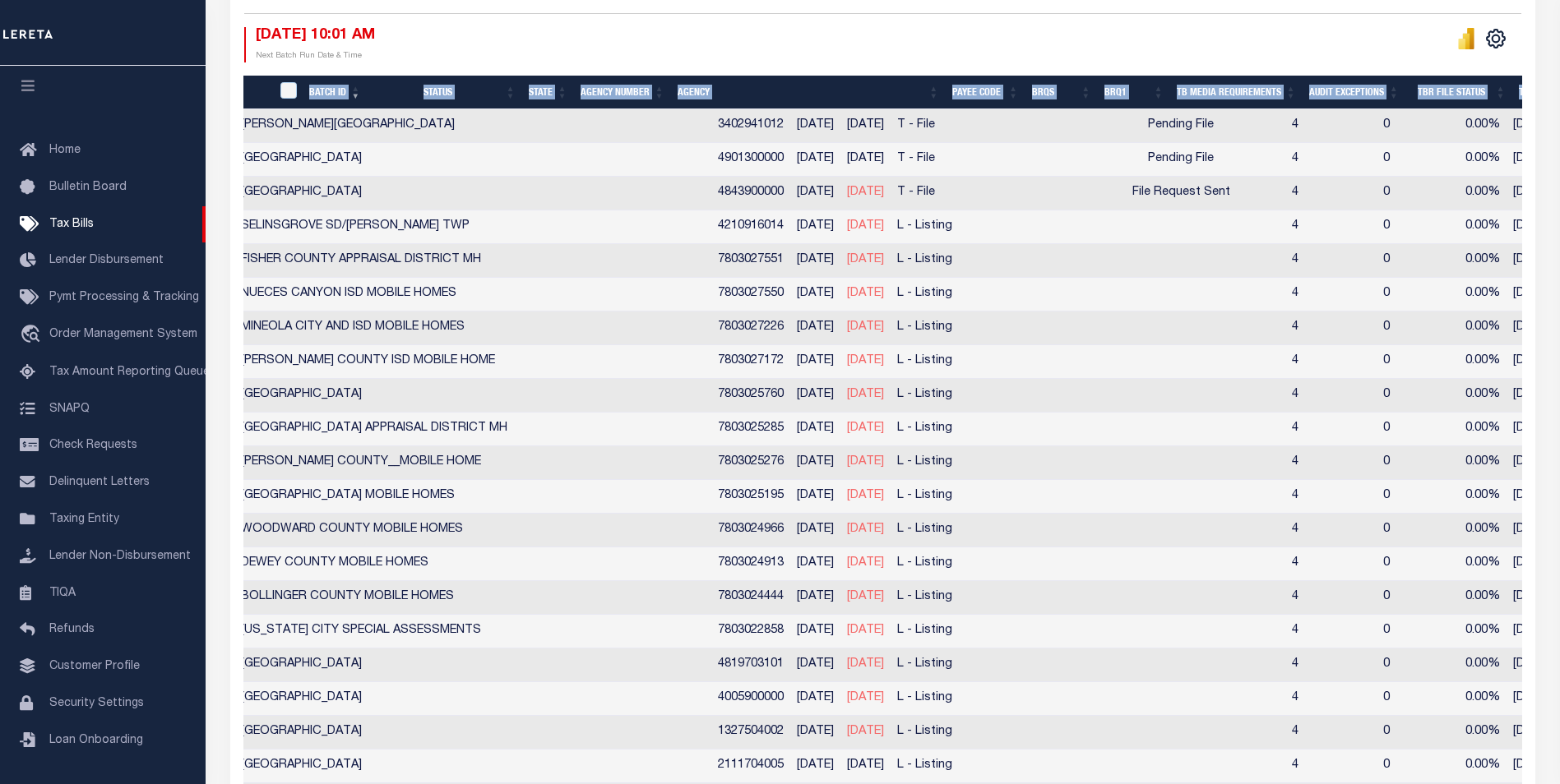
scroll to position [0, 536]
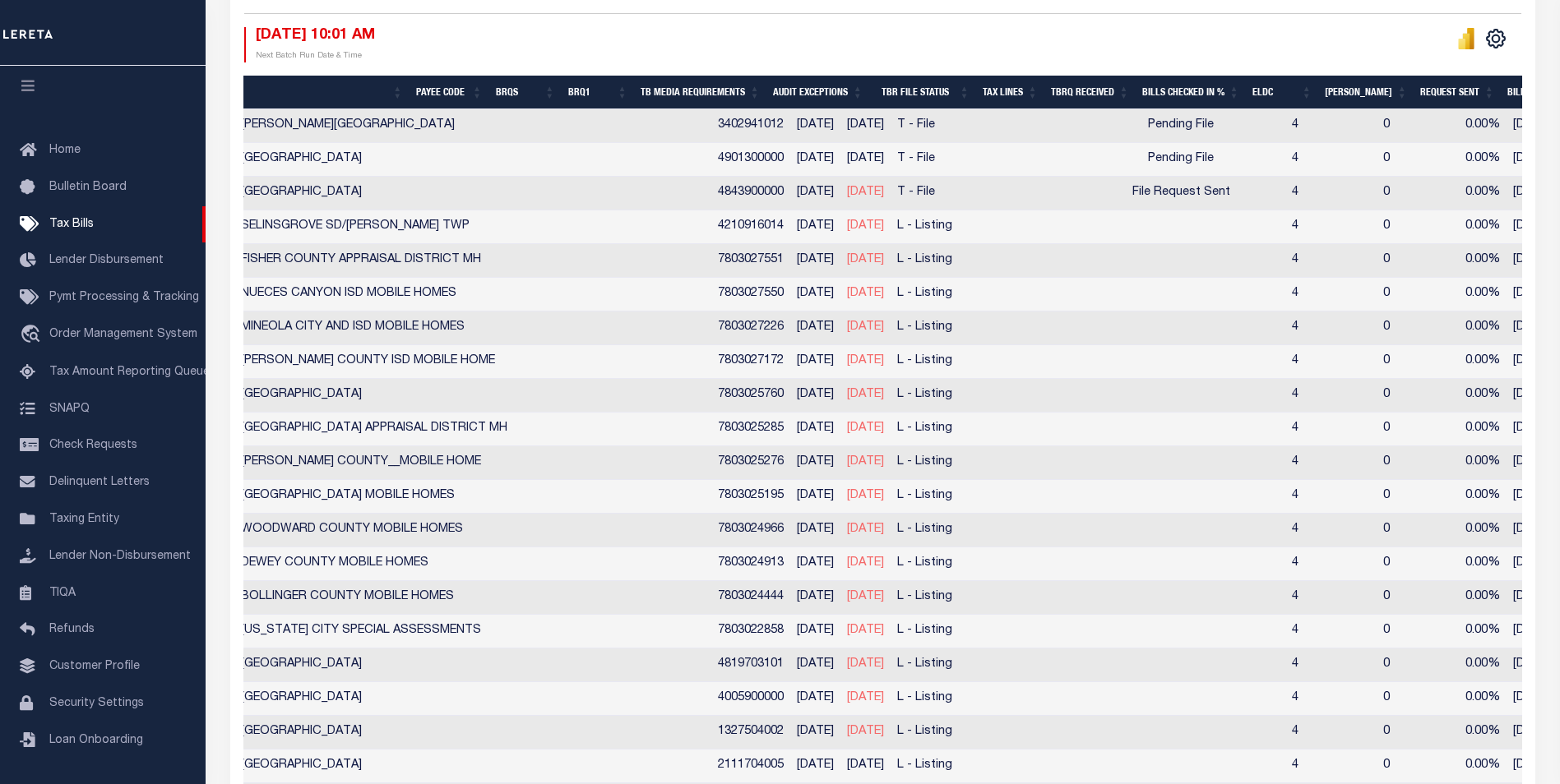
click at [1022, 264] on td at bounding box center [1073, 261] width 103 height 34
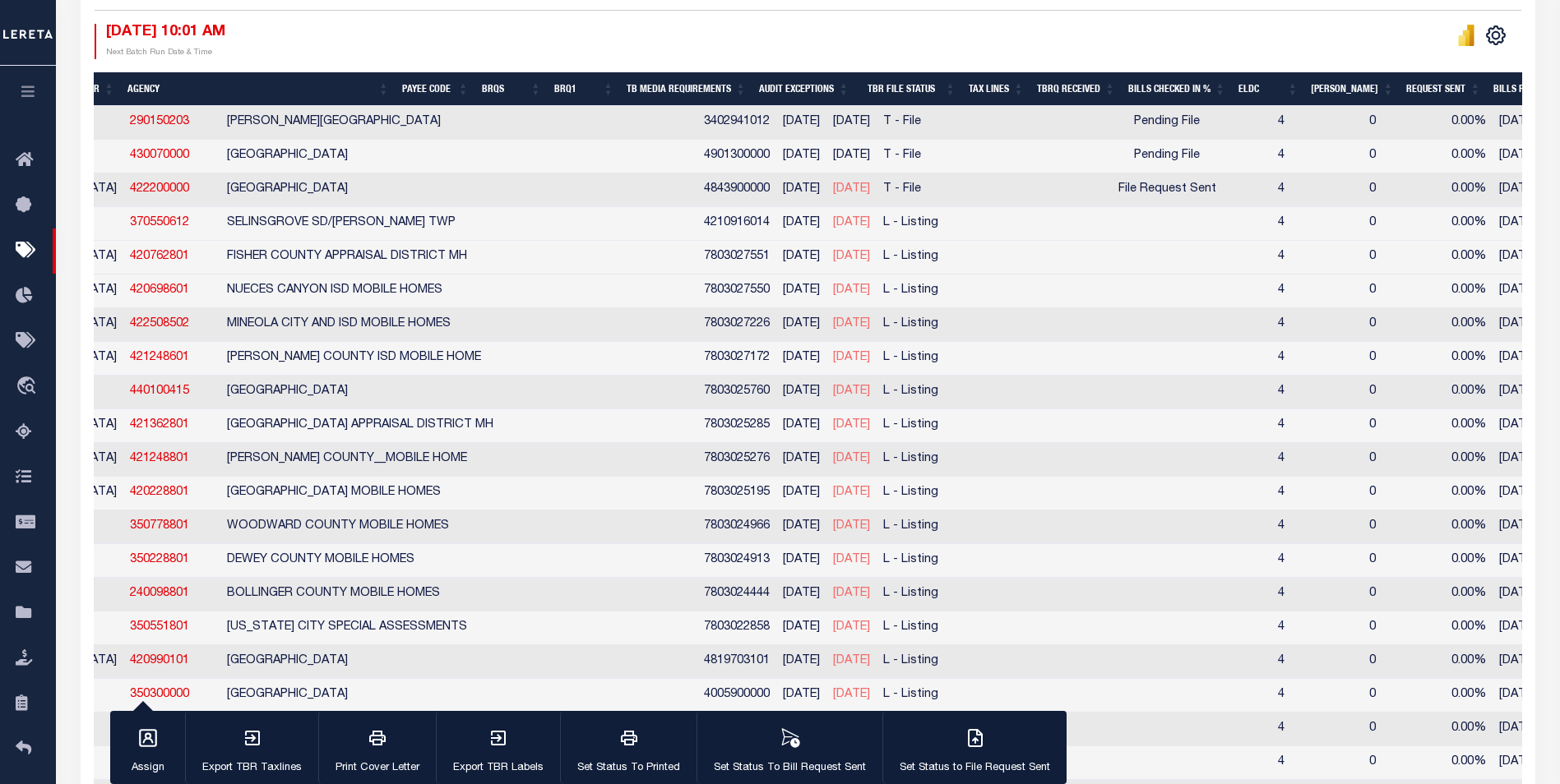
scroll to position [0, 351]
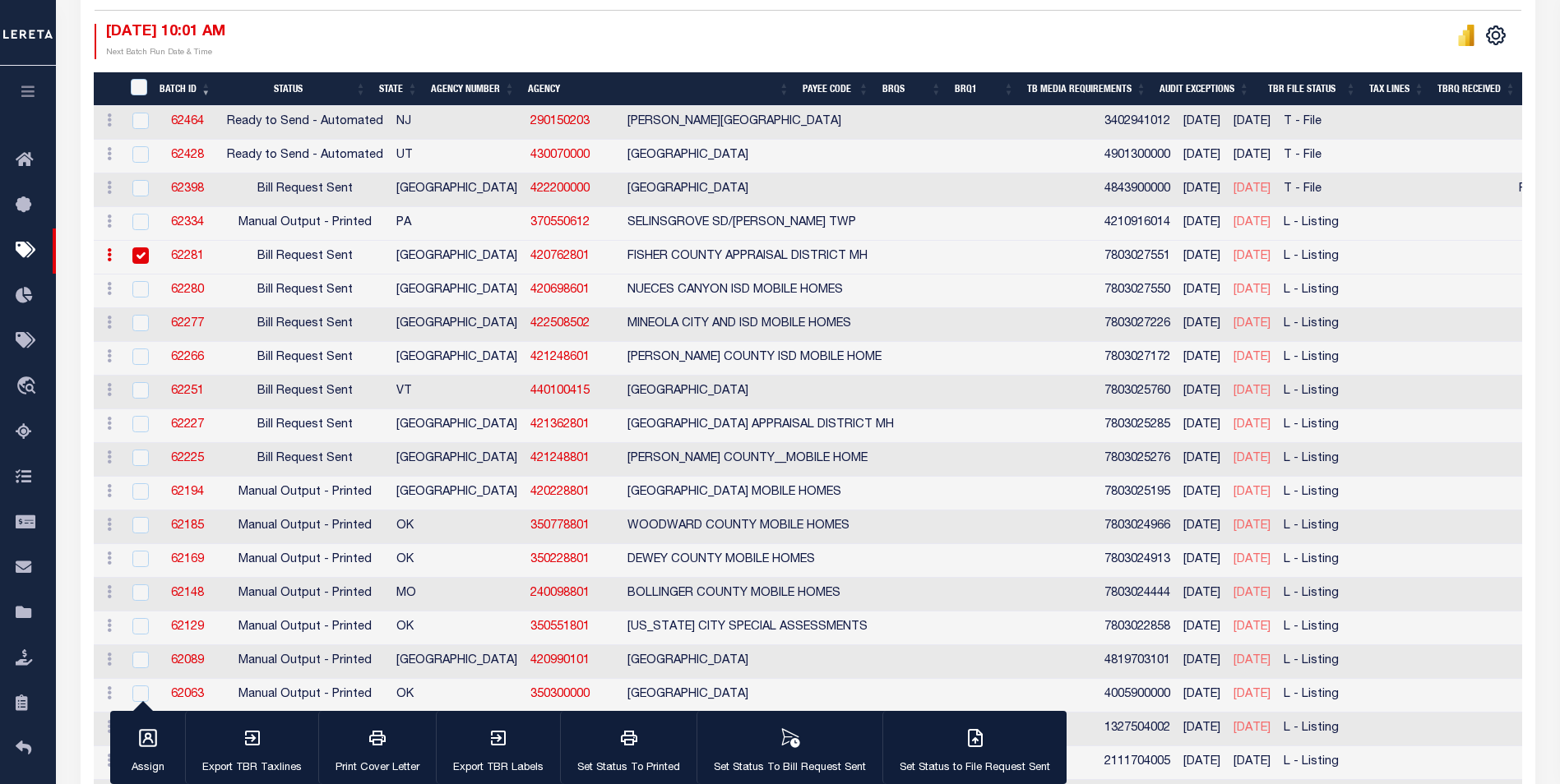
click at [133, 257] on input "checkbox" at bounding box center [141, 256] width 16 height 16
checkbox input "false"
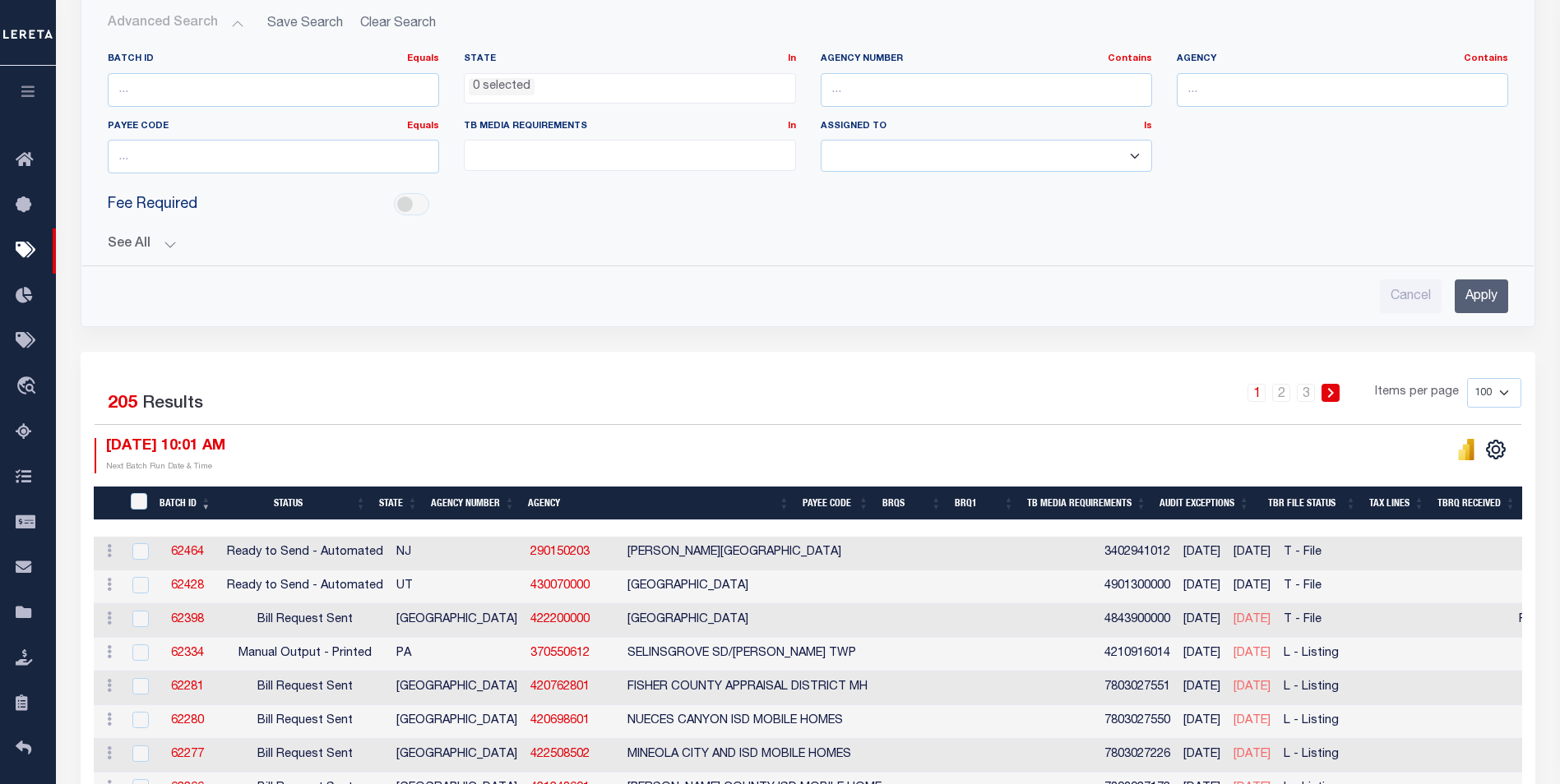
click at [541, 82] on ul "0 selected" at bounding box center [629, 85] width 330 height 22
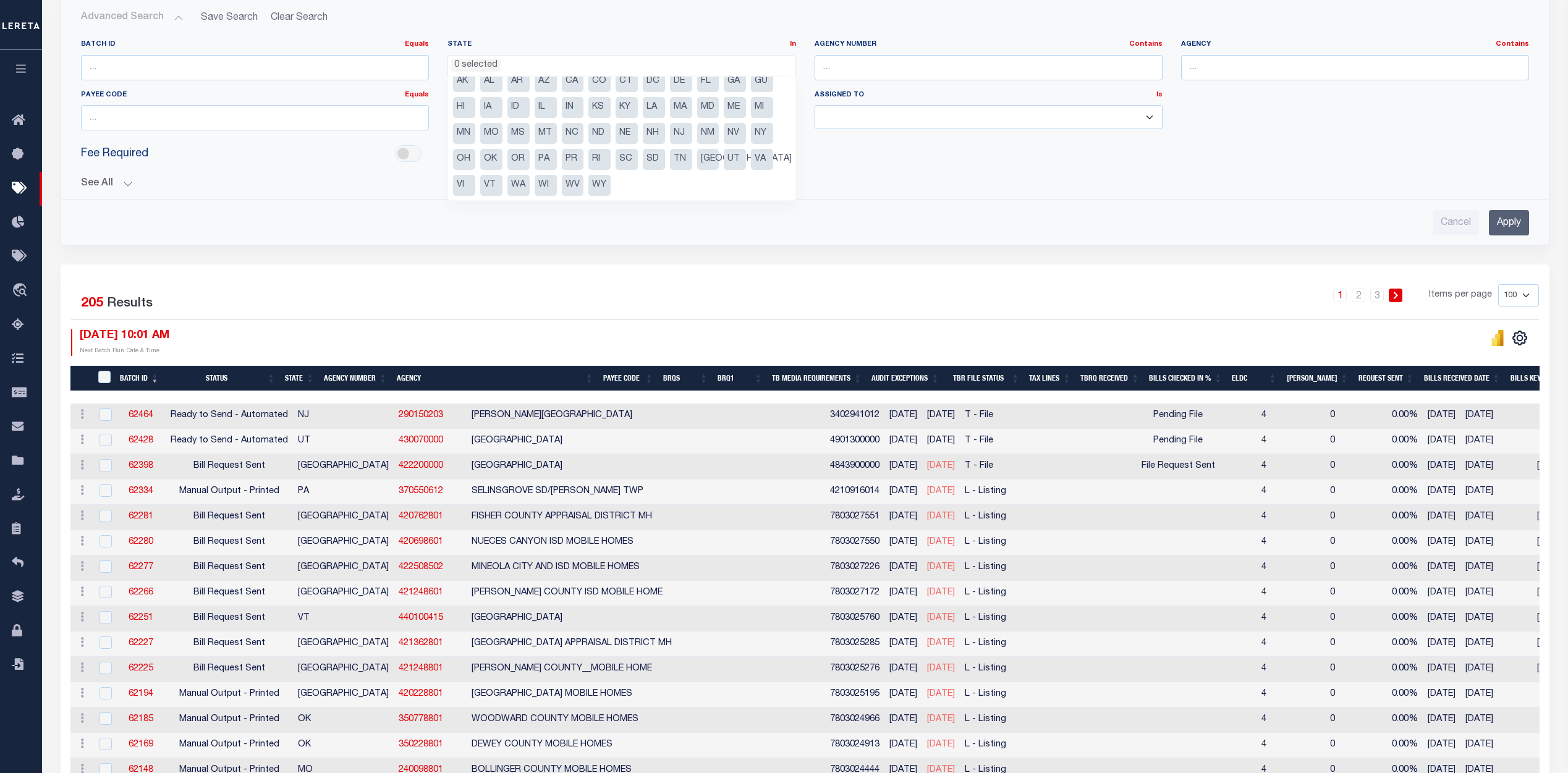
scroll to position [11, 0]
click at [1181, 125] on div "Batch ID Equals Equals Is Not Equal To Is Greater Than Is Less Than State In In…" at bounding box center [805, 90] width 1467 height 100
